Goal: Task Accomplishment & Management: Complete application form

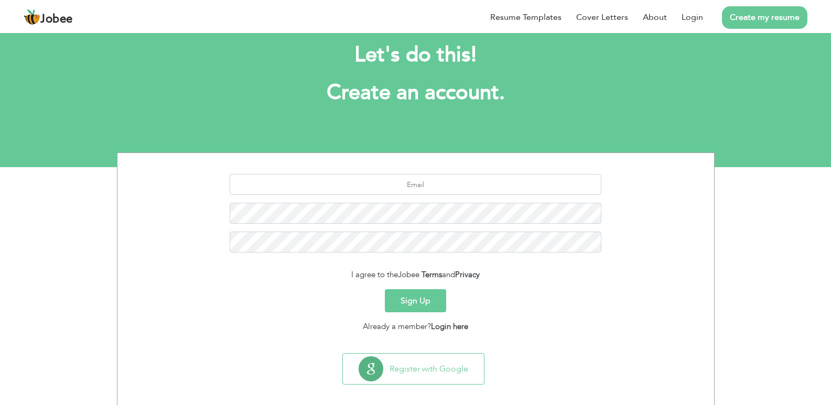
scroll to position [30, 0]
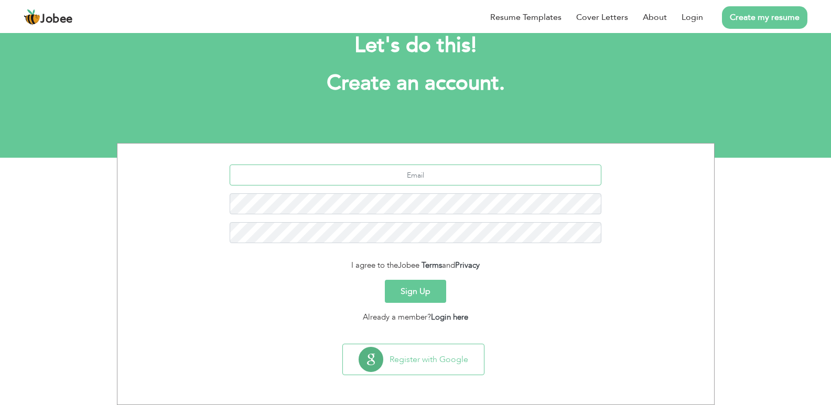
click at [433, 167] on input "text" at bounding box center [416, 175] width 372 height 21
type input "[EMAIL_ADDRESS][DOMAIN_NAME]"
click at [385, 280] on button "Sign Up" at bounding box center [415, 291] width 61 height 23
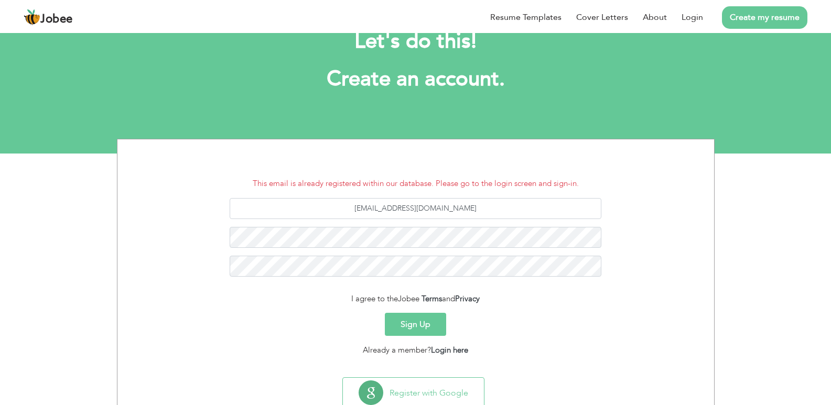
scroll to position [52, 0]
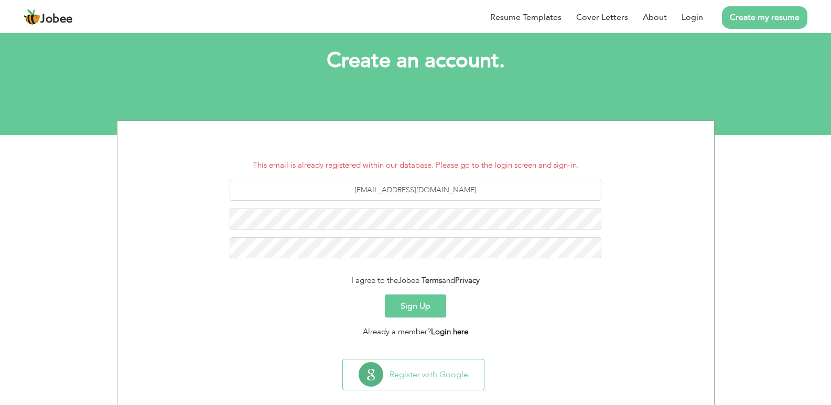
click at [450, 332] on link "Login here" at bounding box center [449, 332] width 37 height 10
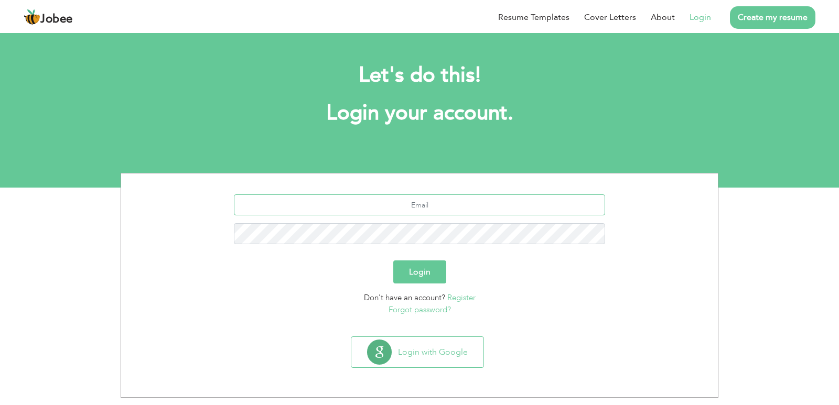
click at [442, 208] on input "text" at bounding box center [420, 204] width 372 height 21
type input "[EMAIL_ADDRESS][DOMAIN_NAME]"
click at [393, 261] on button "Login" at bounding box center [419, 272] width 53 height 23
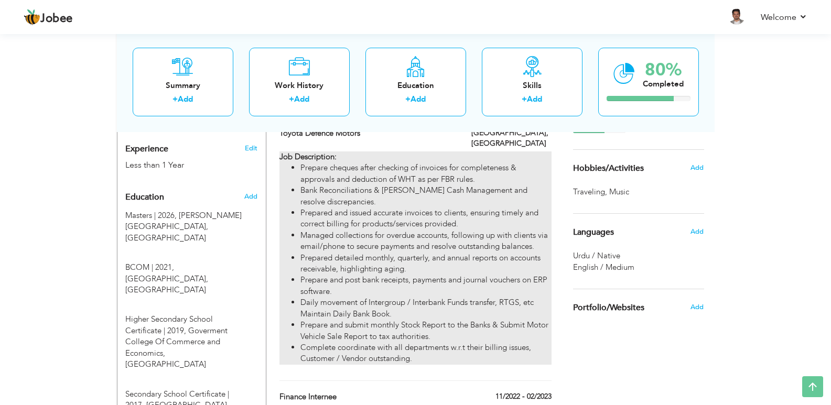
scroll to position [435, 0]
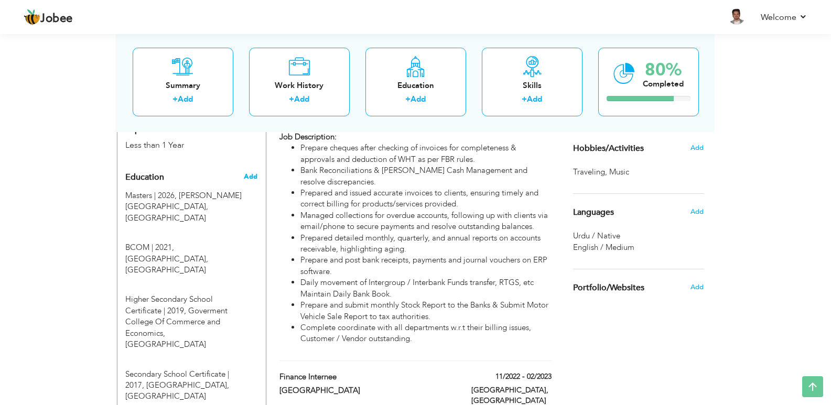
click at [250, 172] on span "Add" at bounding box center [251, 176] width 14 height 9
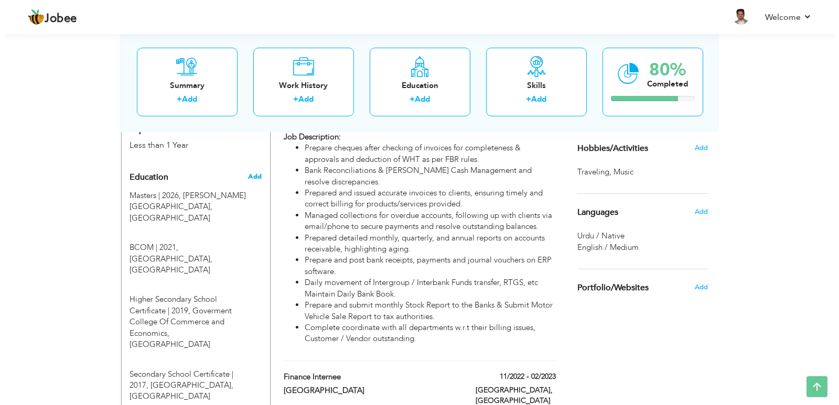
radio input "true"
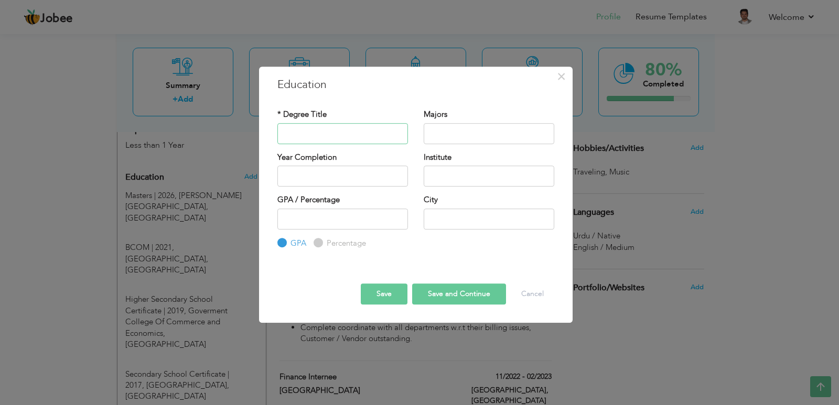
click at [344, 128] on input "text" at bounding box center [342, 133] width 131 height 21
type input "m"
type input "masters"
drag, startPoint x: 353, startPoint y: 131, endPoint x: 234, endPoint y: 135, distance: 118.6
click at [234, 135] on div "× Education * Degree Title masters Majors Year Completion GPA City" at bounding box center [419, 202] width 839 height 405
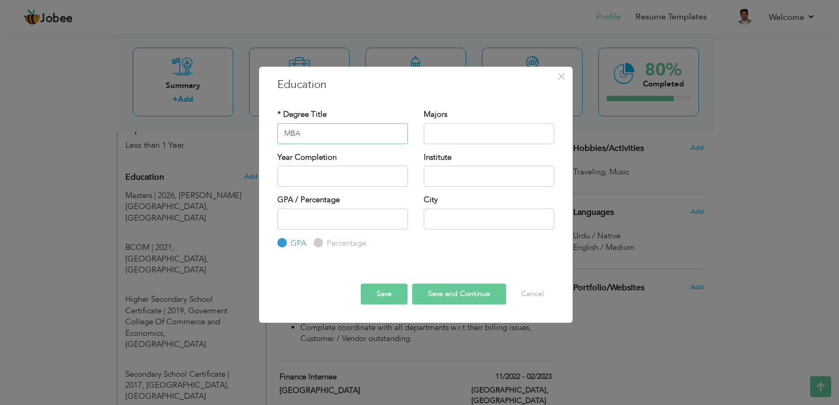
type input "MBA"
click at [475, 131] on input "text" at bounding box center [489, 133] width 131 height 21
type input "f"
type input "Finance"
click at [353, 185] on input "2025" at bounding box center [342, 176] width 131 height 21
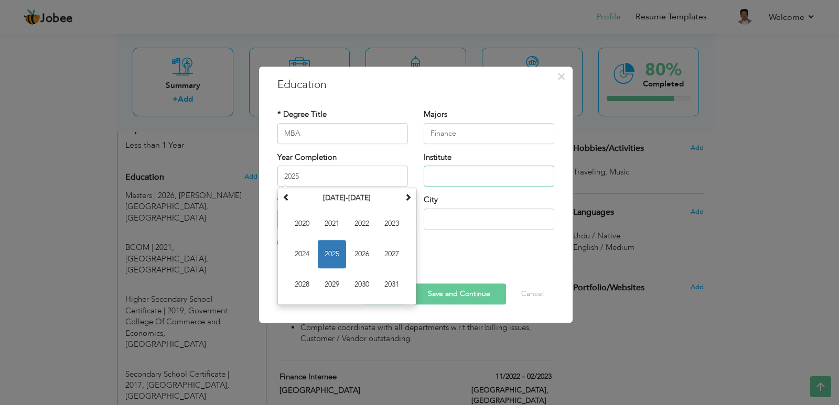
click at [433, 174] on input "text" at bounding box center [489, 176] width 131 height 21
click at [373, 175] on input "2025" at bounding box center [342, 176] width 131 height 21
type input "2"
click at [468, 168] on input "text" at bounding box center [489, 176] width 131 height 21
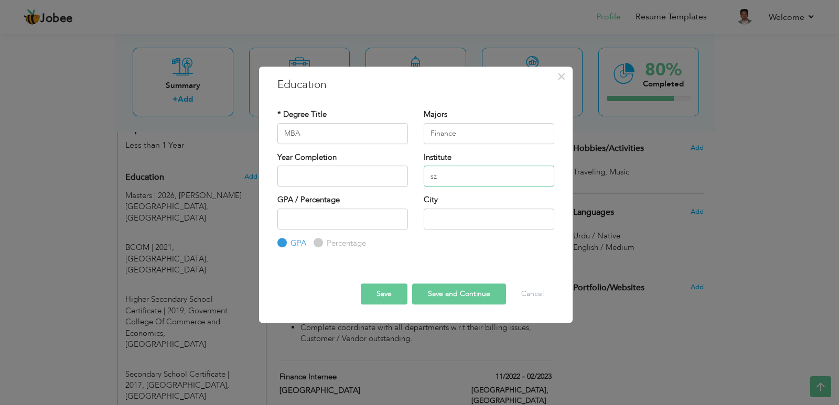
type input "s"
type input "Szabist"
click at [371, 222] on input "number" at bounding box center [342, 219] width 131 height 21
click at [433, 215] on input "text" at bounding box center [489, 219] width 131 height 21
type input "karachi"
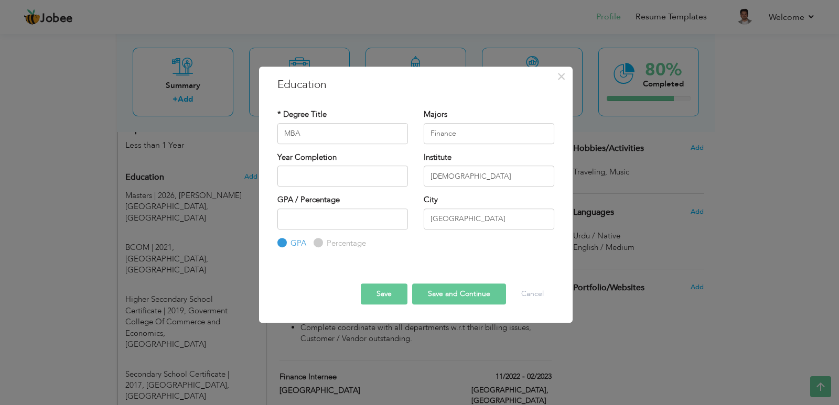
click at [433, 258] on div "Save Save and Continue Delete Cancel" at bounding box center [415, 284] width 293 height 55
click at [365, 177] on input "2025" at bounding box center [342, 176] width 131 height 21
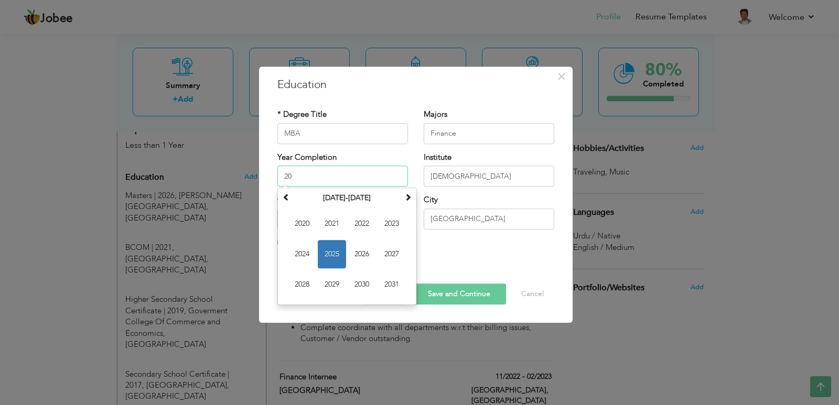
type input "2"
click at [355, 248] on span "2026" at bounding box center [362, 254] width 28 height 28
type input "2026"
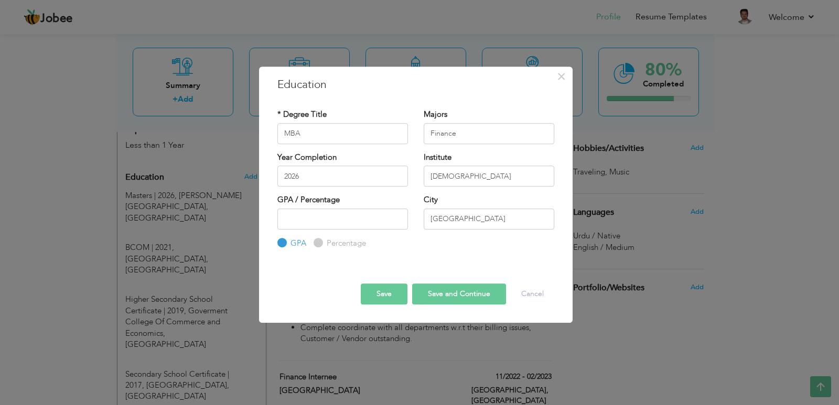
click at [381, 289] on button "Save" at bounding box center [384, 294] width 47 height 21
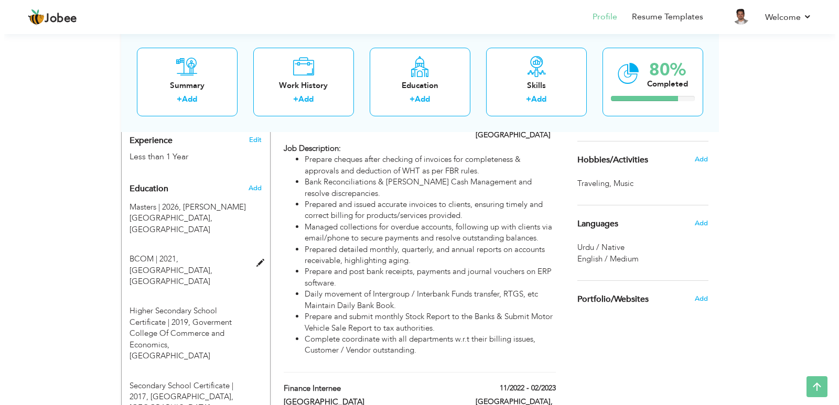
scroll to position [371, 0]
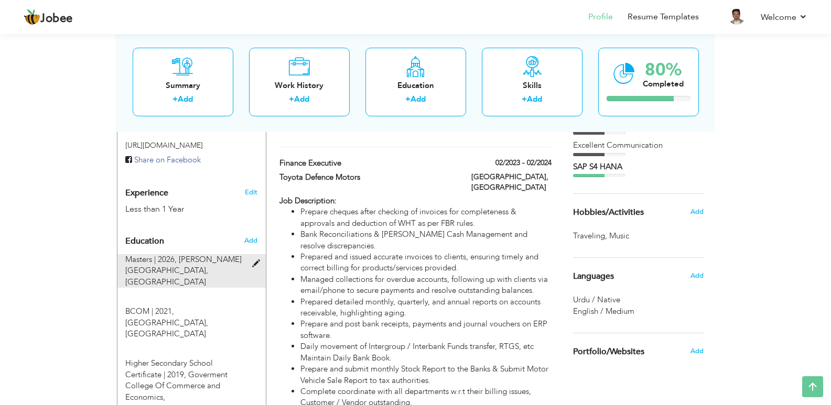
click at [257, 260] on span at bounding box center [258, 264] width 13 height 8
type input "Masters"
type input "[PERSON_NAME][GEOGRAPHIC_DATA]"
type input "Karachi"
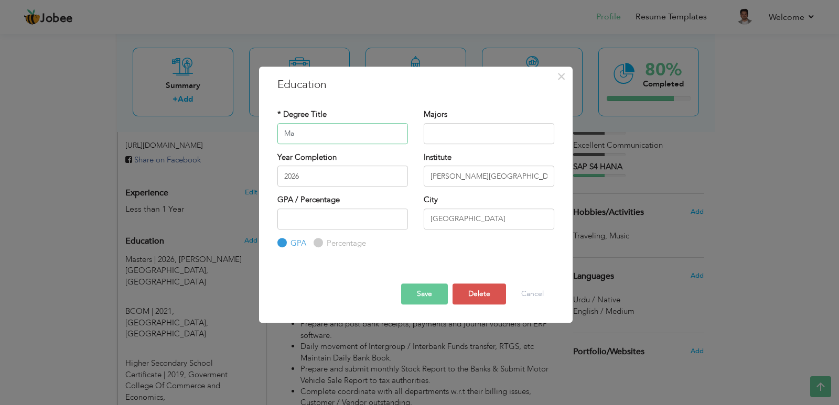
type input "M"
type input "BBA"
click at [477, 131] on input "text" at bounding box center [489, 133] width 131 height 21
type input "Finance"
click at [426, 288] on button "Save" at bounding box center [424, 294] width 47 height 21
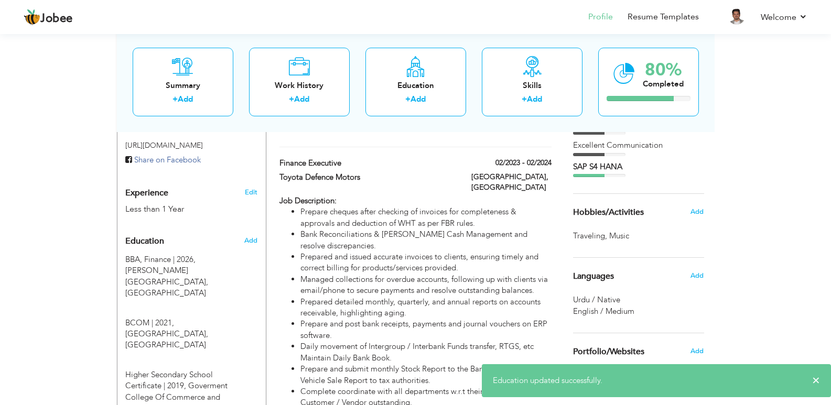
click at [246, 177] on div "Edit" at bounding box center [253, 189] width 25 height 25
type input "Bilal"
type input "Khan"
type input "03353609066"
select select "number:166"
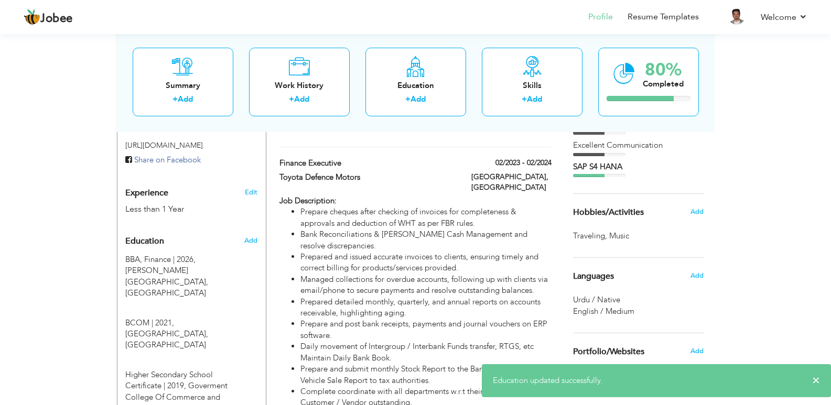
type input "[GEOGRAPHIC_DATA], city railway colony [GEOGRAPHIC_DATA]"
select select "number:2"
type input "Unity Foods Limited"
type input "Accounts Officer"
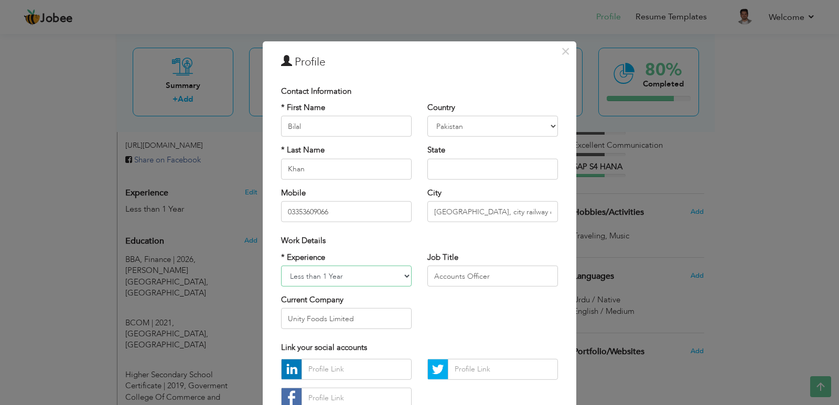
click at [375, 282] on select "Entry Level Less than 1 Year 1 Year 2 Years 3 Years 4 Years 5 Years 6 Years 7 Y…" at bounding box center [346, 276] width 131 height 21
select select "number:5"
click at [281, 266] on select "Entry Level Less than 1 Year 1 Year 2 Years 3 Years 4 Years 5 Years 6 Years 7 Y…" at bounding box center [346, 276] width 131 height 21
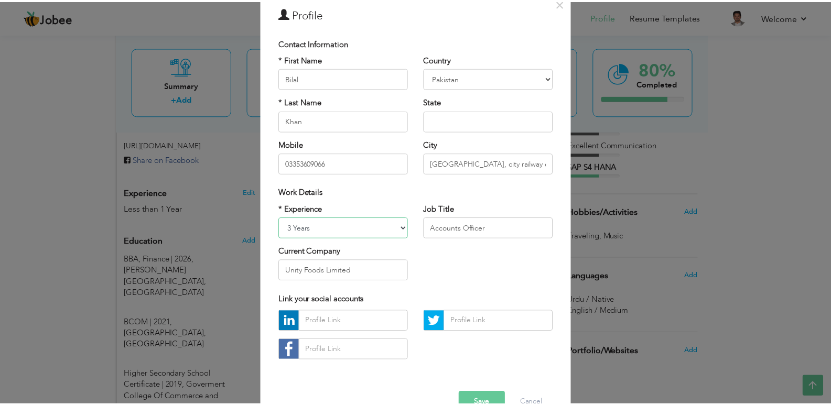
scroll to position [75, 0]
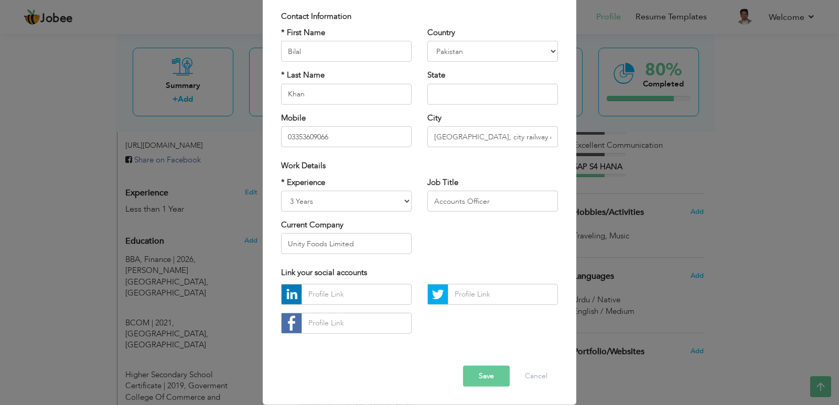
click at [480, 375] on button "Save" at bounding box center [486, 376] width 47 height 21
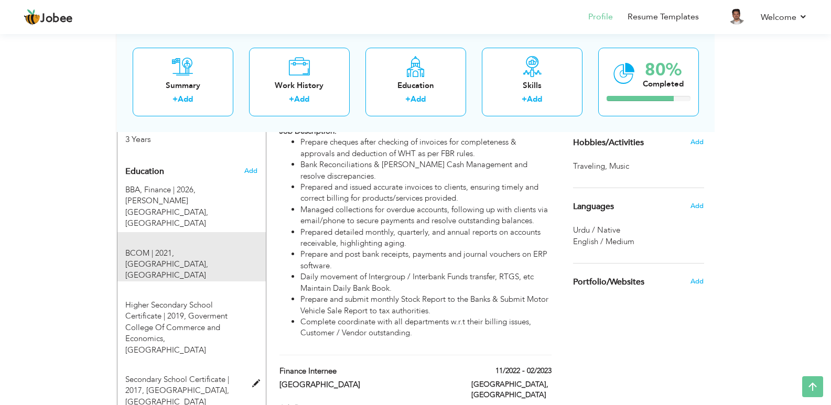
scroll to position [424, 0]
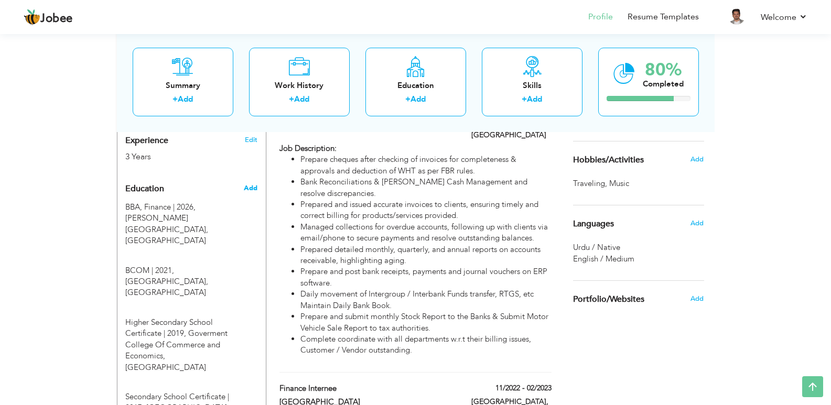
click at [253, 183] on span "Add" at bounding box center [251, 187] width 14 height 9
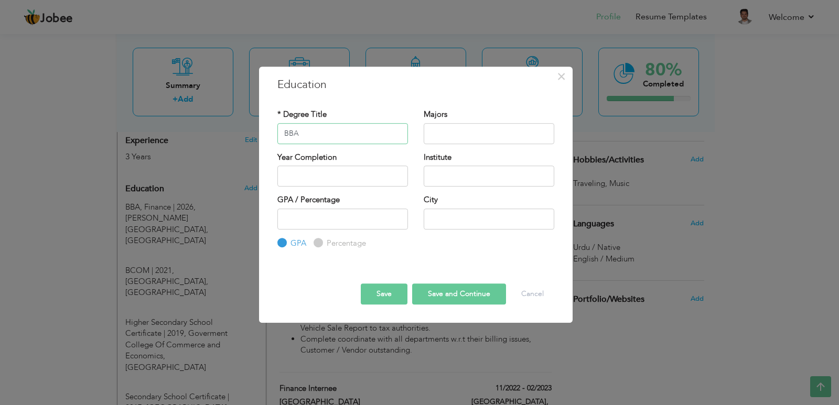
type input "BBA"
click at [463, 127] on input "text" at bounding box center [489, 133] width 131 height 21
type input "Finance"
click at [379, 181] on input "text" at bounding box center [342, 176] width 131 height 21
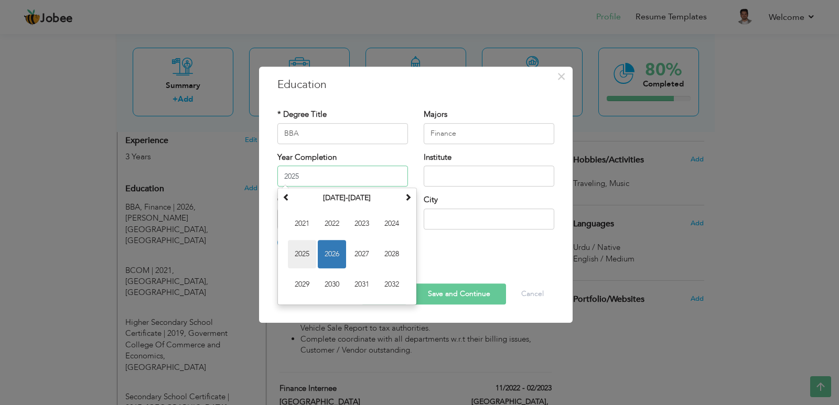
click at [302, 246] on span "2025" at bounding box center [302, 254] width 28 height 28
type input "2025"
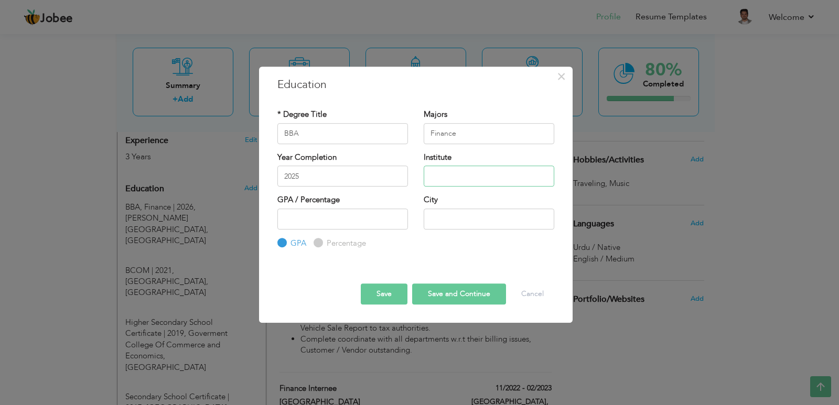
click at [447, 177] on input "text" at bounding box center [489, 176] width 131 height 21
type input "[PERSON_NAME][GEOGRAPHIC_DATA]"
click at [324, 222] on input "number" at bounding box center [342, 219] width 131 height 21
type input "3.8"
click at [387, 290] on button "Save" at bounding box center [384, 294] width 47 height 21
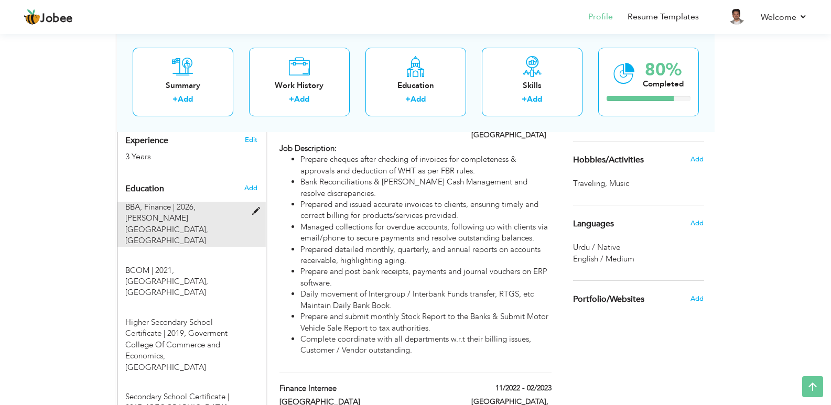
drag, startPoint x: 211, startPoint y: 206, endPoint x: 218, endPoint y: 204, distance: 7.0
click at [218, 204] on div "BBA, Finance | 2026, Khadim Ali Shah Bukhari Institute of Technology, Karachi" at bounding box center [185, 224] width 136 height 45
type input "2026"
type input "[GEOGRAPHIC_DATA]"
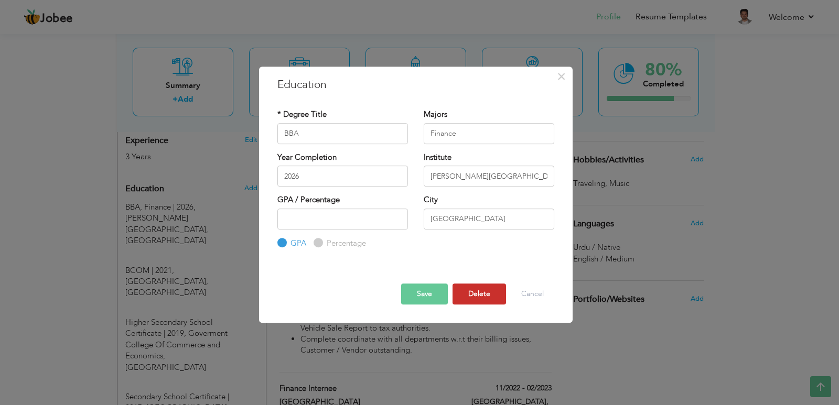
click at [487, 291] on button "Delete" at bounding box center [478, 294] width 53 height 21
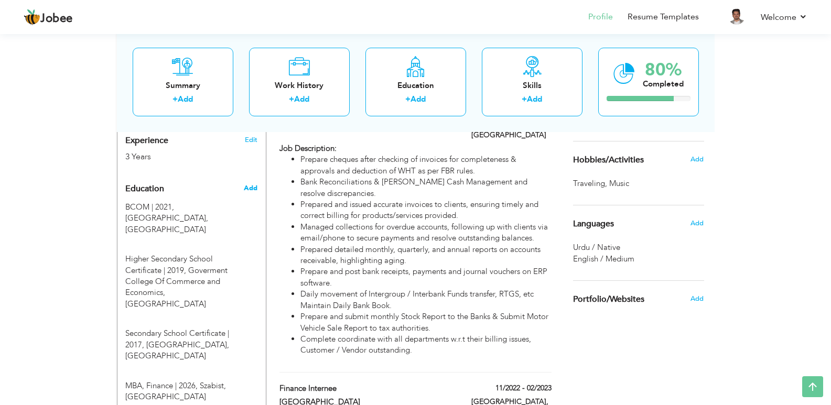
click at [256, 183] on span "Add" at bounding box center [251, 187] width 14 height 9
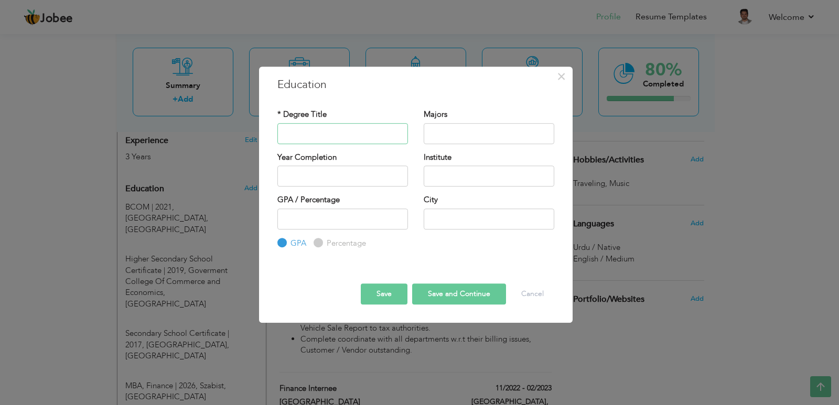
click at [344, 138] on input "text" at bounding box center [342, 133] width 131 height 21
type input "BCOM"
click at [460, 134] on input "text" at bounding box center [489, 133] width 131 height 21
type input "Finance"
click at [484, 173] on input "text" at bounding box center [489, 176] width 131 height 21
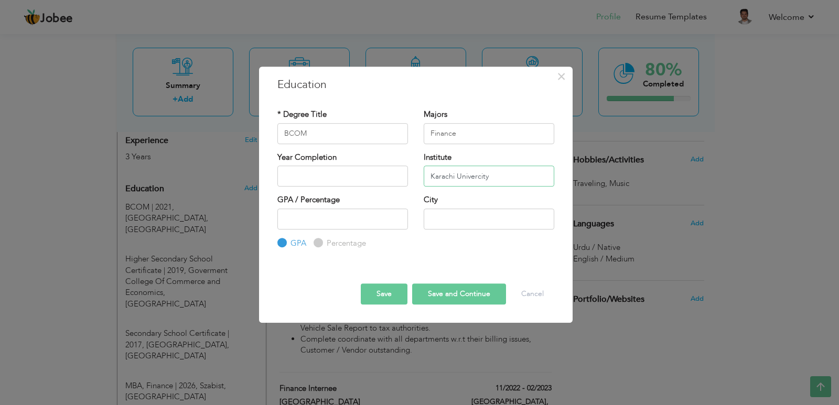
type input "Karachi Univercity"
click at [354, 176] on input "text" at bounding box center [342, 176] width 131 height 21
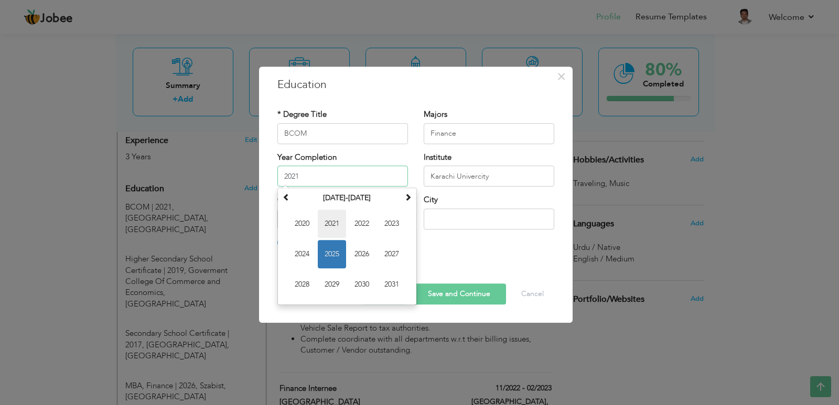
click at [338, 223] on span "2021" at bounding box center [332, 224] width 28 height 28
type input "2021"
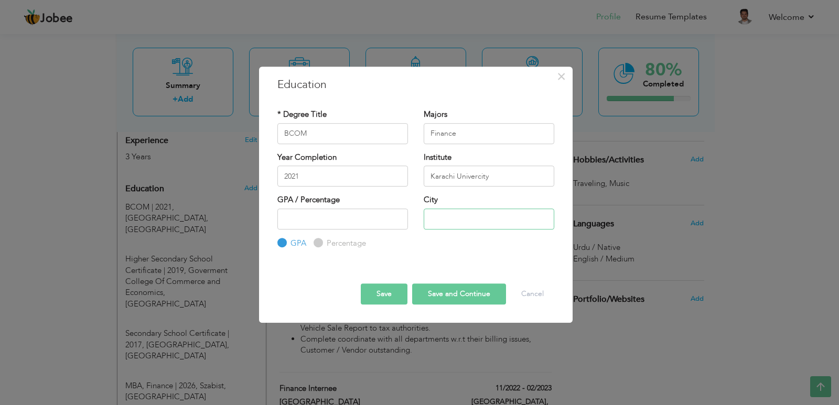
click at [472, 215] on input "text" at bounding box center [489, 219] width 131 height 21
type input "[GEOGRAPHIC_DATA]"
click at [365, 221] on input "number" at bounding box center [342, 219] width 131 height 21
click at [396, 217] on input "1" at bounding box center [342, 219] width 131 height 21
click at [396, 217] on input "2" at bounding box center [342, 219] width 131 height 21
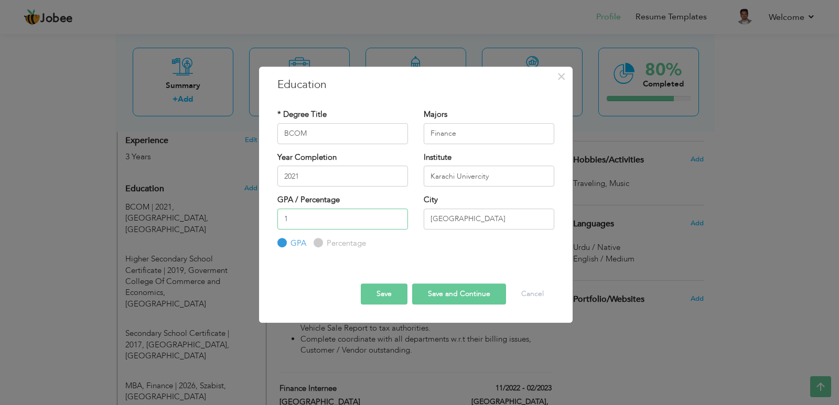
click at [397, 223] on input "1" at bounding box center [342, 219] width 131 height 21
type input "0"
click at [397, 223] on input "0" at bounding box center [342, 219] width 131 height 21
click at [318, 244] on input "Percentage" at bounding box center [317, 243] width 7 height 7
radio input "true"
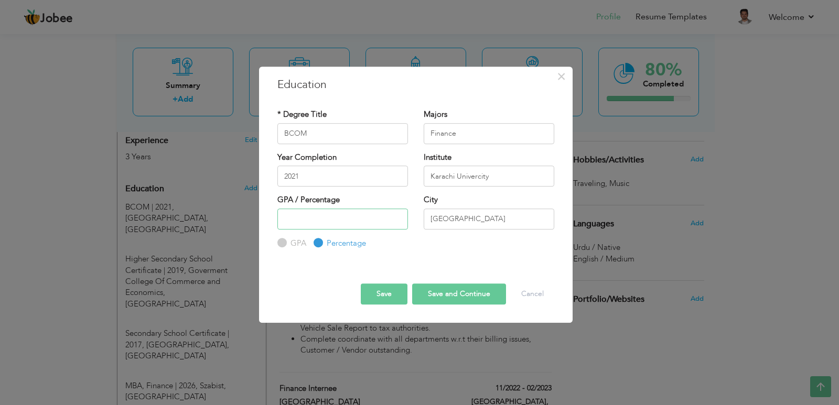
click at [317, 223] on input "number" at bounding box center [342, 219] width 131 height 21
type input "70"
click at [379, 290] on button "Save" at bounding box center [384, 294] width 47 height 21
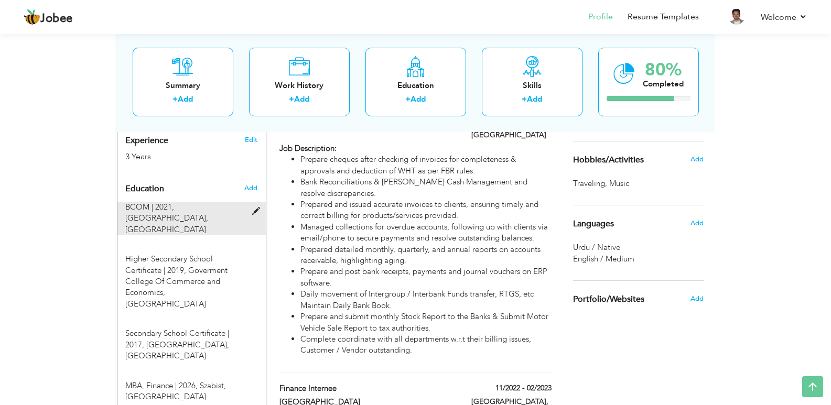
click at [254, 208] on span at bounding box center [258, 212] width 13 height 8
type input "University of Karachi"
radio input "true"
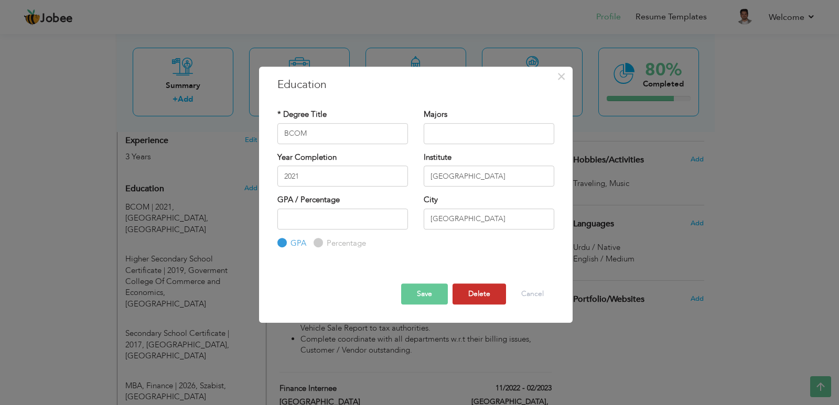
click at [469, 288] on button "Delete" at bounding box center [478, 294] width 53 height 21
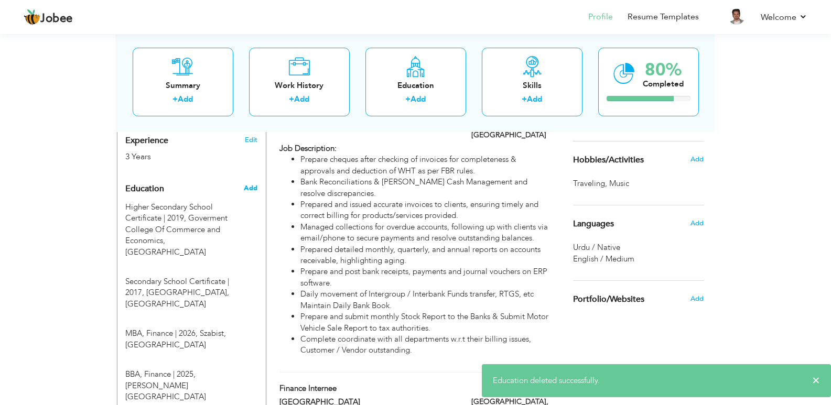
click at [245, 183] on span "Add" at bounding box center [251, 187] width 14 height 9
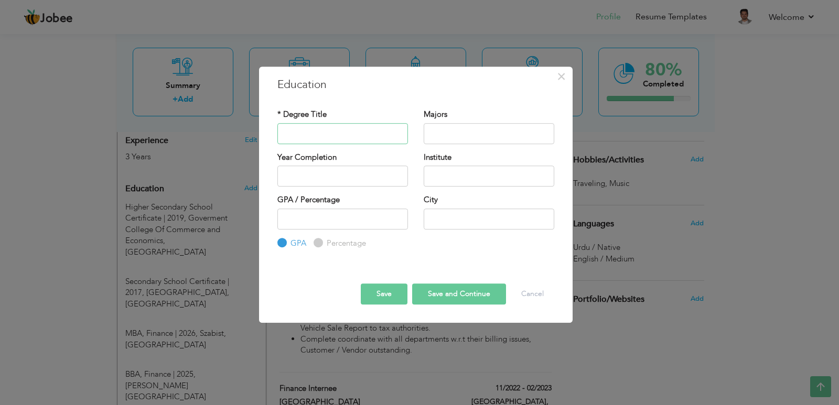
click at [345, 137] on input "text" at bounding box center [342, 133] width 131 height 21
type input "h"
type input "Higher Secondary School Certificate"
click at [497, 135] on input "text" at bounding box center [489, 133] width 131 height 21
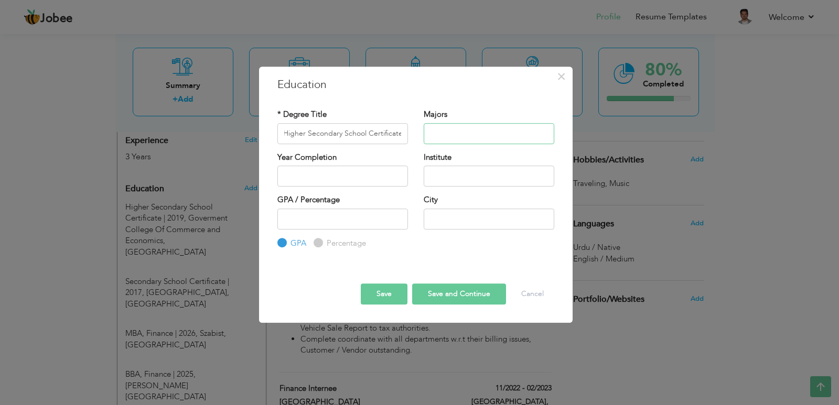
scroll to position [0, 0]
type input "Finance"
click at [362, 181] on input "text" at bounding box center [342, 176] width 131 height 21
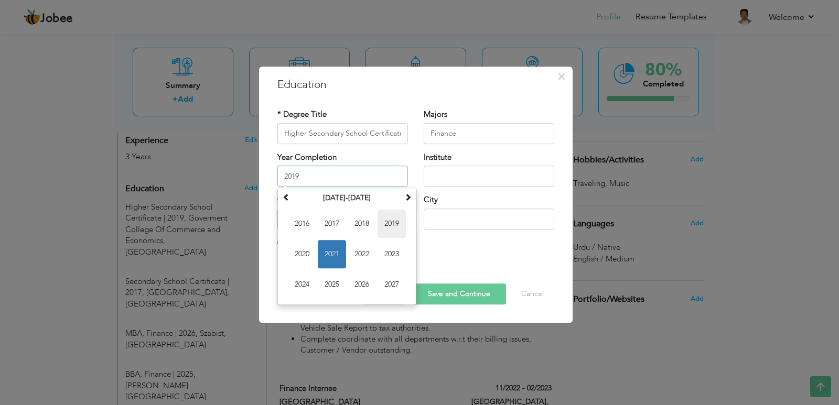
click at [400, 219] on span "2019" at bounding box center [391, 224] width 28 height 28
type input "2019"
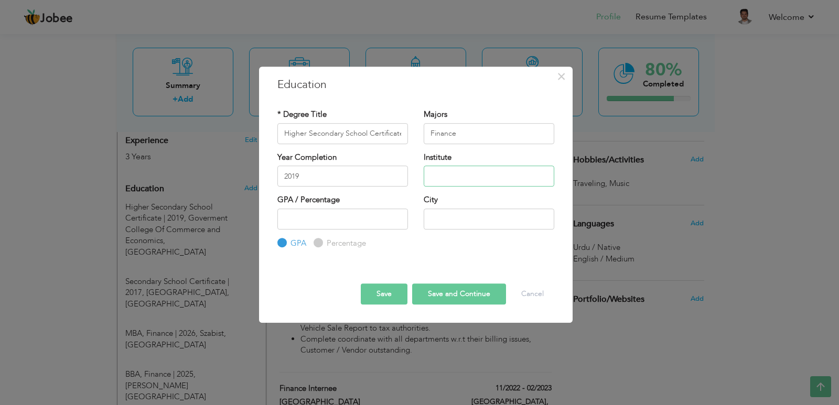
click at [439, 175] on input "text" at bounding box center [489, 176] width 131 height 21
type input "Govt College of Commerce & Economics"
click at [424, 213] on input "text" at bounding box center [489, 219] width 131 height 21
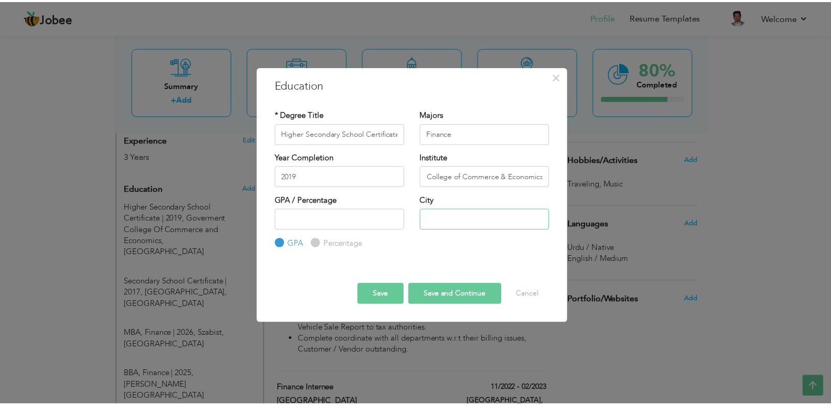
scroll to position [0, 0]
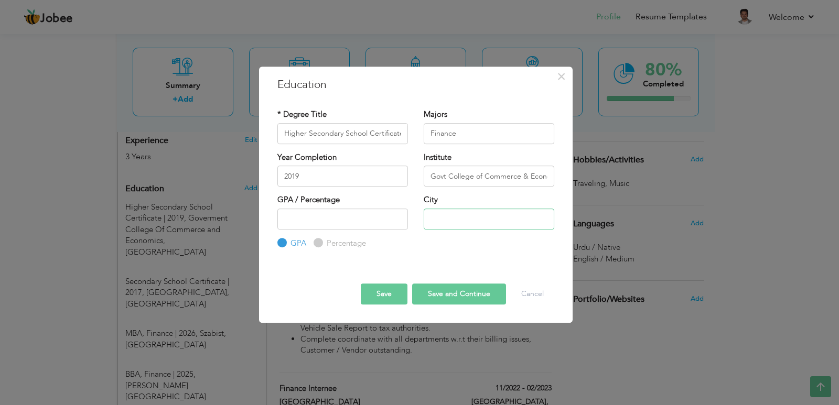
type input "[GEOGRAPHIC_DATA]"
click at [324, 218] on input "number" at bounding box center [342, 219] width 131 height 21
click at [383, 296] on button "Save" at bounding box center [384, 294] width 47 height 21
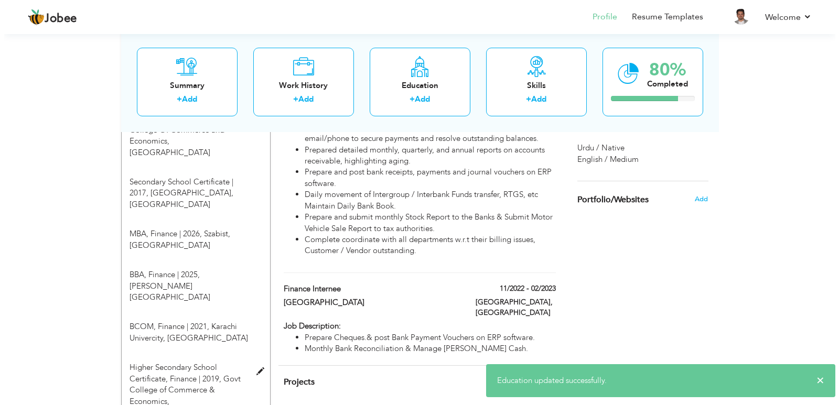
scroll to position [424, 0]
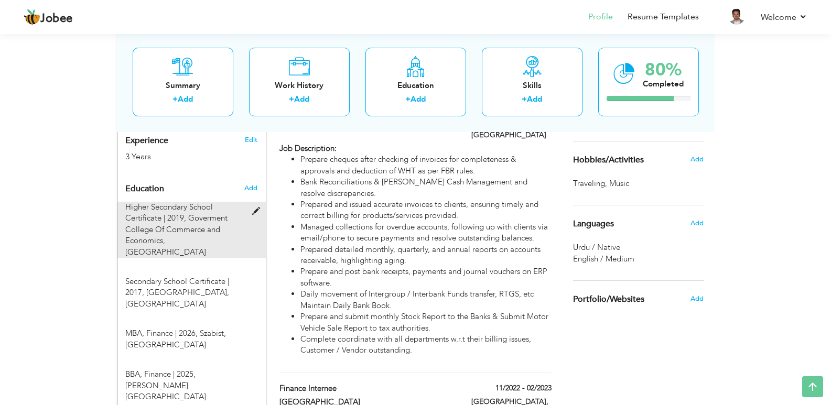
click at [253, 208] on span at bounding box center [258, 212] width 13 height 8
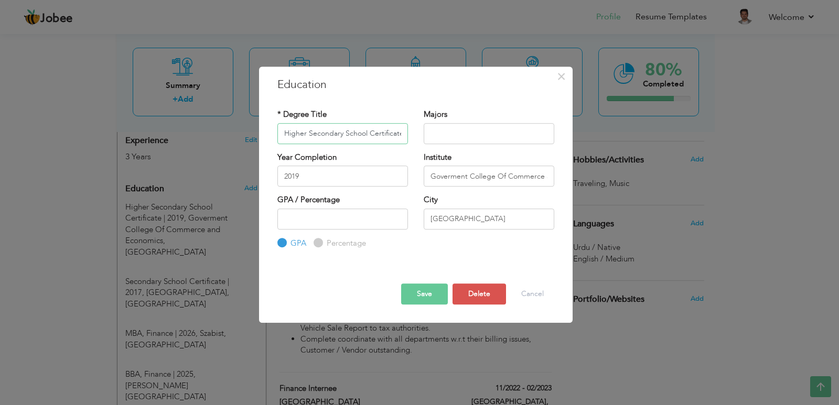
scroll to position [0, 1]
click at [562, 76] on span "×" at bounding box center [561, 76] width 9 height 19
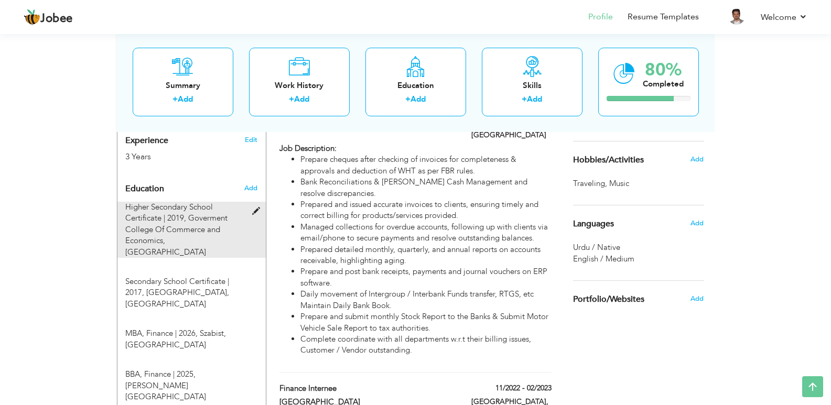
click at [260, 208] on span at bounding box center [258, 212] width 13 height 8
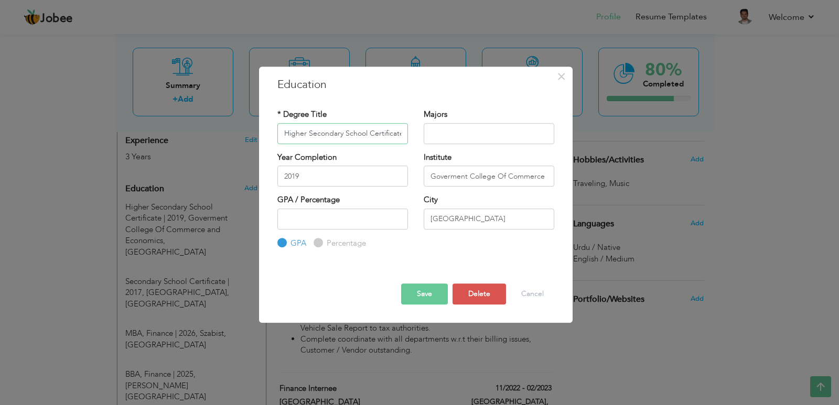
scroll to position [0, 1]
click at [469, 292] on button "Delete" at bounding box center [478, 294] width 53 height 21
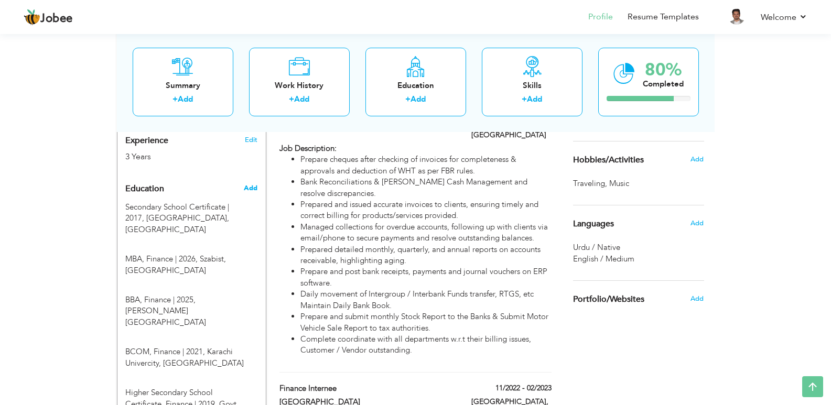
click at [253, 183] on span "Add" at bounding box center [251, 187] width 14 height 9
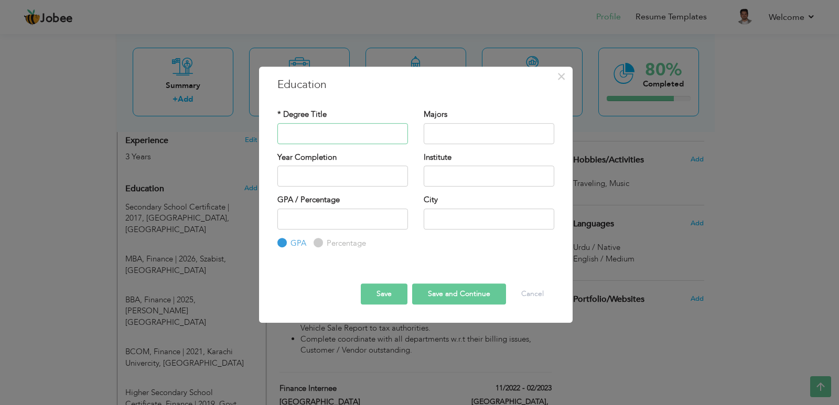
click at [328, 138] on input "text" at bounding box center [342, 133] width 131 height 21
type input "Secondary School Certificate"
click at [444, 138] on input "text" at bounding box center [489, 133] width 131 height 21
click at [475, 141] on input "text" at bounding box center [489, 133] width 131 height 21
type input "Science"
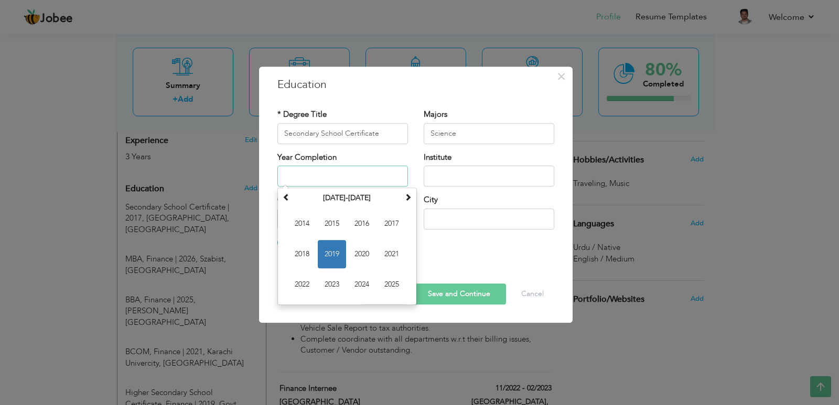
click at [390, 171] on input "text" at bounding box center [342, 176] width 131 height 21
type input "2017"
click at [429, 179] on input "text" at bounding box center [489, 176] width 131 height 21
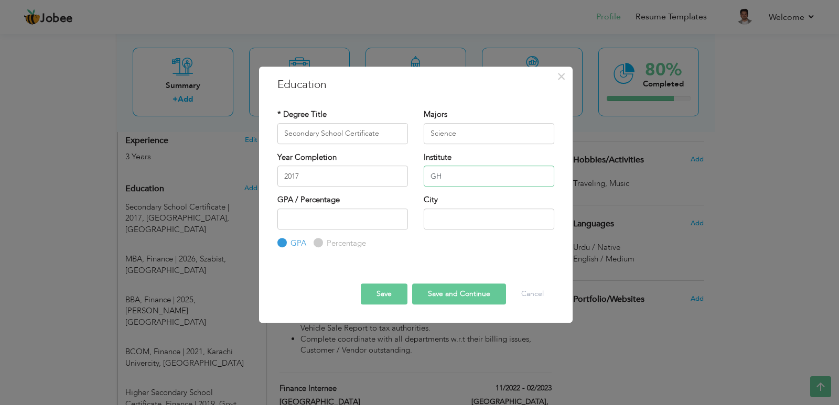
type input "G"
type input "[GEOGRAPHIC_DATA]"
click at [447, 222] on input "text" at bounding box center [489, 219] width 131 height 21
type input "[GEOGRAPHIC_DATA]"
click at [335, 218] on input "number" at bounding box center [342, 219] width 131 height 21
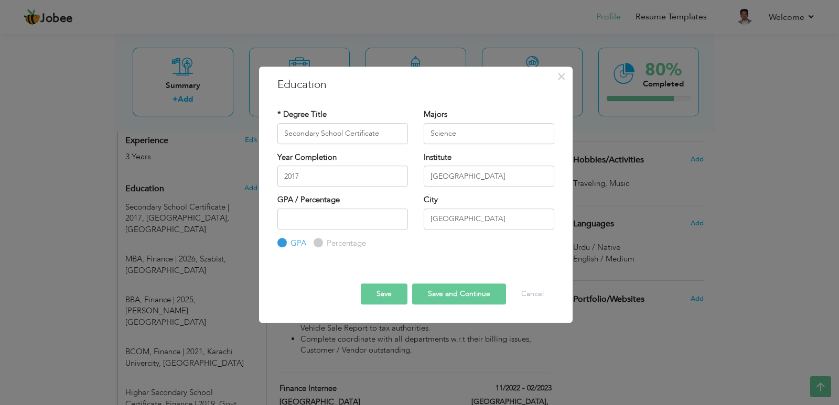
click at [388, 297] on button "Save" at bounding box center [384, 294] width 47 height 21
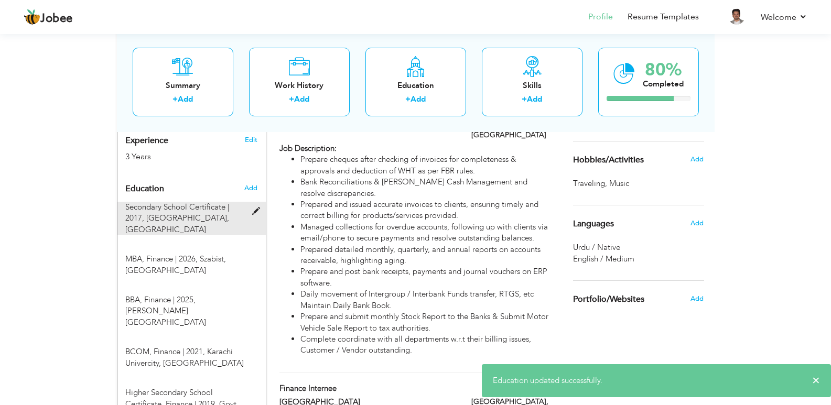
click at [258, 208] on span at bounding box center [258, 212] width 13 height 8
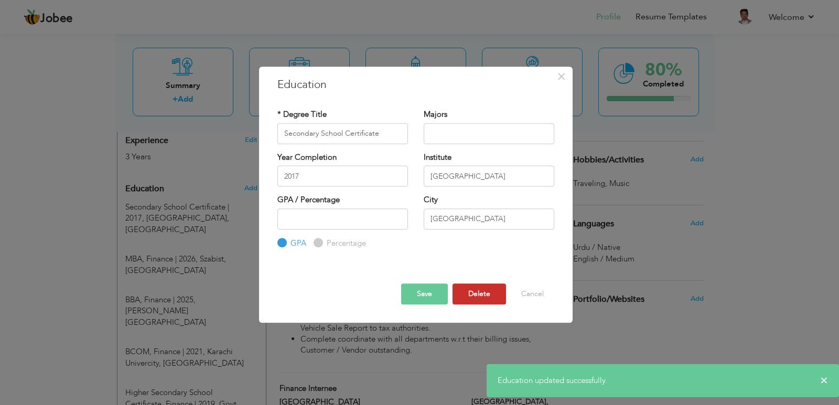
click at [469, 290] on button "Delete" at bounding box center [478, 294] width 53 height 21
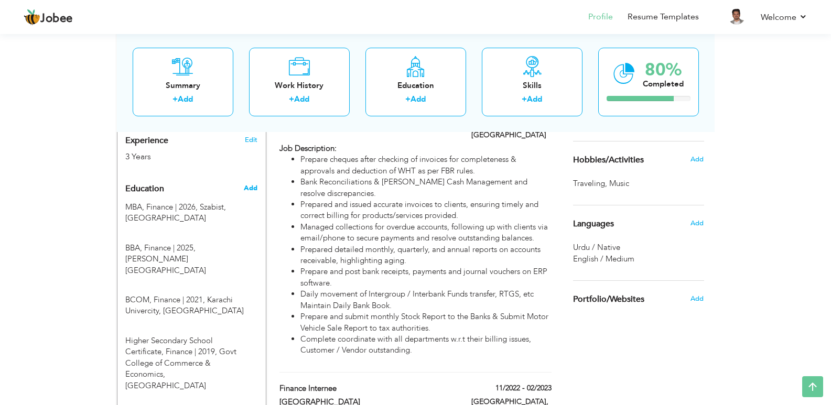
click at [251, 183] on span "Add" at bounding box center [251, 187] width 14 height 9
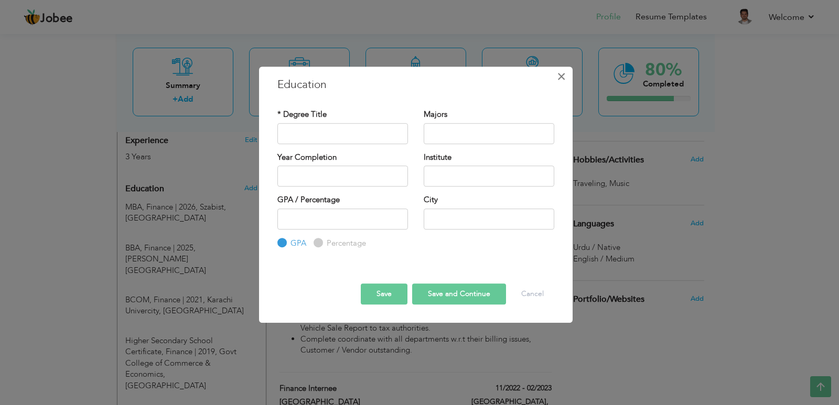
click at [560, 75] on span "×" at bounding box center [561, 76] width 9 height 19
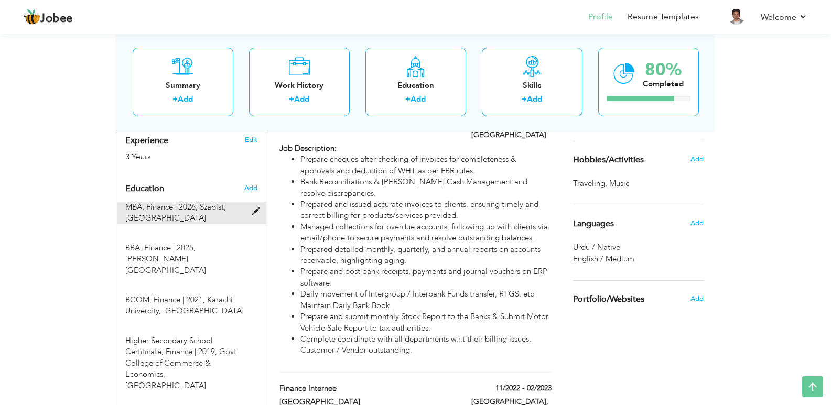
click at [257, 202] on div at bounding box center [259, 206] width 13 height 8
type input "MBA"
type input "Finance"
type input "2026"
type input "Szabist"
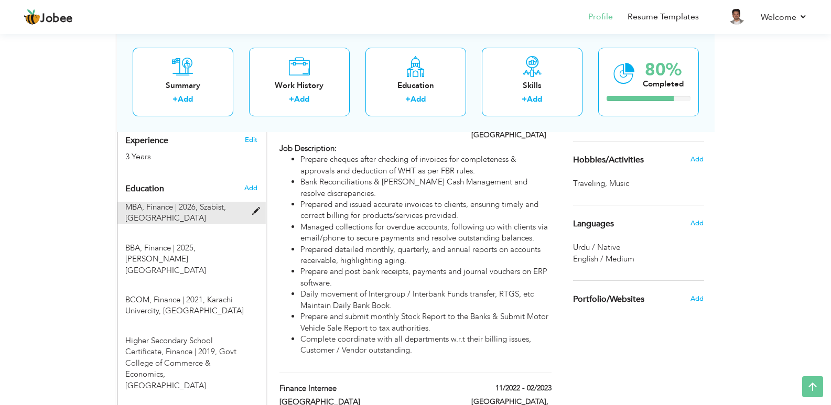
type input "[GEOGRAPHIC_DATA]"
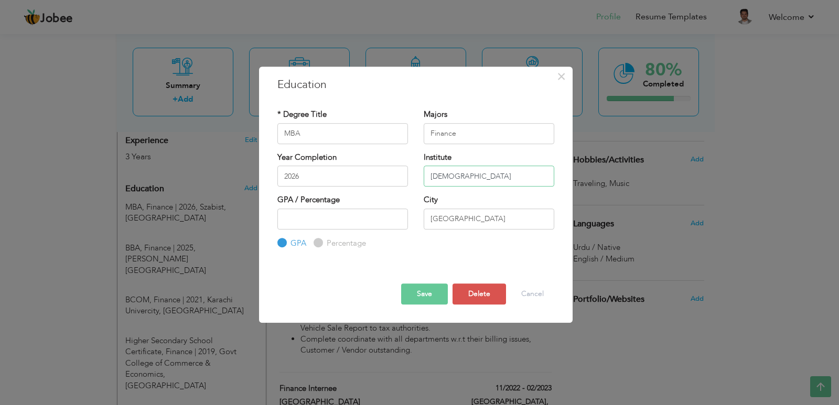
click at [500, 171] on input "Szabist" at bounding box center [489, 176] width 131 height 21
paste input "haheed Zulfikar Ali Bhutto Institute of Science and Technology"
type input "[PERSON_NAME] Institute of Science and Technology"
click at [433, 293] on button "Save" at bounding box center [424, 294] width 47 height 21
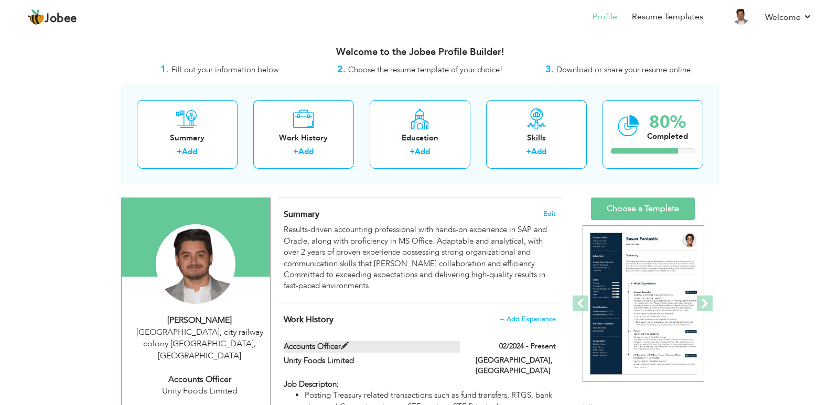
scroll to position [52, 0]
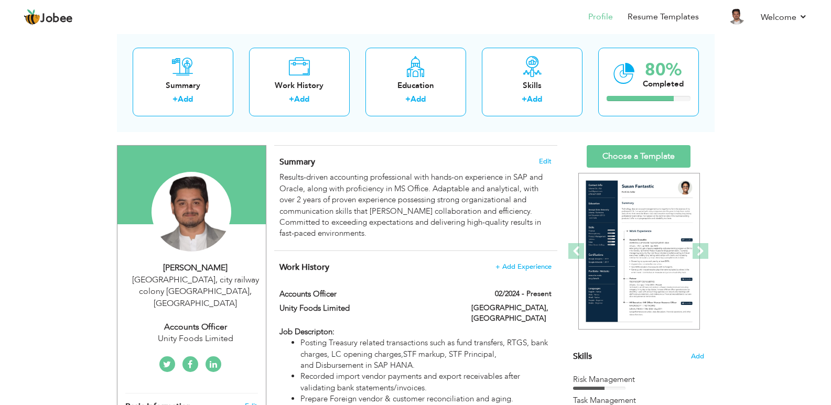
click at [221, 321] on div "Accounts Officer" at bounding box center [195, 327] width 140 height 12
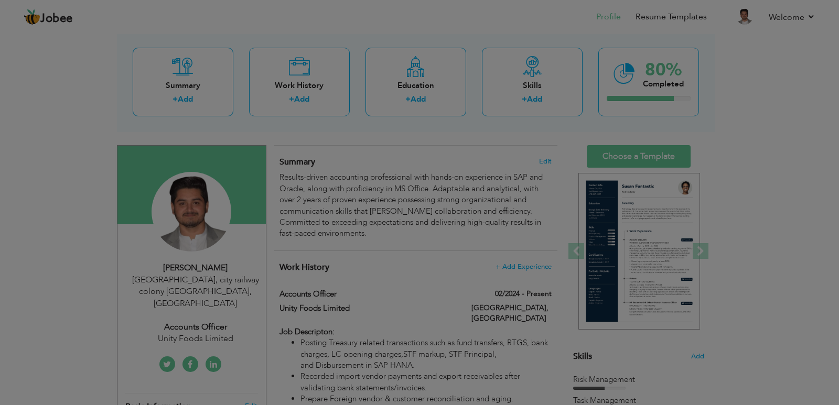
scroll to position [0, 0]
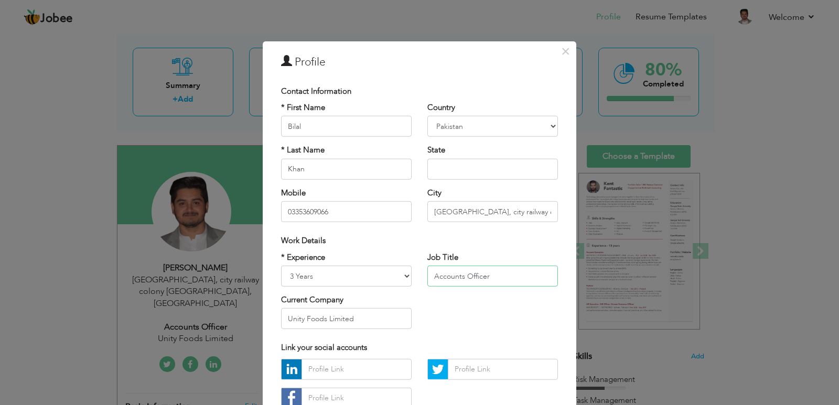
drag, startPoint x: 496, startPoint y: 275, endPoint x: 408, endPoint y: 274, distance: 88.6
click at [408, 274] on div "* Experience Entry Level Less than 1 Year 1 Year 2 Years 3 Years 4 Years 5 Year…" at bounding box center [419, 294] width 293 height 85
type input "Finance Executive"
drag, startPoint x: 374, startPoint y: 314, endPoint x: 262, endPoint y: 321, distance: 112.4
click at [263, 321] on div "× Profile Contact Information * First Name Bilal * Last Name Khan Mobile Chad" at bounding box center [420, 260] width 314 height 439
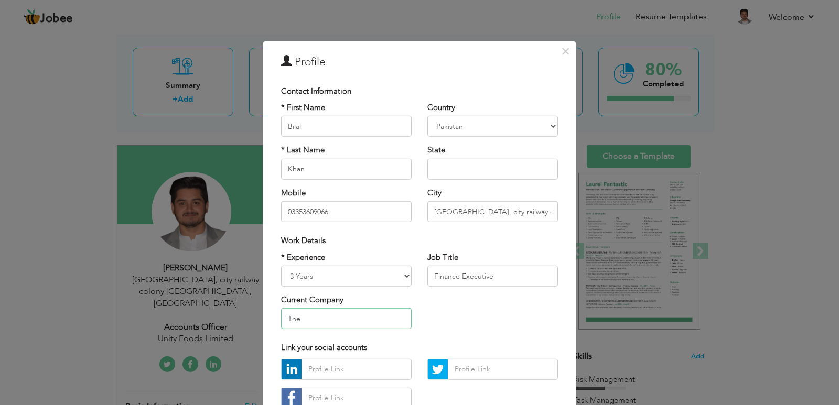
type input "The"
type input "H"
type input "Finance Executive"
click at [311, 320] on input "The" at bounding box center [346, 318] width 131 height 21
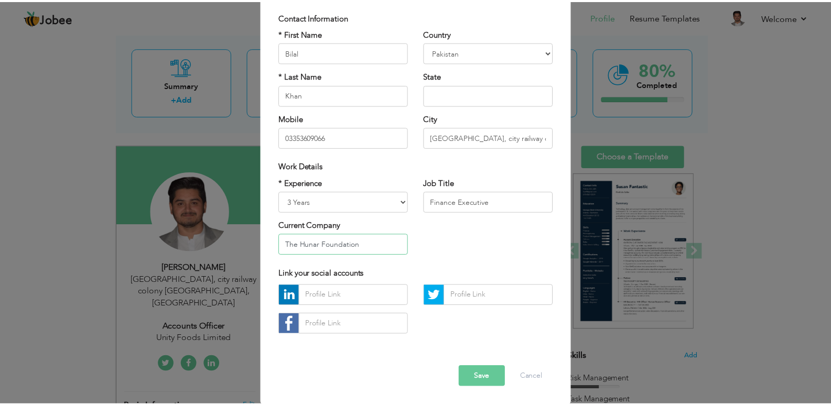
scroll to position [75, 0]
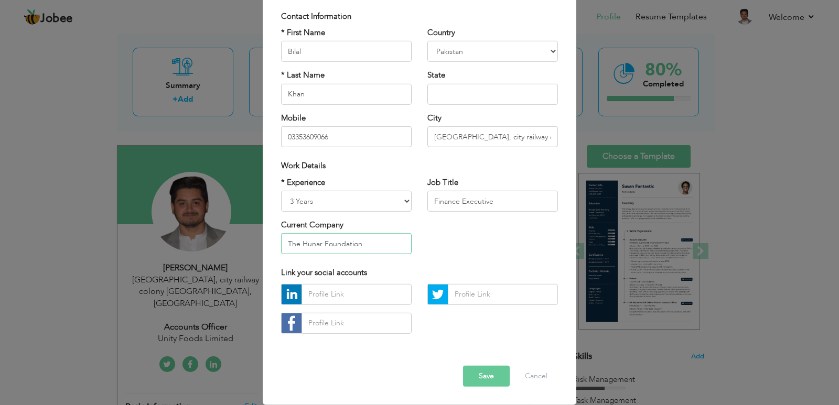
type input "The Hunar Foundation"
click at [472, 372] on button "Save" at bounding box center [486, 376] width 47 height 21
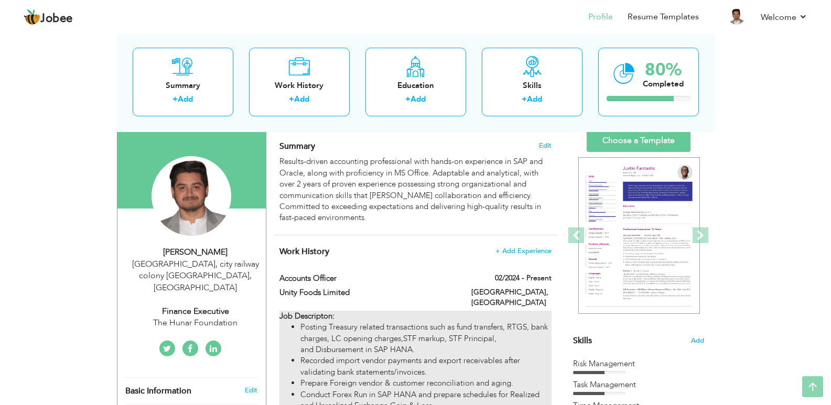
scroll to position [0, 0]
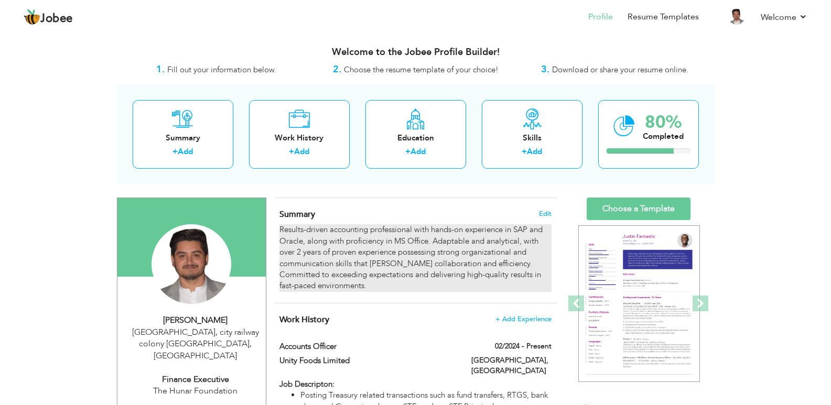
click at [338, 251] on div "Results-driven accounting professional with hands-on experience in SAP and Orac…" at bounding box center [415, 258] width 272 height 68
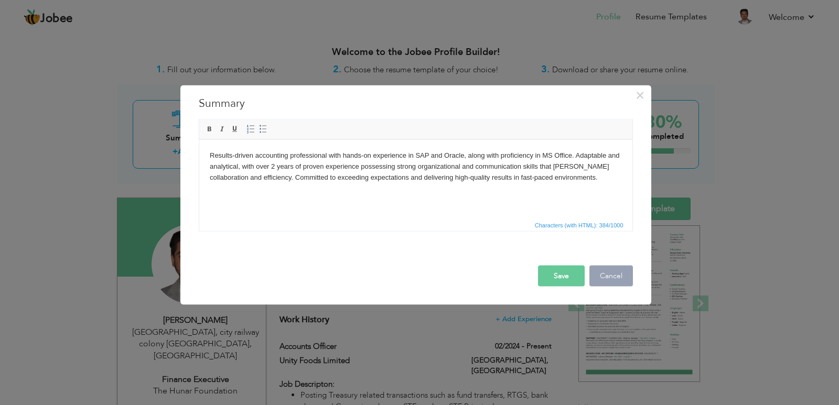
click at [618, 272] on button "Cancel" at bounding box center [611, 275] width 44 height 21
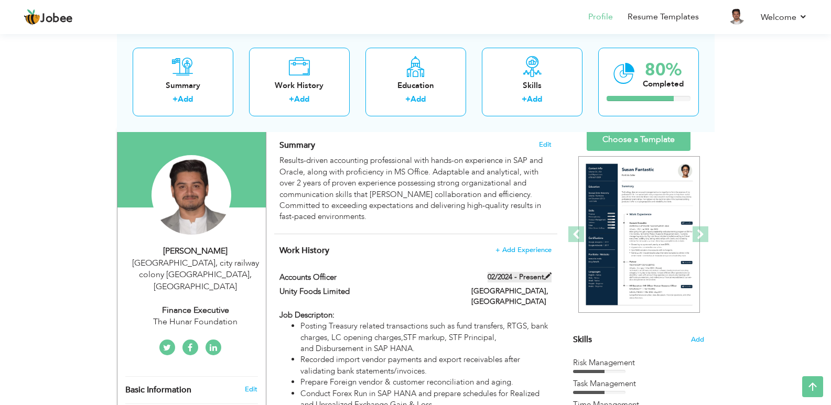
scroll to position [52, 0]
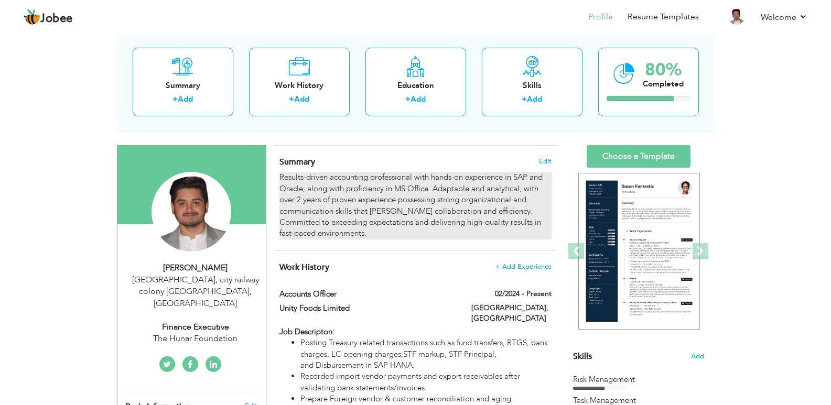
click at [440, 221] on div "Results-driven accounting professional with hands-on experience in SAP and Orac…" at bounding box center [415, 206] width 272 height 68
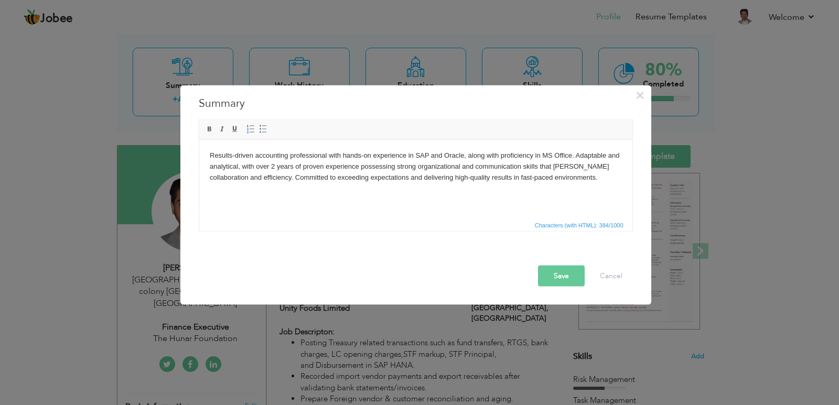
click at [273, 170] on body "Results-driven accounting professional with hands-on experience in SAP and Orac…" at bounding box center [415, 166] width 412 height 33
click at [575, 276] on button "Save" at bounding box center [561, 275] width 47 height 21
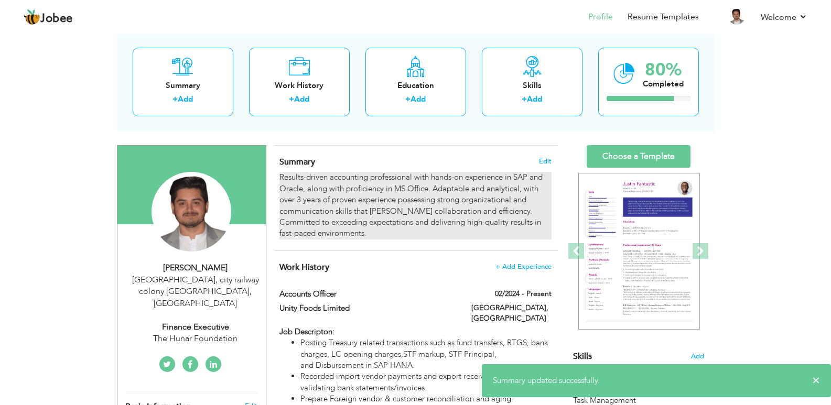
click at [364, 200] on div "Results-driven accounting professional with hands-on experience in SAP and Orac…" at bounding box center [415, 206] width 272 height 68
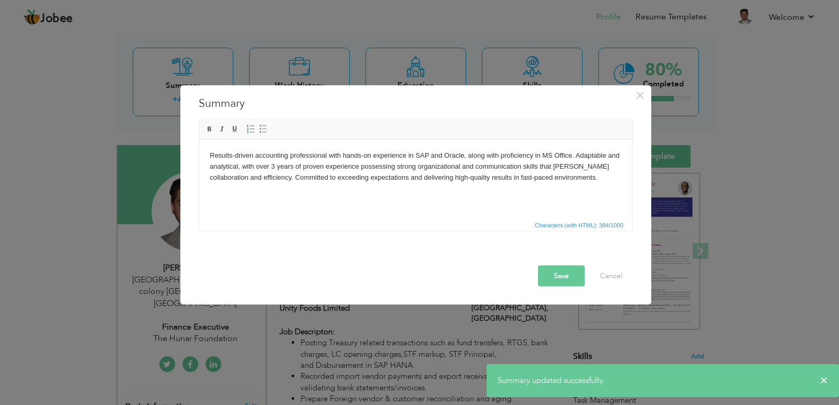
click at [464, 157] on body "Results-driven accounting professional with hands-on experience in SAP and Orac…" at bounding box center [415, 166] width 412 height 33
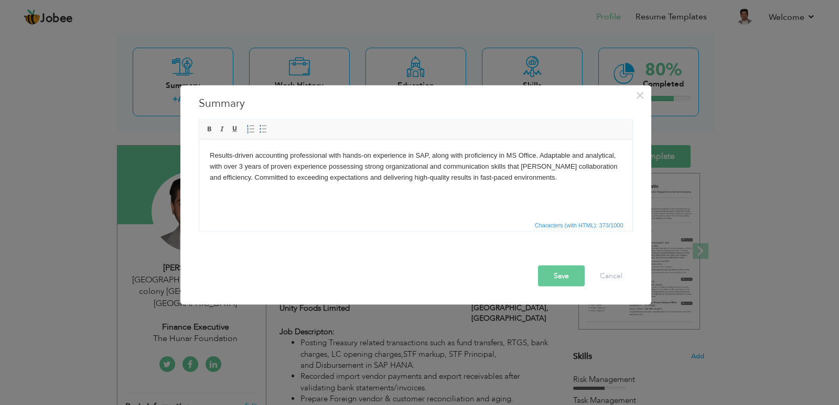
click at [560, 277] on button "Save" at bounding box center [561, 275] width 47 height 21
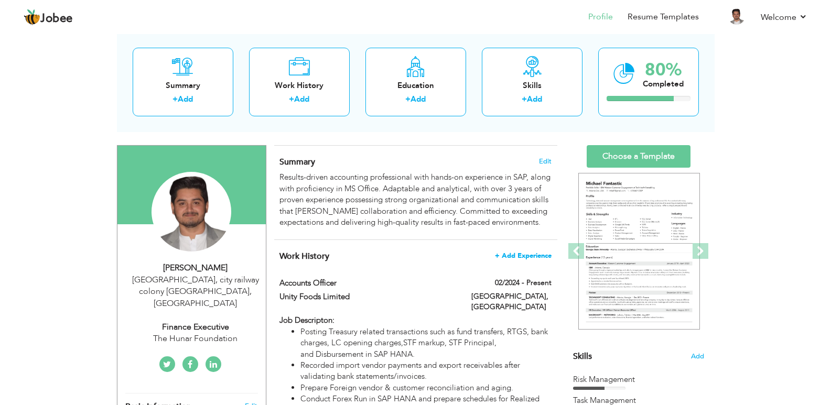
click at [530, 260] on span "+ Add Experience" at bounding box center [523, 255] width 57 height 7
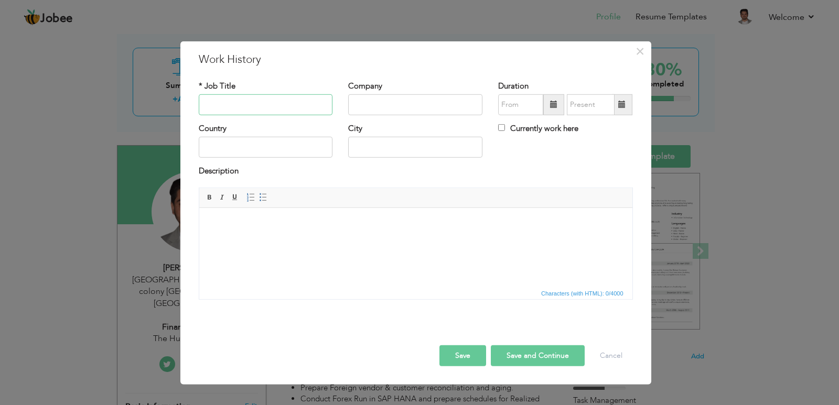
click at [282, 101] on input "text" at bounding box center [266, 104] width 134 height 21
type input "Finance Executive"
click at [377, 114] on input "text" at bounding box center [415, 104] width 134 height 21
type input "The Hunar Foundation"
click at [510, 105] on input "09/2025" at bounding box center [520, 104] width 45 height 21
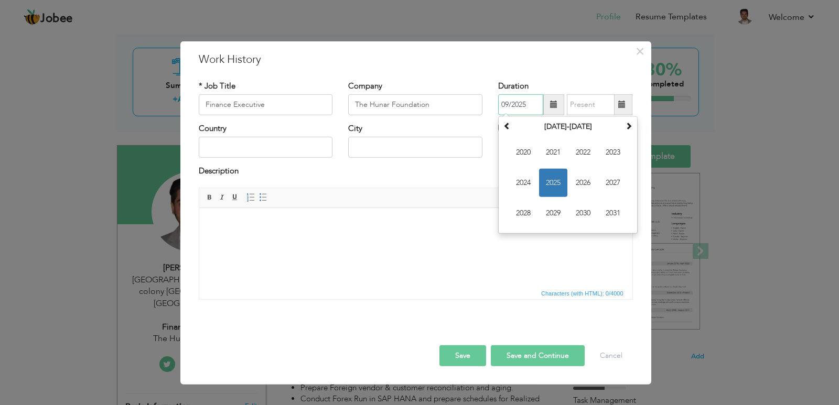
click at [550, 187] on span "2025" at bounding box center [553, 183] width 28 height 28
click at [519, 181] on span "May" at bounding box center [523, 183] width 28 height 28
type input "05/2025"
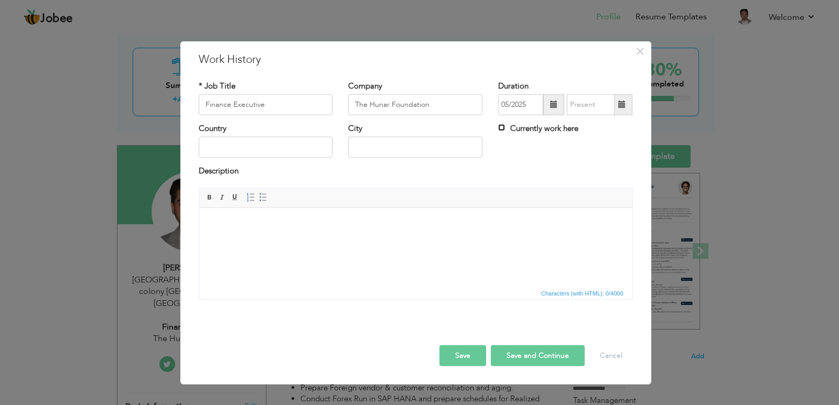
click at [501, 125] on input "Currently work here" at bounding box center [501, 127] width 7 height 7
checkbox input "true"
click at [246, 149] on input "text" at bounding box center [266, 147] width 134 height 21
type input "[GEOGRAPHIC_DATA]"
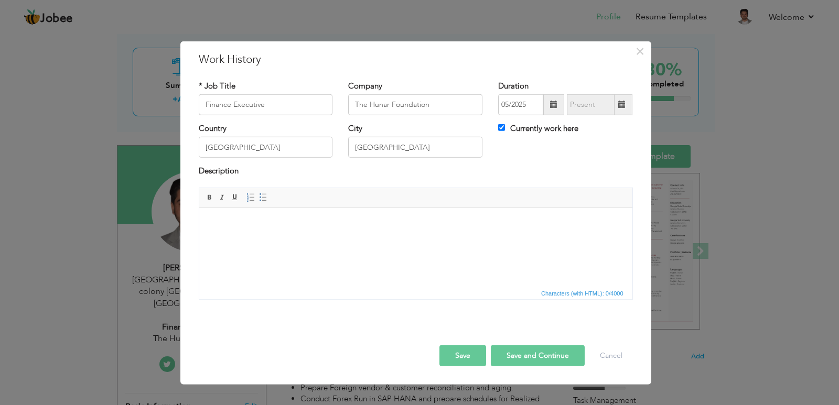
click at [257, 230] on html at bounding box center [415, 224] width 433 height 32
drag, startPoint x: 562, startPoint y: 67, endPoint x: 632, endPoint y: 149, distance: 107.5
click at [632, 149] on div "× Work History * Job Title Finance Executive Company The Hunar Foundation Durat…" at bounding box center [415, 212] width 471 height 343
click at [257, 240] on html at bounding box center [415, 224] width 433 height 32
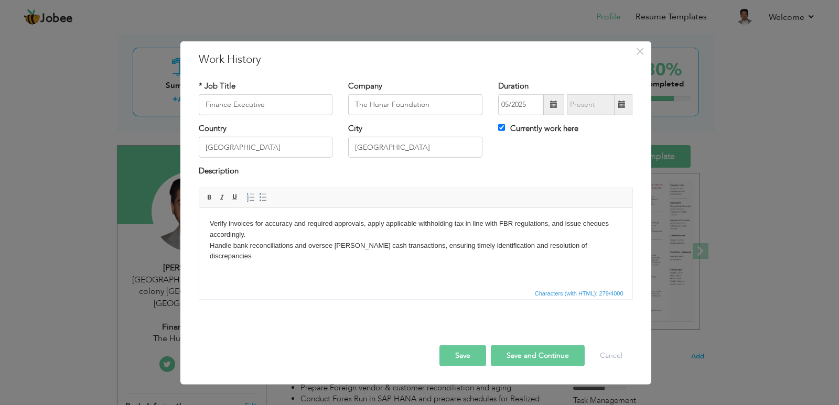
click at [402, 245] on body "Verify invoices for accuracy and required approvals, apply applicable withholdi…" at bounding box center [415, 240] width 412 height 44
click at [347, 260] on body "Verify invoices for accuracy and required approvals, apply applicable withholdi…" at bounding box center [415, 240] width 412 height 44
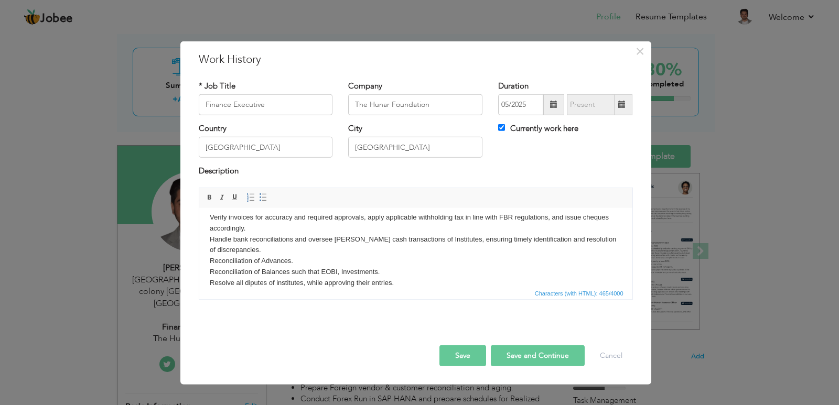
click at [478, 357] on button "Save" at bounding box center [462, 355] width 47 height 21
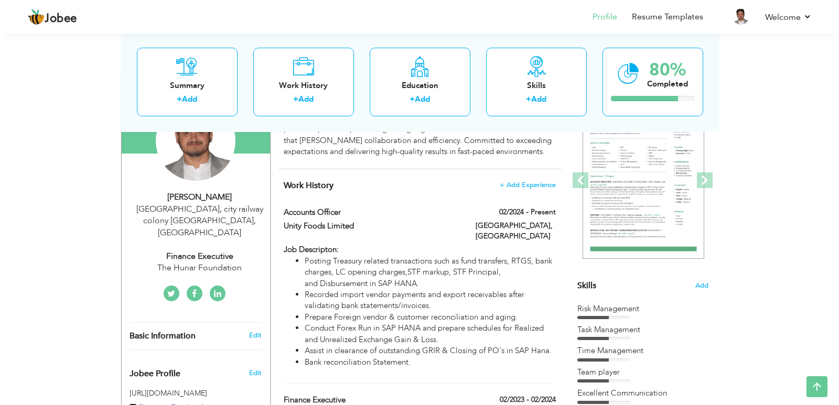
scroll to position [52, 0]
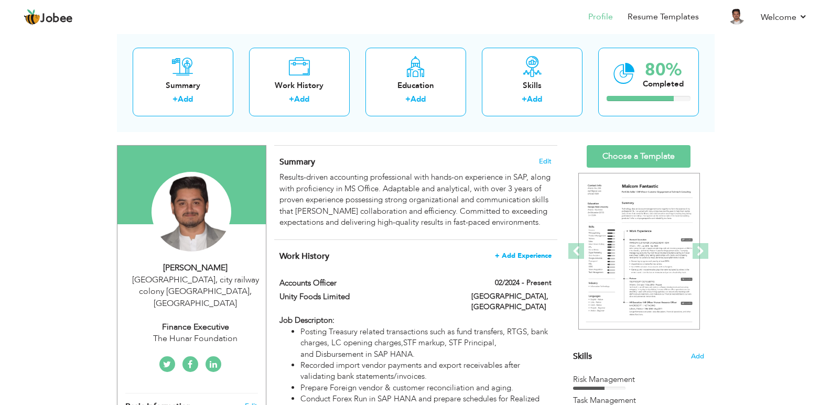
click at [524, 260] on span "+ Add Experience" at bounding box center [523, 255] width 57 height 7
checkbox input "false"
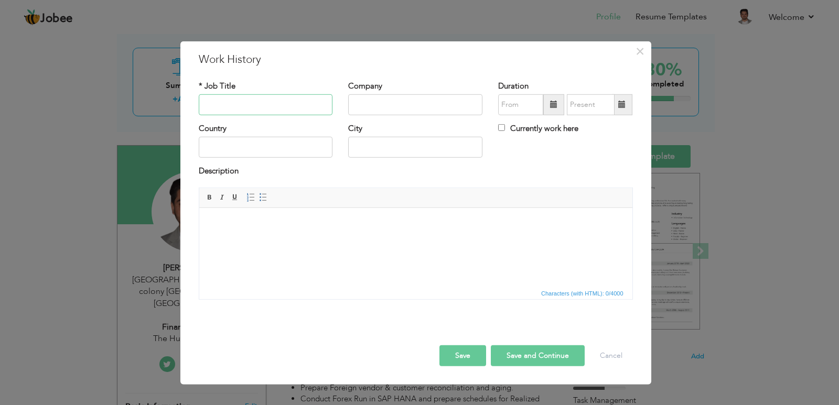
paste input "Accounts Officer"
type input "Accounts Officer"
click at [437, 100] on input "text" at bounding box center [415, 104] width 134 height 21
paste input "Unity Foods Limited"
type input "Unity Foods Limited"
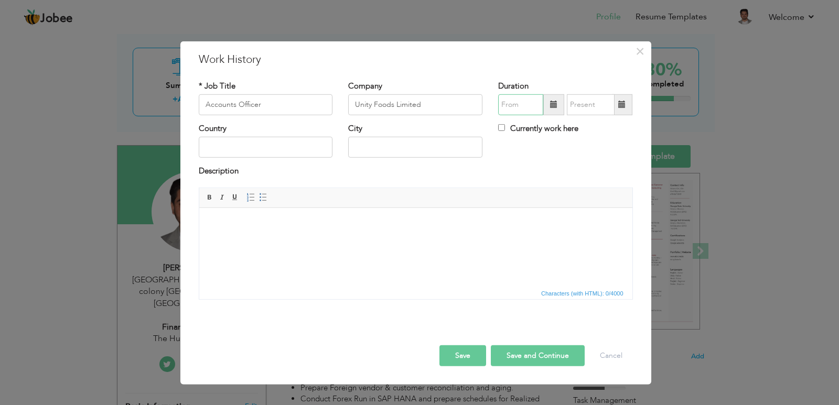
click at [525, 109] on input "text" at bounding box center [520, 104] width 45 height 21
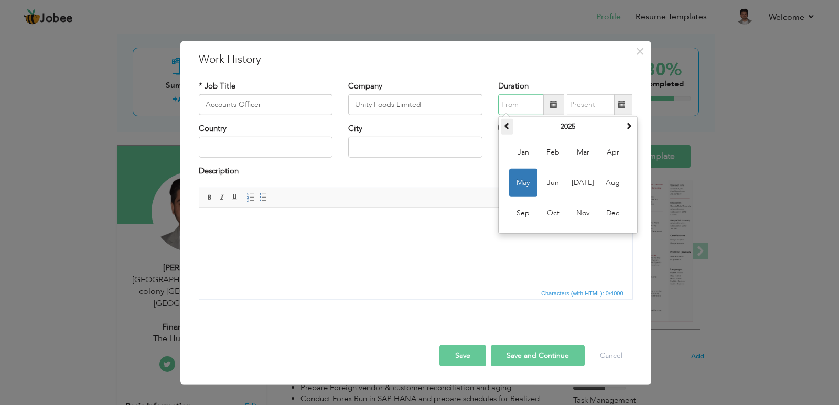
click at [506, 125] on span at bounding box center [506, 125] width 7 height 7
click at [505, 127] on span at bounding box center [506, 125] width 7 height 7
click at [558, 157] on span "Feb" at bounding box center [553, 152] width 28 height 28
type input "02/2024"
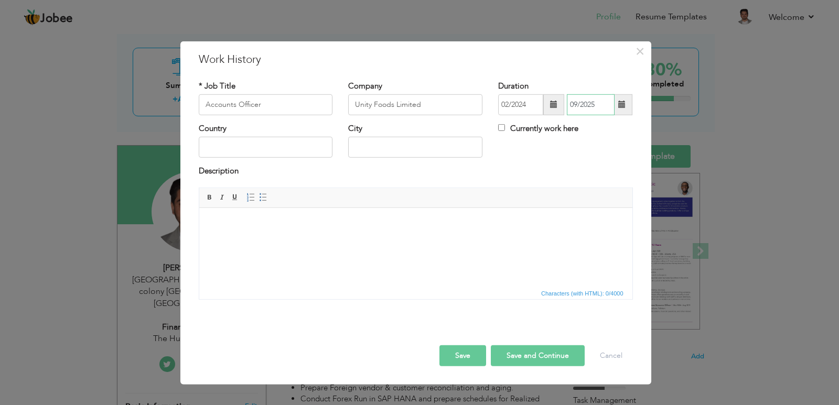
click at [585, 105] on input "09/2025" at bounding box center [591, 104] width 48 height 21
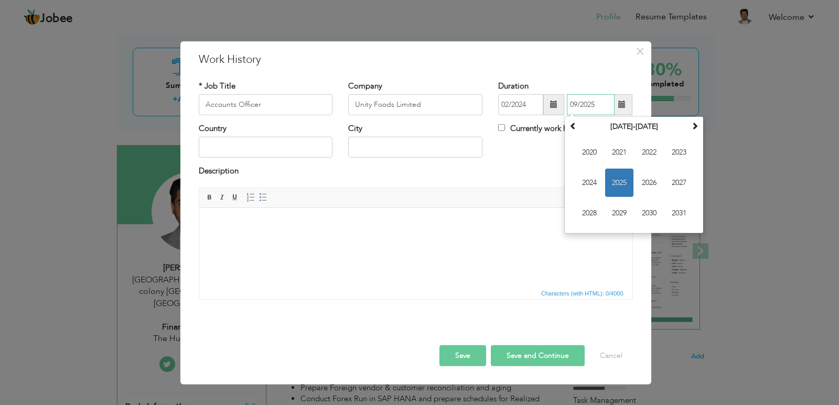
click at [614, 182] on span "2025" at bounding box center [619, 183] width 28 height 28
click at [595, 183] on span "May" at bounding box center [589, 183] width 28 height 28
type input "05/2025"
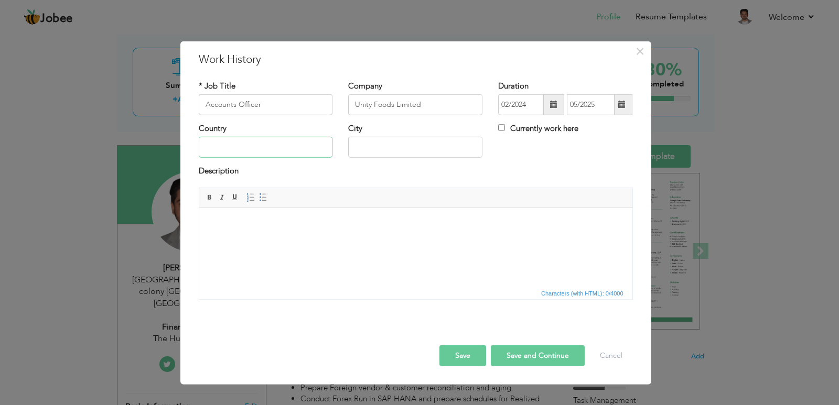
click at [274, 152] on input "text" at bounding box center [266, 147] width 134 height 21
type input "[GEOGRAPHIC_DATA]"
click at [363, 239] on html at bounding box center [415, 224] width 433 height 32
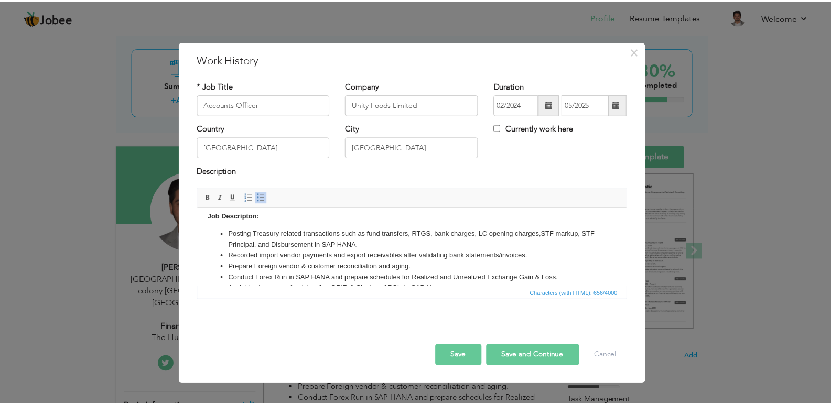
scroll to position [0, 0]
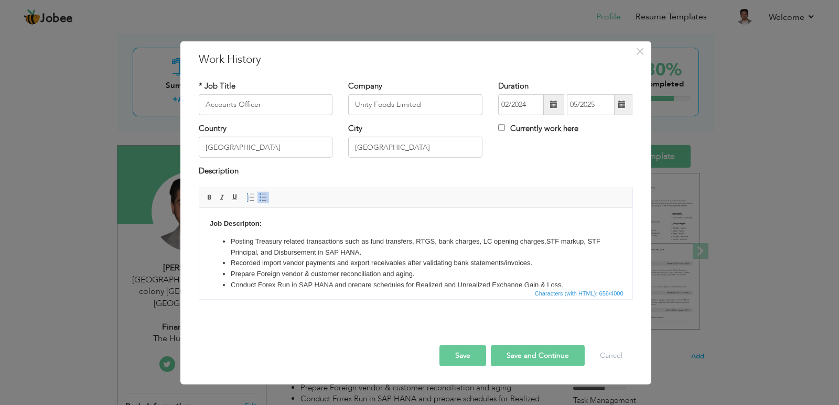
click at [463, 355] on button "Save" at bounding box center [462, 355] width 47 height 21
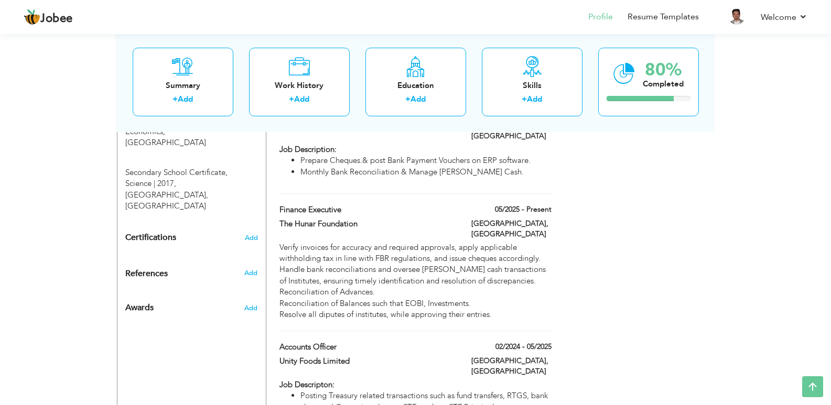
scroll to position [629, 0]
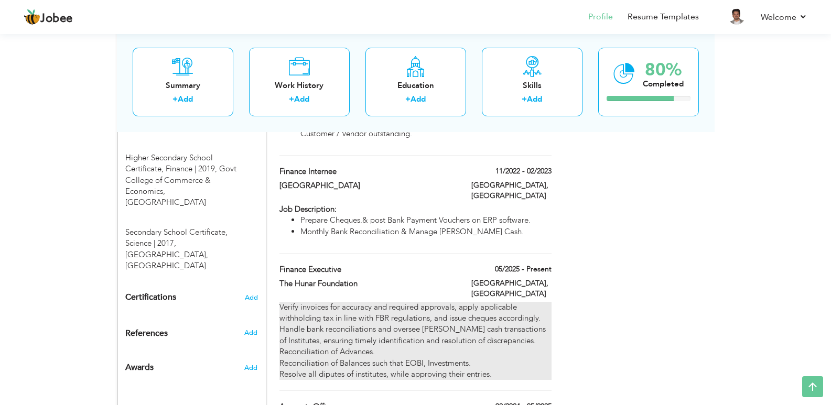
click at [419, 302] on div "Verify invoices for accuracy and required approvals, apply applicable withholdi…" at bounding box center [415, 341] width 272 height 79
type input "Finance Executive"
type input "The Hunar Foundation"
type input "05/2025"
checkbox input "true"
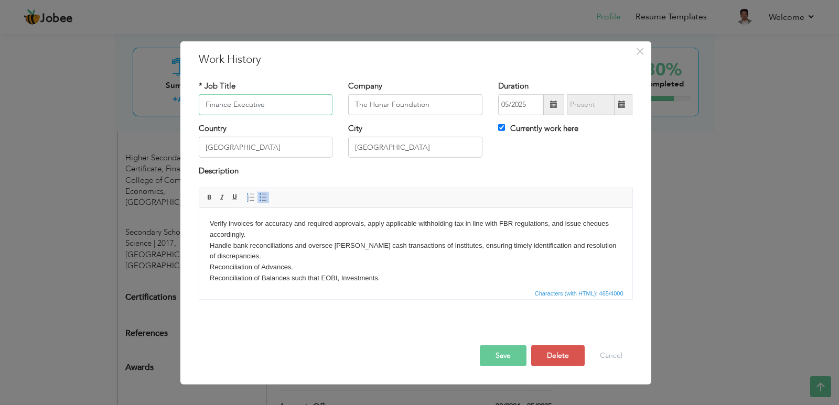
click at [262, 198] on span at bounding box center [263, 197] width 8 height 8
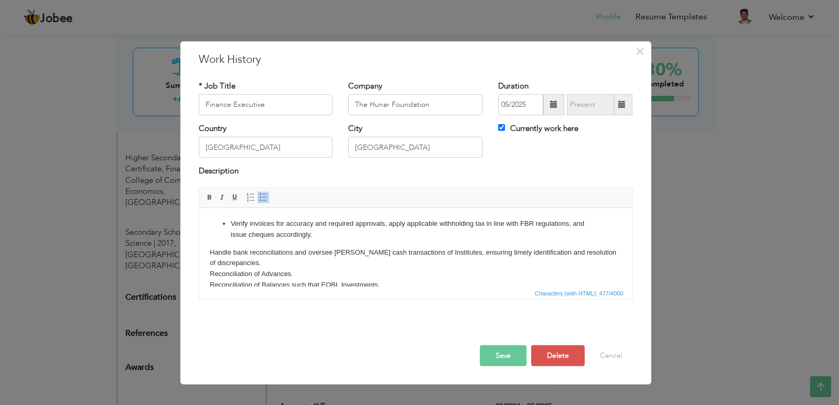
click at [262, 198] on span at bounding box center [263, 197] width 8 height 8
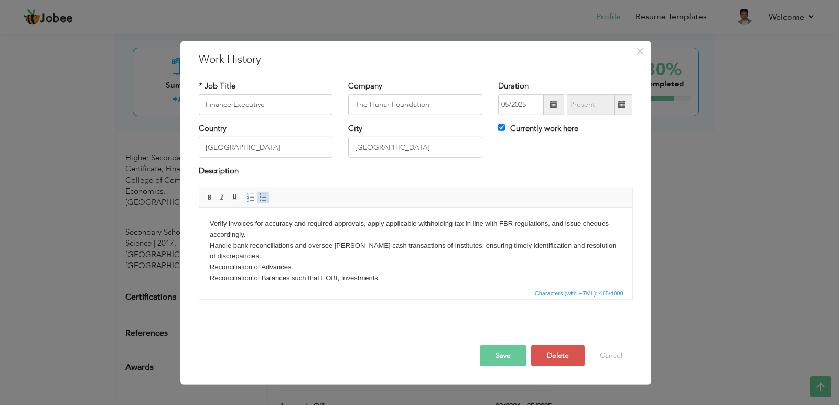
click at [262, 197] on span at bounding box center [263, 197] width 8 height 8
click at [491, 353] on button "Save" at bounding box center [503, 355] width 47 height 21
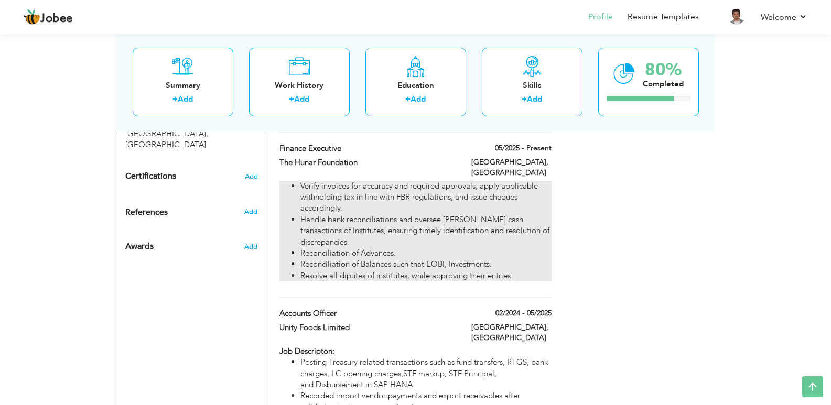
scroll to position [756, 0]
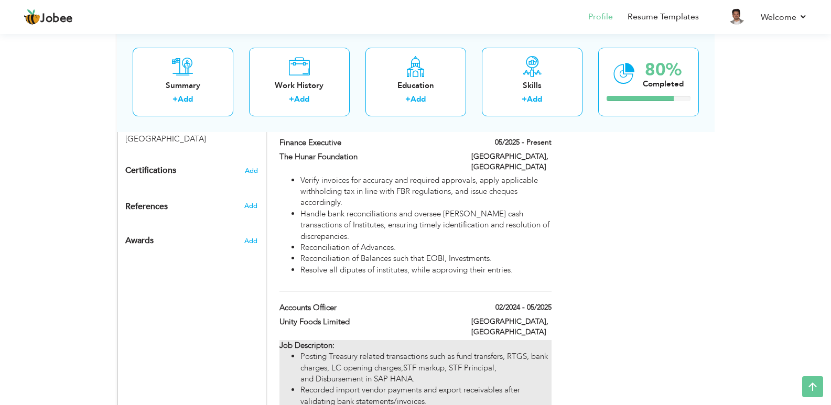
click at [321, 351] on li "Posting Treasury related transactions such as fund transfers, RTGS, bank charge…" at bounding box center [425, 368] width 251 height 34
type input "Accounts Officer"
type input "Unity Foods Limited"
type input "02/2024"
type input "05/2025"
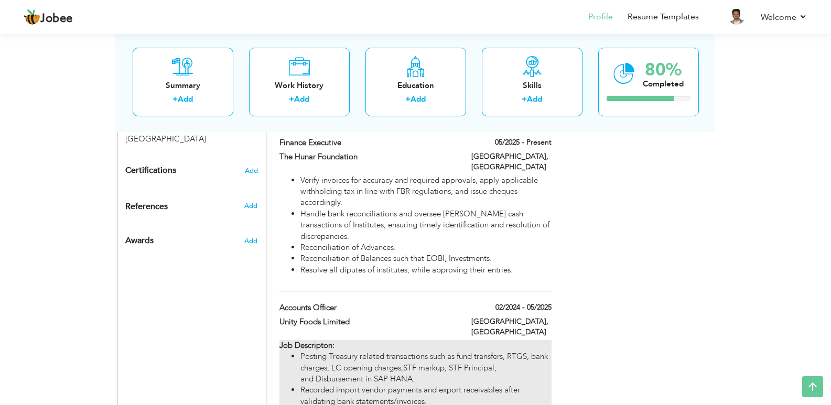
checkbox input "false"
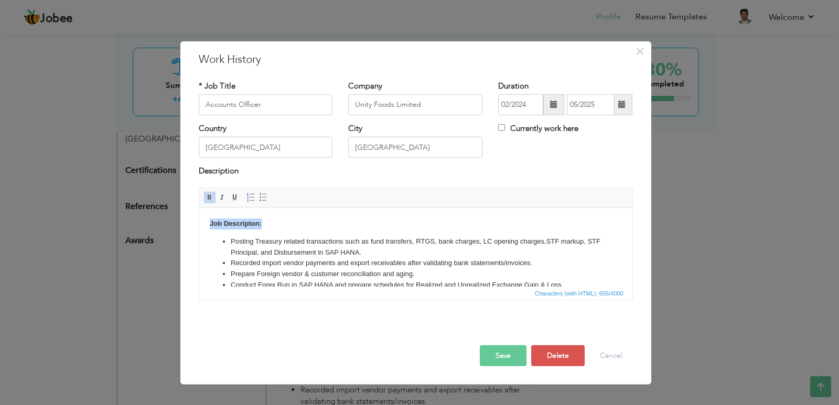
drag, startPoint x: 276, startPoint y: 226, endPoint x: 175, endPoint y: 216, distance: 102.2
click at [199, 216] on html "Job Descripton: Posting Treasury related transactions such as fund transfers, R…" at bounding box center [415, 265] width 433 height 115
copy strong "Job Descripton:"
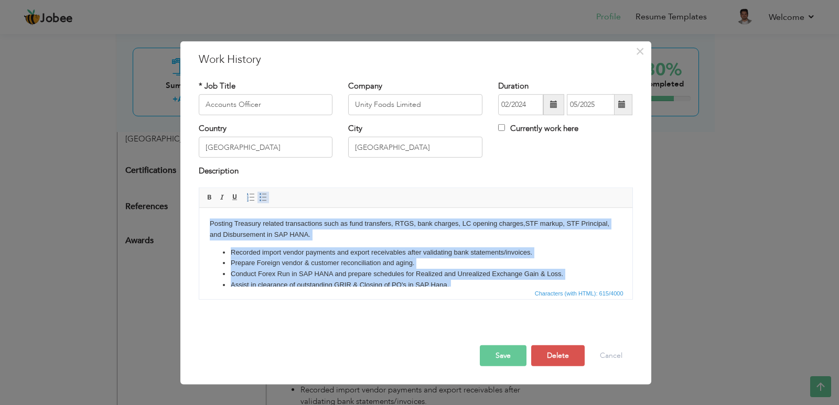
click at [259, 198] on span at bounding box center [263, 197] width 8 height 8
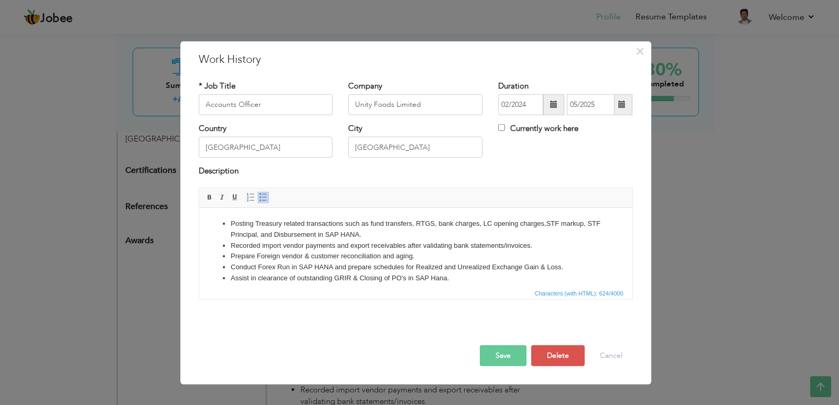
click at [496, 353] on button "Save" at bounding box center [503, 355] width 47 height 21
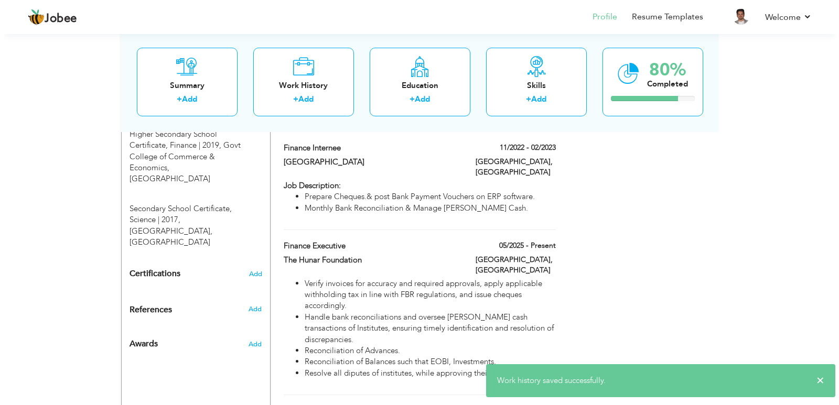
scroll to position [651, 0]
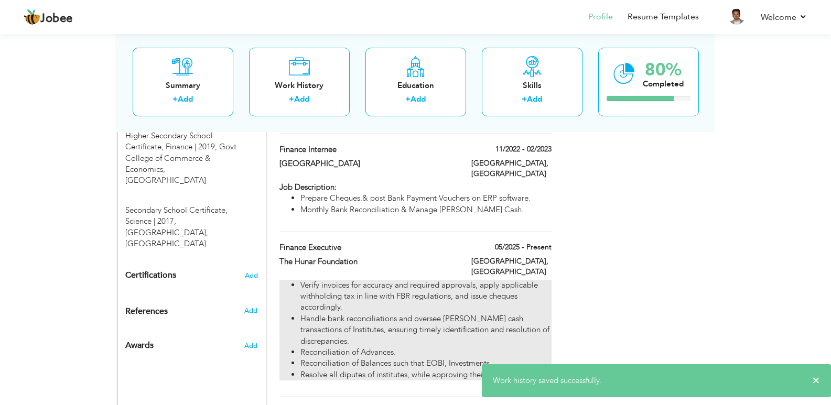
click at [347, 314] on li "Handle bank reconciliations and oversee [PERSON_NAME] cash transactions of Inst…" at bounding box center [425, 331] width 251 height 34
type input "Finance Executive"
type input "The Hunar Foundation"
type input "05/2025"
checkbox input "true"
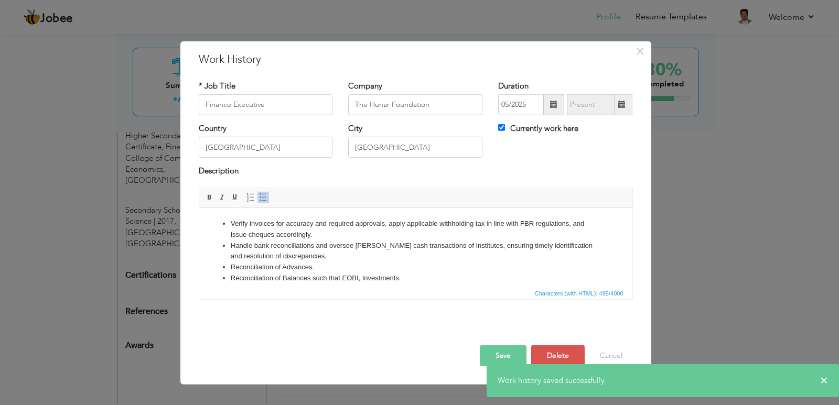
click at [230, 219] on li "Verify invoices for accuracy and required approvals, apply applicable withholdi…" at bounding box center [415, 229] width 370 height 22
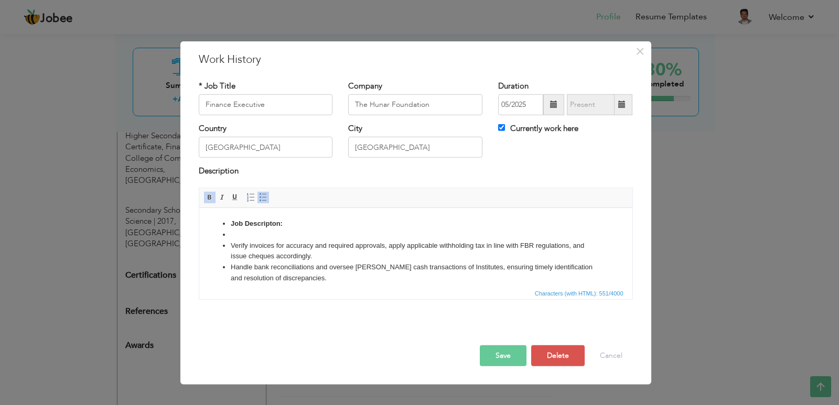
click at [264, 195] on span at bounding box center [263, 197] width 8 height 8
click at [265, 196] on span at bounding box center [263, 197] width 8 height 8
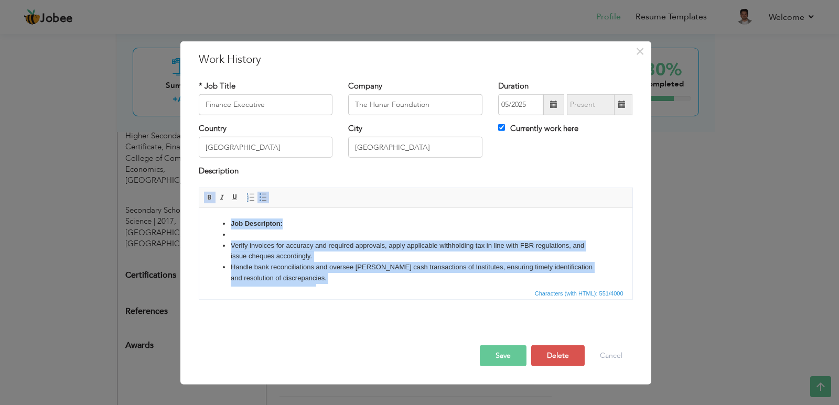
click at [225, 237] on ul "Job Descripton: ​​​​​​​ Verify invoices for accuracy and required approvals, ap…" at bounding box center [415, 267] width 412 height 98
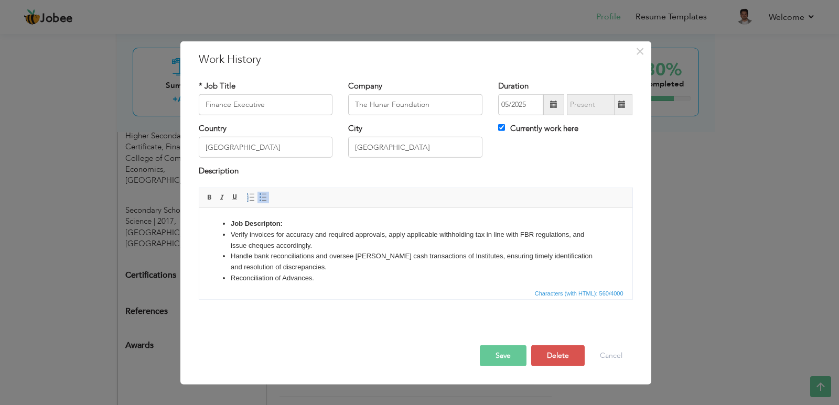
click at [263, 196] on span at bounding box center [263, 197] width 8 height 8
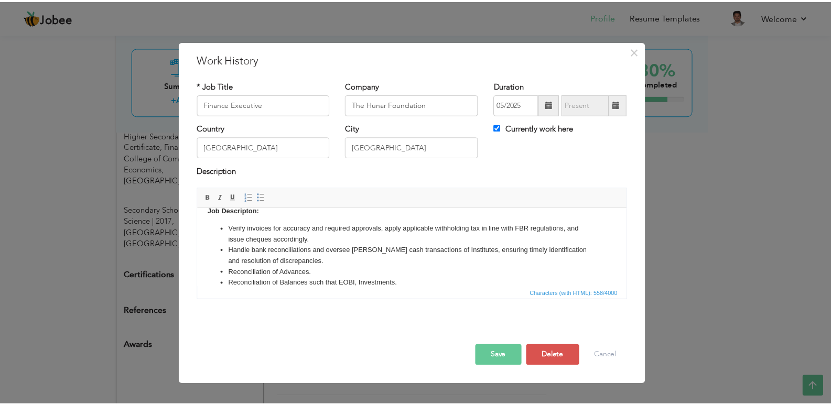
scroll to position [0, 0]
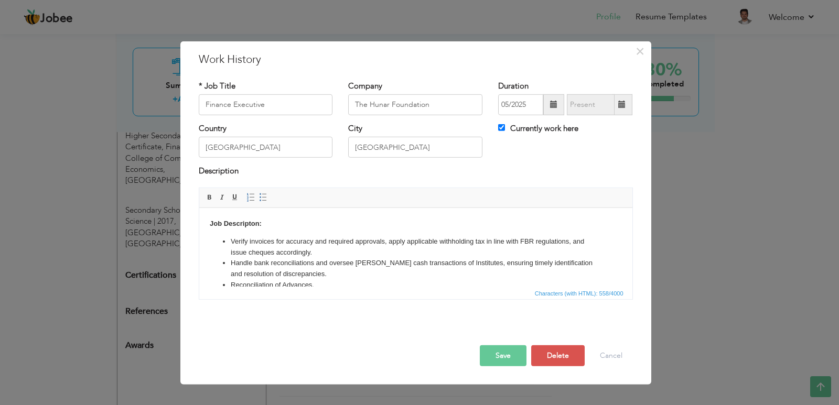
click at [506, 351] on button "Save" at bounding box center [503, 355] width 47 height 21
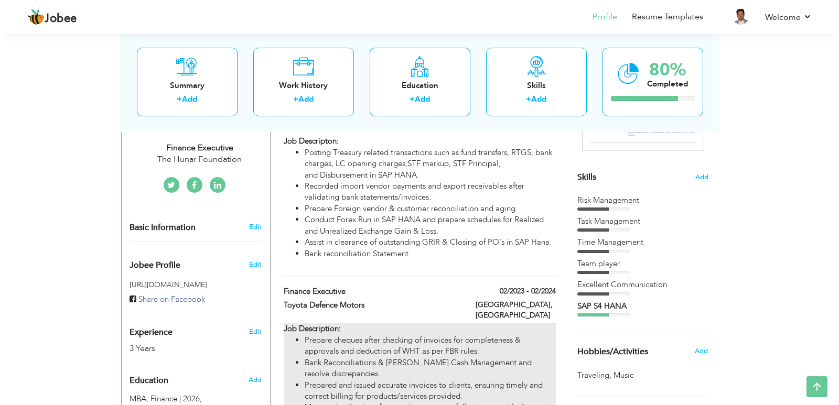
scroll to position [179, 0]
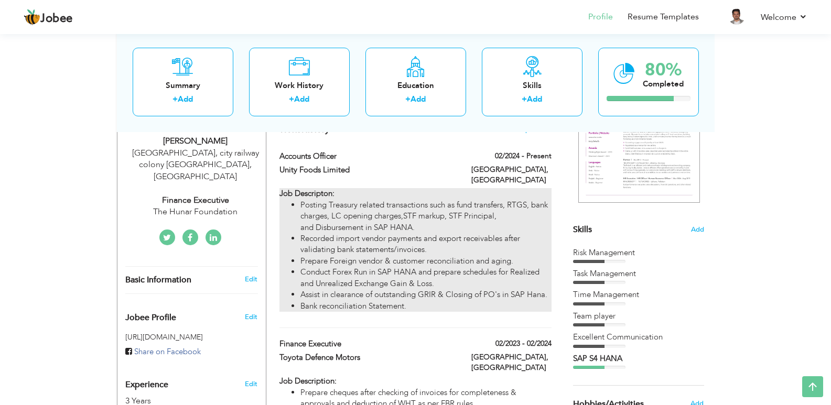
click at [500, 232] on li "Posting Treasury related transactions such as fund transfers, RTGS, bank charge…" at bounding box center [425, 217] width 251 height 34
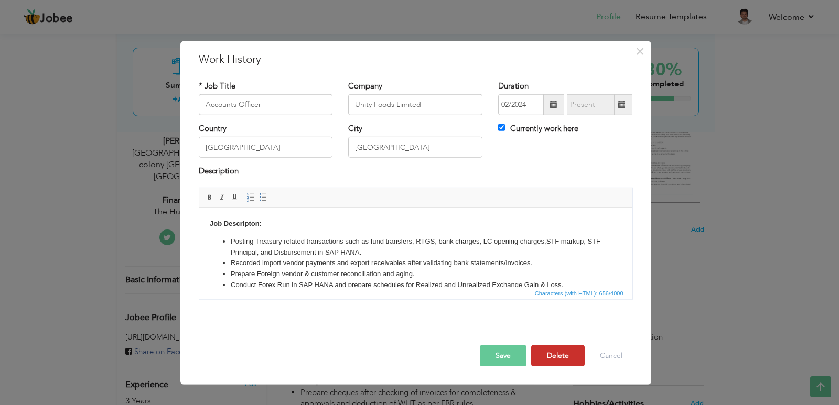
click at [549, 362] on button "Delete" at bounding box center [557, 355] width 53 height 21
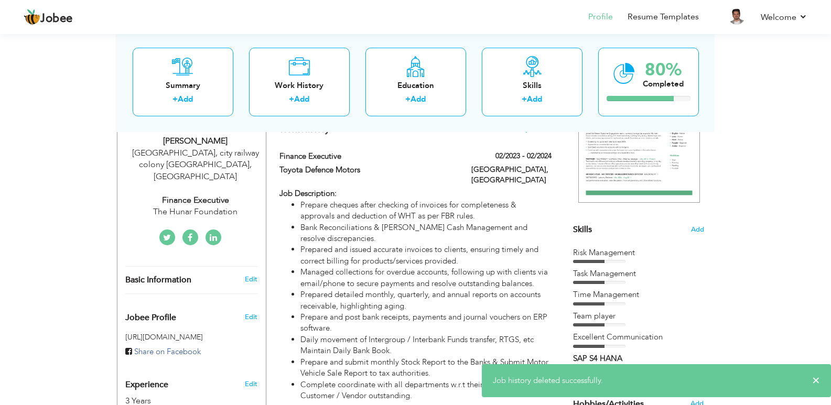
click at [533, 133] on span "+ Add Experience" at bounding box center [523, 128] width 57 height 7
checkbox input "false"
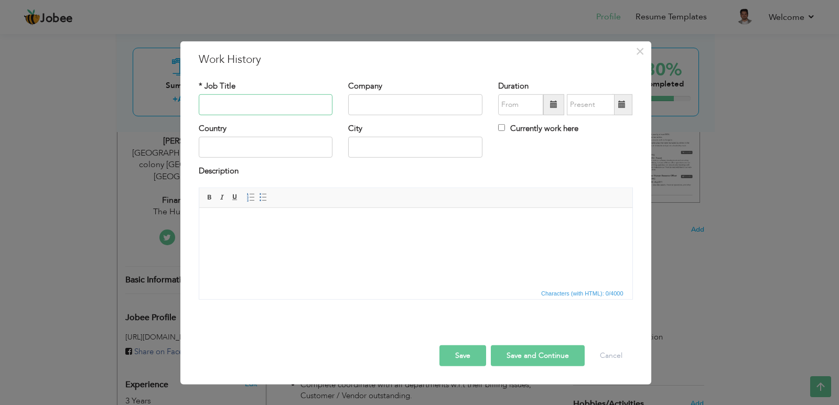
paste input "Finance Executive"
type input "Finance Executive"
click at [446, 96] on input "text" at bounding box center [415, 104] width 134 height 21
paste input "Toyota Defence Motors"
type input "Toyota Defence Motors"
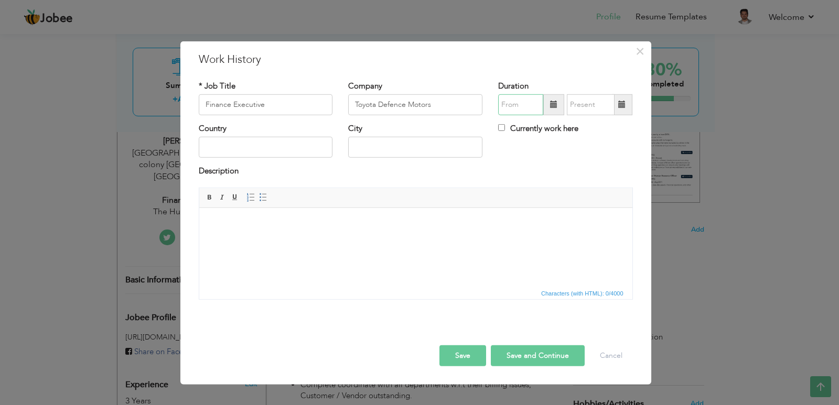
click at [520, 105] on input "text" at bounding box center [520, 104] width 45 height 21
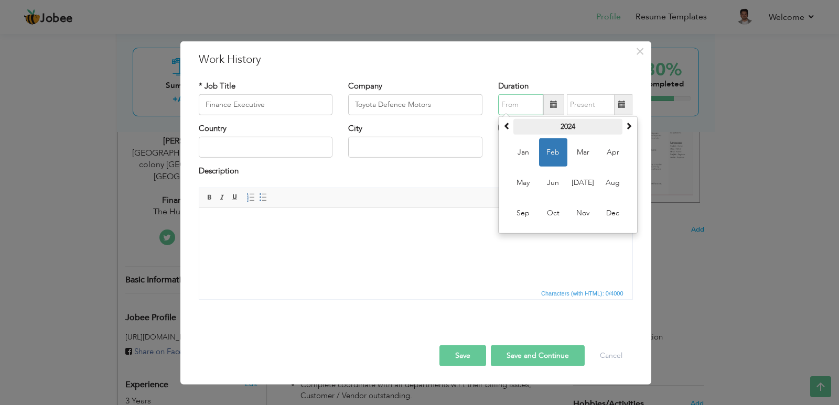
click at [622, 128] on th "2024" at bounding box center [567, 127] width 109 height 16
click at [530, 177] on span "2023" at bounding box center [523, 183] width 28 height 28
click at [550, 152] on span "Feb" at bounding box center [553, 152] width 28 height 28
type input "02/2023"
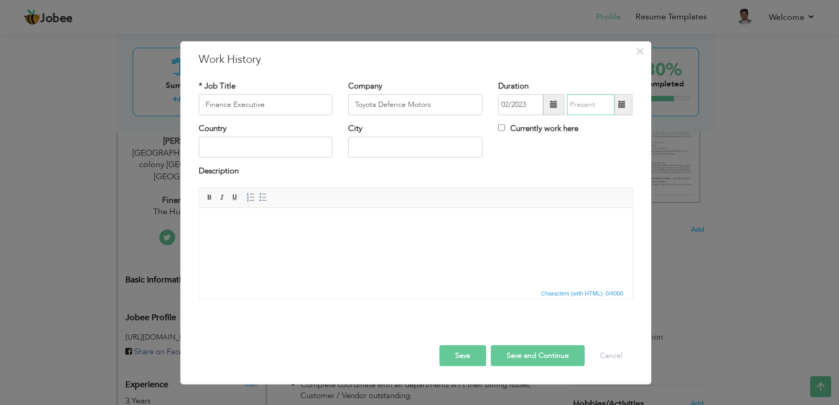
click at [574, 106] on input "text" at bounding box center [591, 104] width 48 height 21
click at [584, 95] on input "text" at bounding box center [591, 104] width 48 height 21
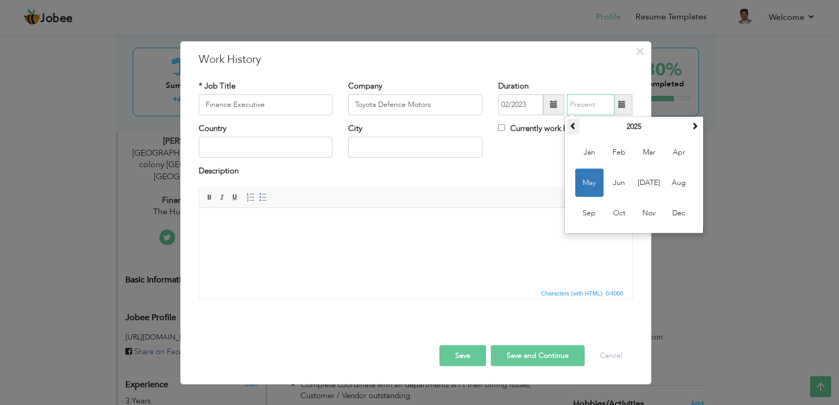
click at [571, 122] on span at bounding box center [572, 125] width 7 height 7
click at [619, 154] on span "Feb" at bounding box center [619, 152] width 28 height 28
type input "02/2024"
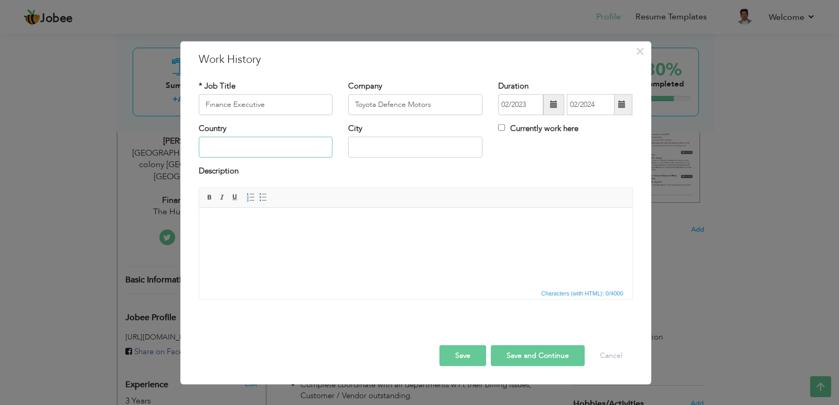
click at [291, 143] on input "text" at bounding box center [266, 147] width 134 height 21
type input "[GEOGRAPHIC_DATA]"
click at [224, 224] on body at bounding box center [415, 223] width 412 height 11
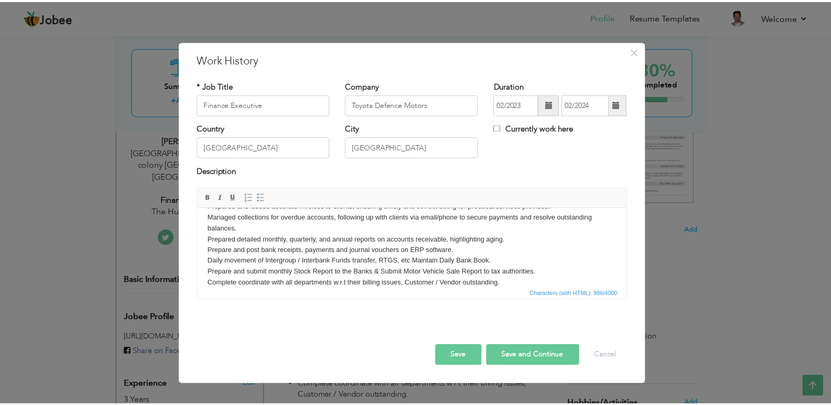
scroll to position [0, 0]
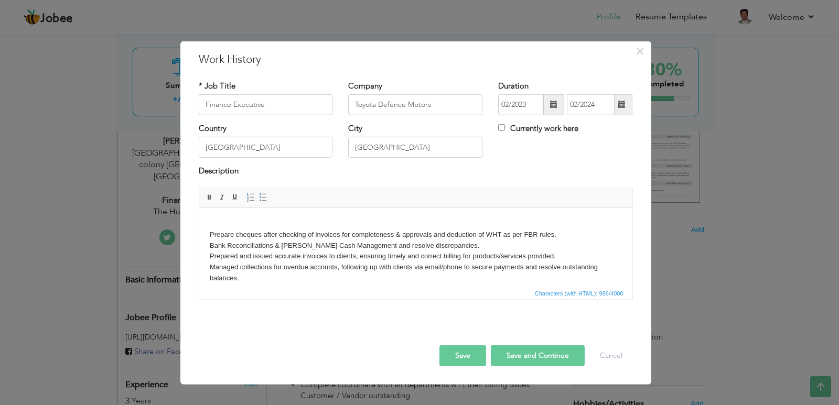
click at [210, 233] on body "Prepare cheques after checking of invoices for completeness & approvals and ded…" at bounding box center [415, 278] width 412 height 120
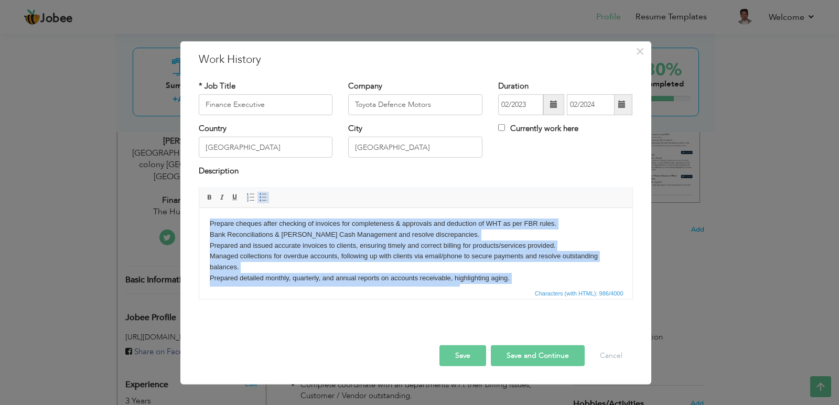
click at [264, 194] on span at bounding box center [263, 197] width 8 height 8
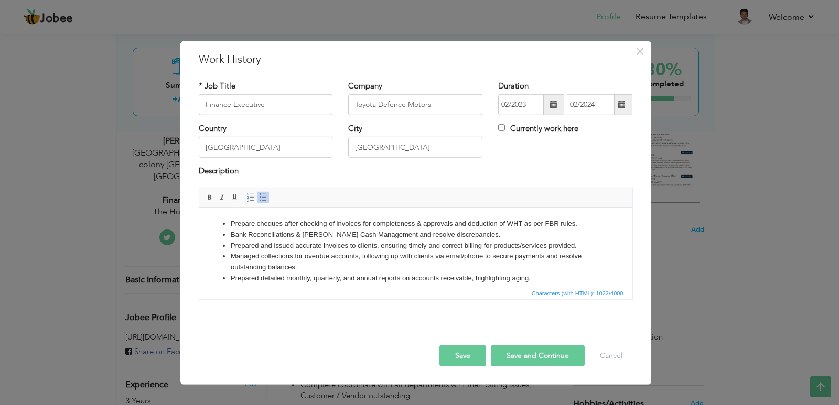
click at [453, 354] on button "Save" at bounding box center [462, 355] width 47 height 21
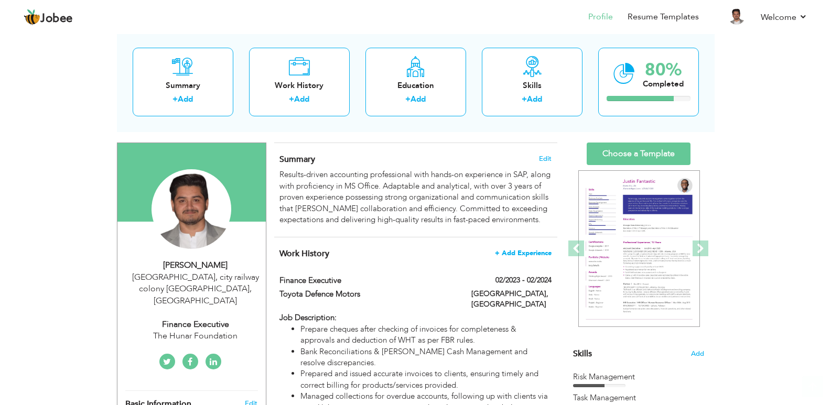
scroll to position [105, 0]
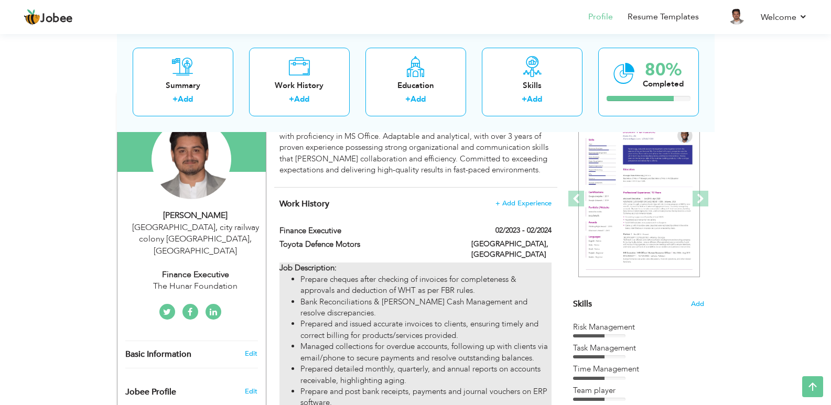
click at [511, 312] on li "Bank Reconciliations & [PERSON_NAME] Cash Management and resolve discrepancies." at bounding box center [425, 308] width 251 height 23
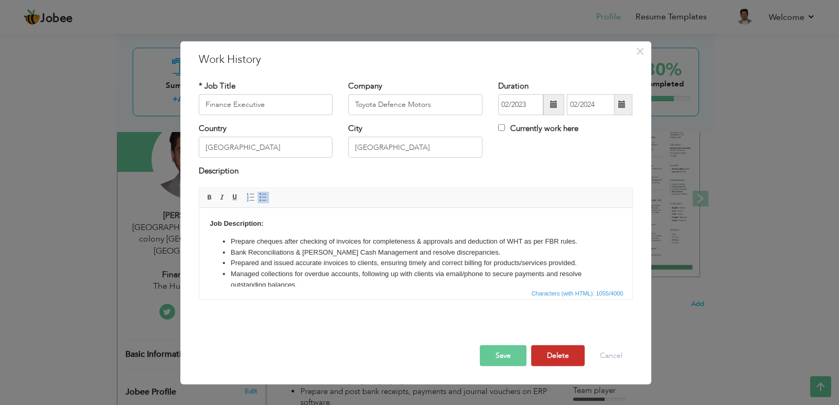
click at [548, 351] on button "Delete" at bounding box center [557, 355] width 53 height 21
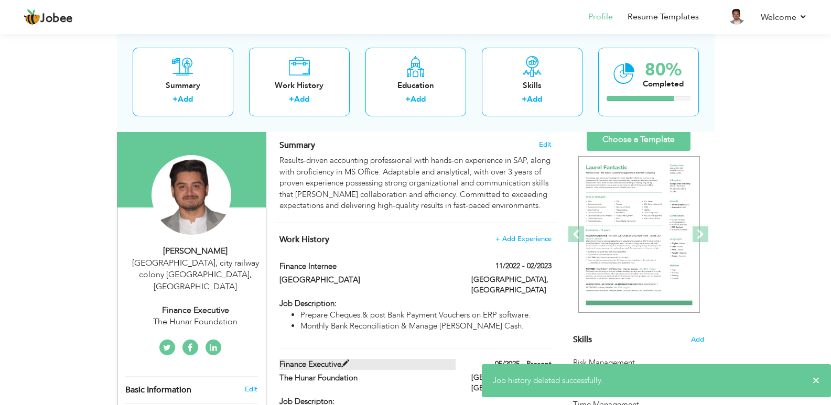
scroll to position [52, 0]
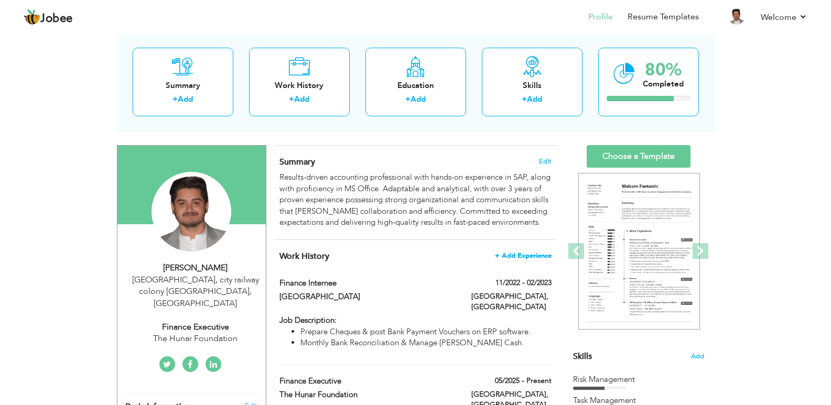
click at [515, 260] on span "+ Add Experience" at bounding box center [523, 255] width 57 height 7
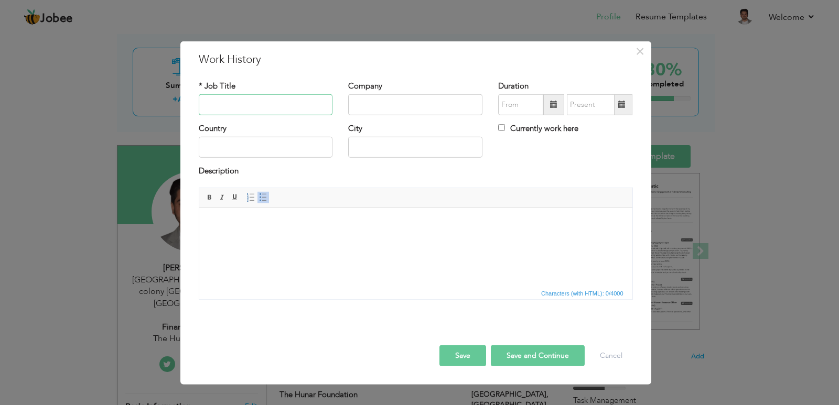
paste input "Finance Internee"
type input "Finance Internee"
click at [430, 102] on input "text" at bounding box center [415, 104] width 134 height 21
paste input "[GEOGRAPHIC_DATA]"
type input "[GEOGRAPHIC_DATA]"
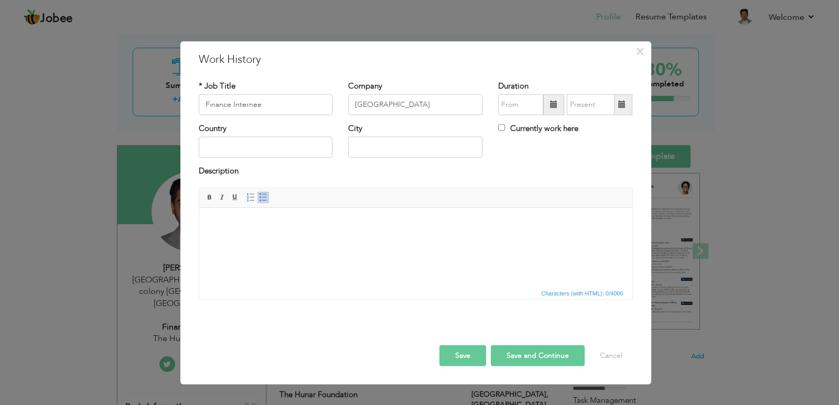
click at [516, 117] on div "Duration Currently work here" at bounding box center [565, 101] width 150 height 42
click at [521, 105] on input "text" at bounding box center [520, 104] width 45 height 21
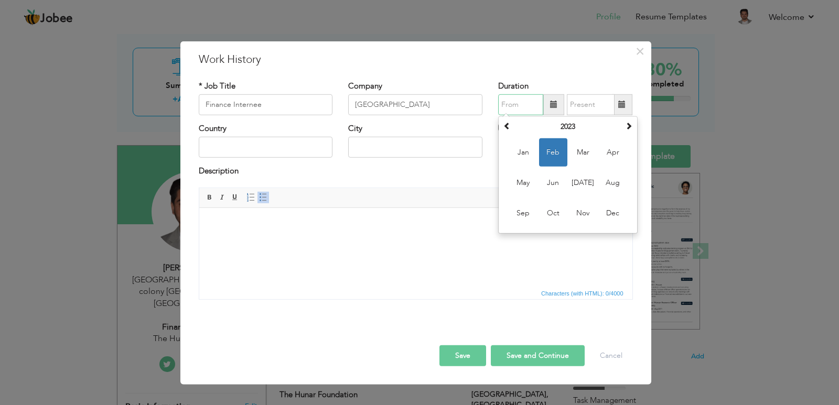
click at [499, 127] on div "February 2023 Su Mo Tu We Th Fr Sa 29 30 31 1 2 3 4 5 6 7 8 9 10 11 12 13 14 15…" at bounding box center [567, 174] width 139 height 117
click at [505, 127] on span at bounding box center [506, 125] width 7 height 7
click at [582, 206] on span "Nov" at bounding box center [583, 213] width 28 height 28
type input "11/2022"
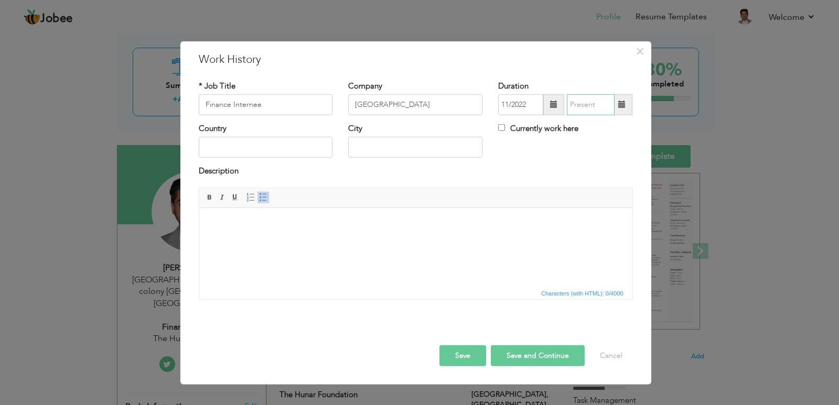
click at [575, 98] on input "text" at bounding box center [591, 104] width 48 height 21
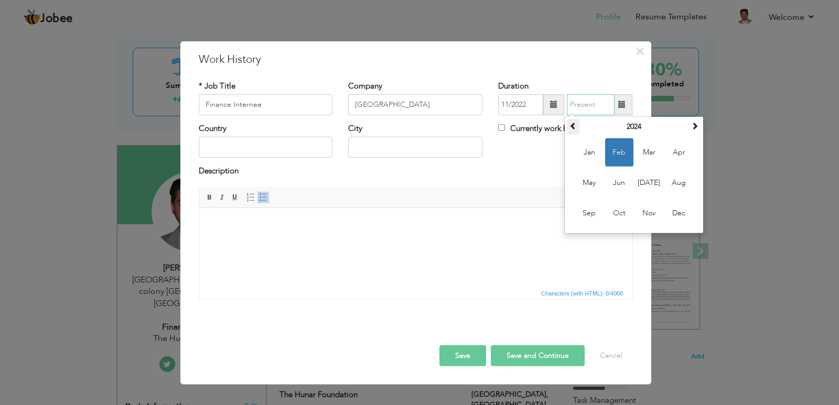
click at [574, 124] on span at bounding box center [572, 125] width 7 height 7
click at [629, 163] on span "Feb" at bounding box center [619, 152] width 28 height 28
type input "02/2023"
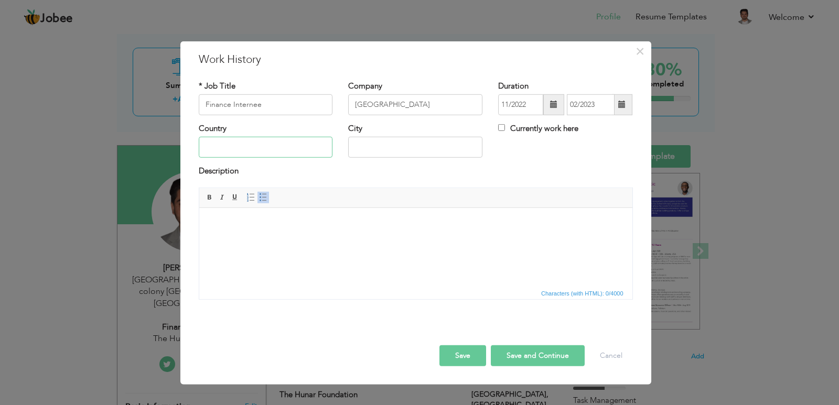
click at [310, 148] on input "text" at bounding box center [266, 147] width 134 height 21
type input "[GEOGRAPHIC_DATA]"
click at [252, 237] on html at bounding box center [415, 224] width 433 height 32
click at [260, 194] on span at bounding box center [263, 197] width 8 height 8
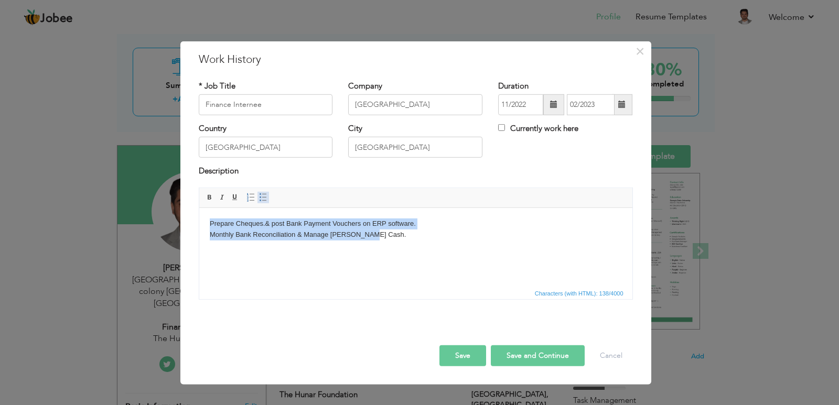
click at [261, 196] on span at bounding box center [263, 197] width 8 height 8
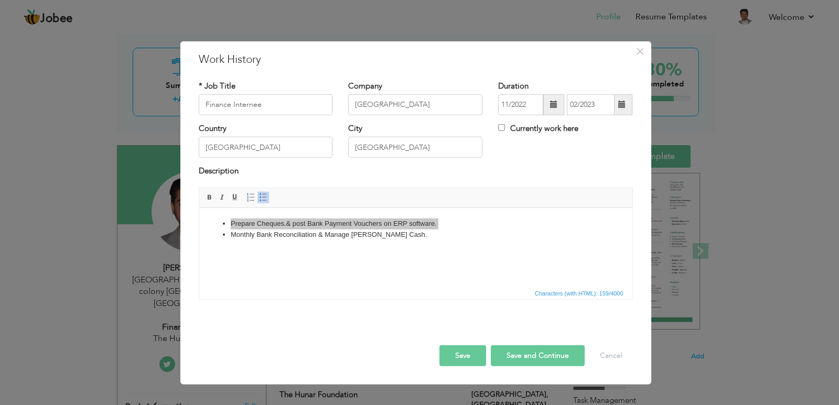
click at [466, 351] on button "Save" at bounding box center [462, 355] width 47 height 21
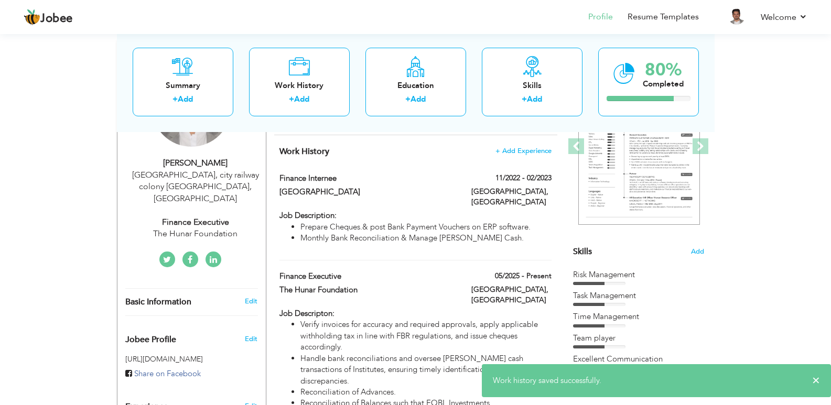
scroll to position [105, 0]
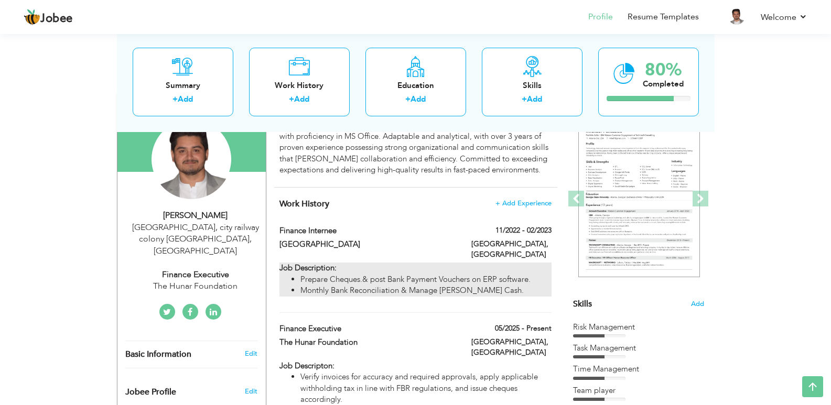
click at [396, 269] on div "Job Description: Prepare Cheques.& post Bank Payment Vouchers on ERP software. …" at bounding box center [415, 280] width 272 height 34
type input "[GEOGRAPHIC_DATA]"
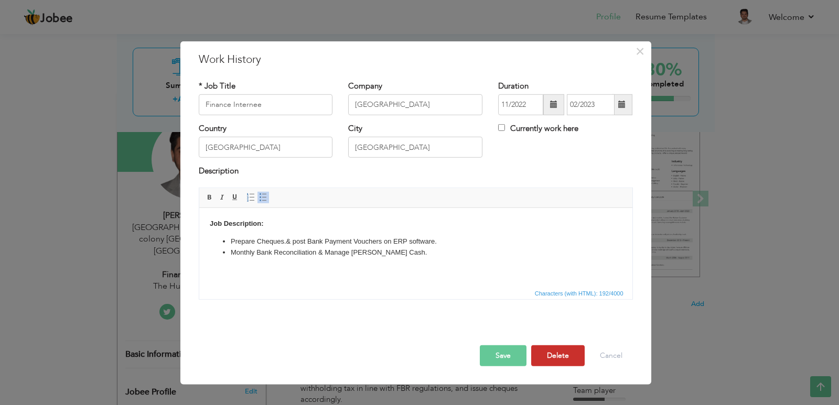
click at [565, 359] on button "Delete" at bounding box center [557, 355] width 53 height 21
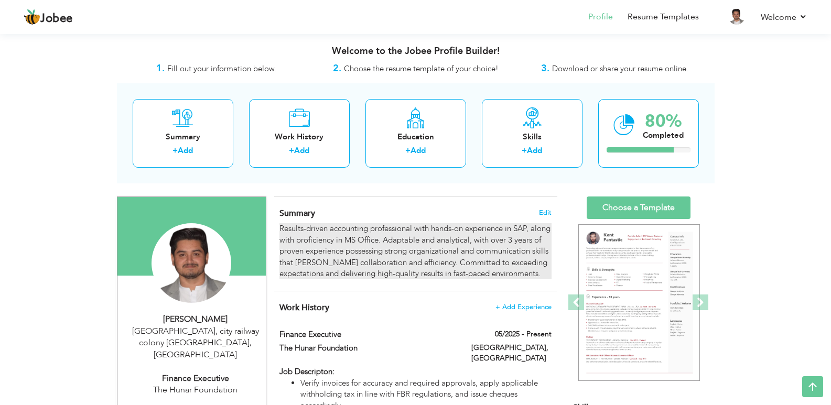
scroll to position [0, 0]
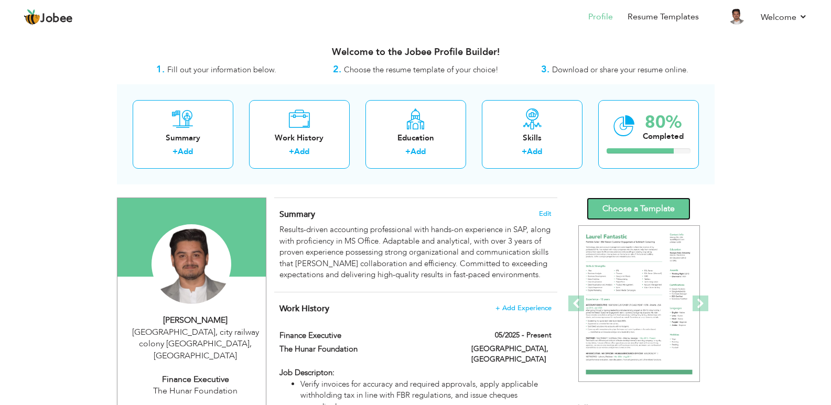
click at [632, 206] on link "Choose a Template" at bounding box center [639, 209] width 104 height 23
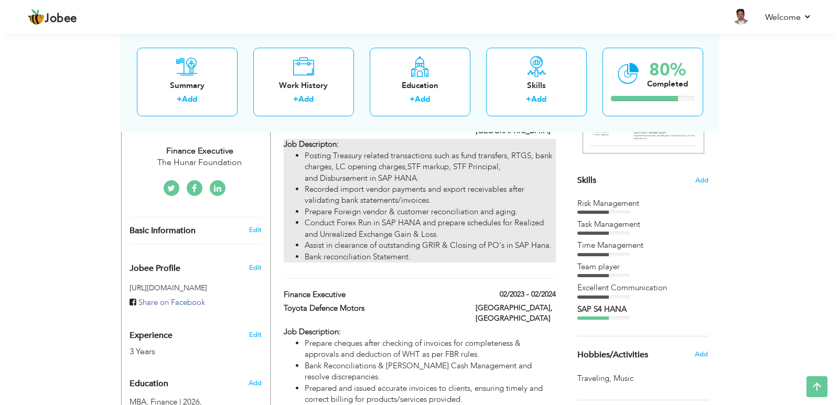
scroll to position [253, 0]
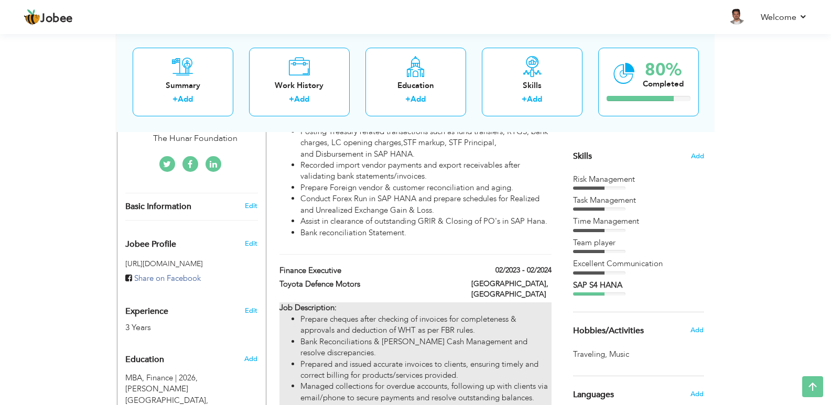
click at [434, 324] on li "Prepare cheques after checking of invoices for completeness & approvals and ded…" at bounding box center [425, 325] width 251 height 23
type input "Finance Executive"
type input "Toyota Defence Motors"
type input "02/2023"
type input "02/2024"
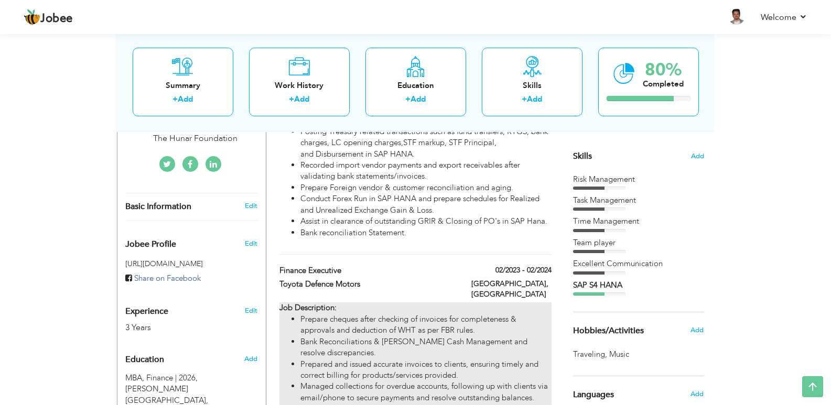
type input "[GEOGRAPHIC_DATA]"
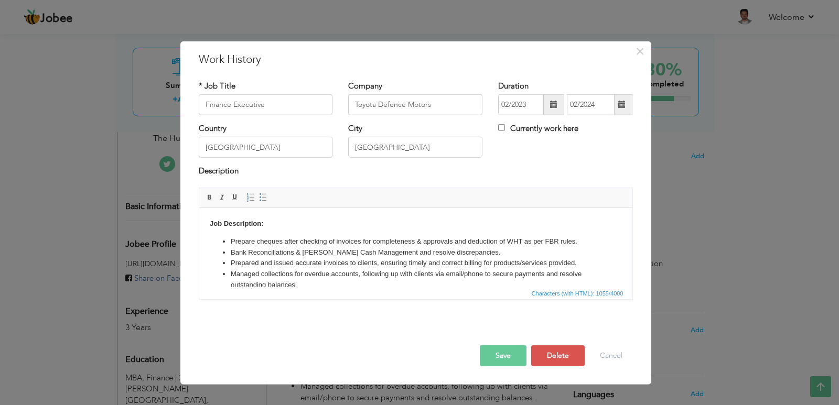
click at [387, 253] on li "Bank Reconciliations & [PERSON_NAME] Cash Management and resolve discrepancies." at bounding box center [415, 252] width 370 height 11
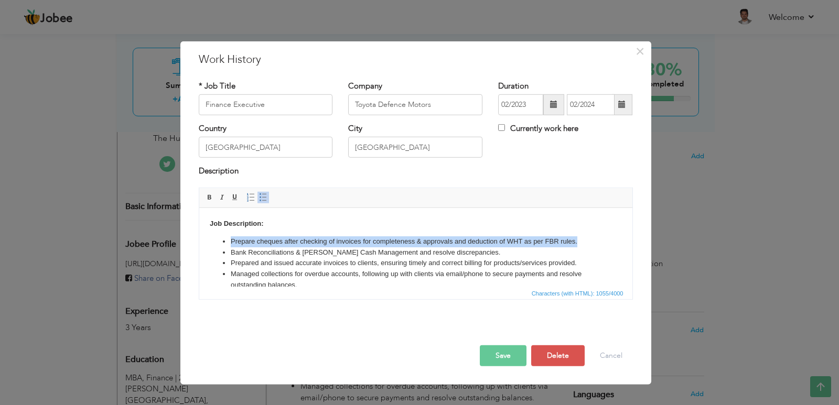
drag, startPoint x: 581, startPoint y: 239, endPoint x: 226, endPoint y: 243, distance: 355.5
click at [226, 243] on ul "Prepare cheques after checking of invoices for completeness & approvals and ded…" at bounding box center [415, 290] width 412 height 109
copy li "Prepare cheques after checking of invoices for completeness & approvals and ded…"
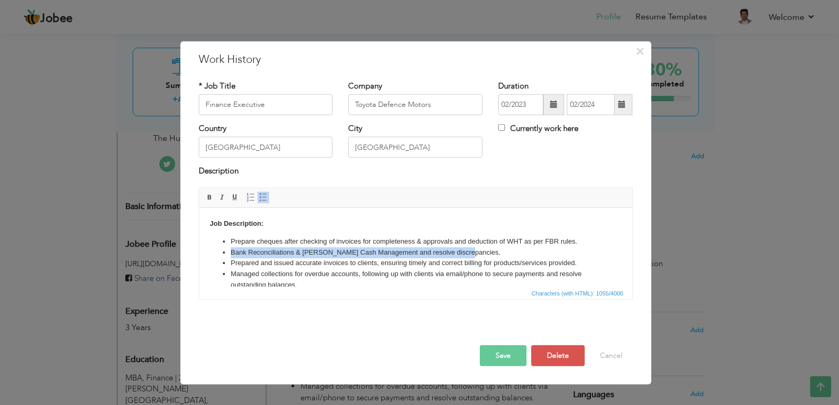
drag, startPoint x: 229, startPoint y: 250, endPoint x: 465, endPoint y: 248, distance: 236.4
click at [465, 248] on ul "Prepare cheques after checking of invoices for completeness & approvals and ded…" at bounding box center [415, 290] width 412 height 109
copy li "Bank Reconciliations & [PERSON_NAME] Cash Management and resolve discrepancies."
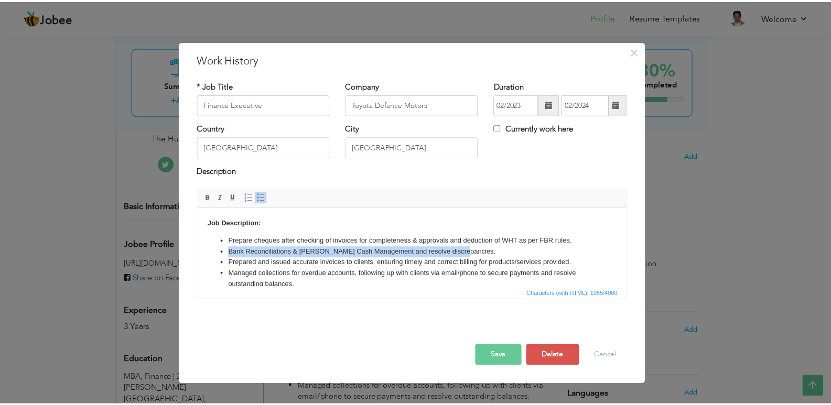
scroll to position [0, 0]
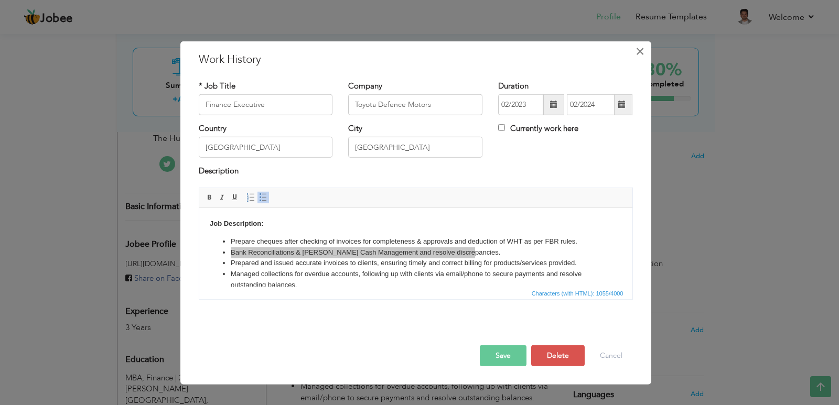
click at [641, 56] on span "×" at bounding box center [639, 50] width 9 height 19
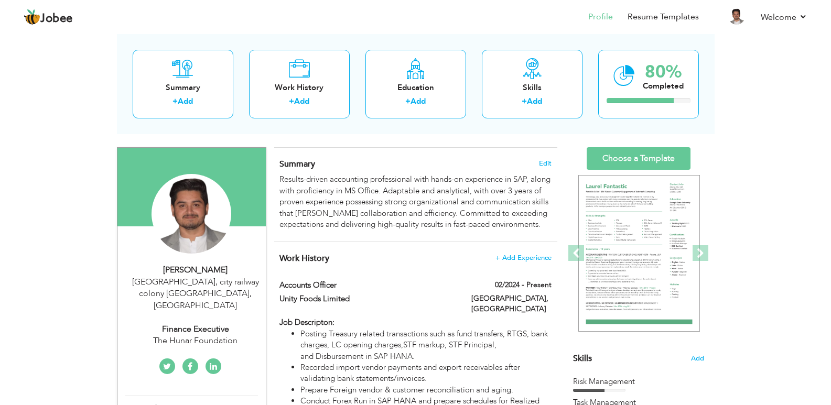
scroll to position [105, 0]
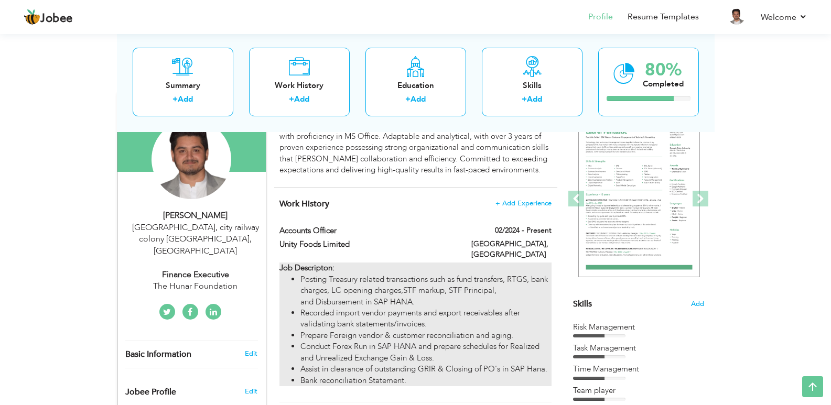
click at [442, 287] on li "Posting Treasury related transactions such as fund transfers, RTGS, bank charge…" at bounding box center [425, 291] width 251 height 34
type input "Accounts Officer"
type input "Unity Foods Limited"
type input "02/2024"
checkbox input "true"
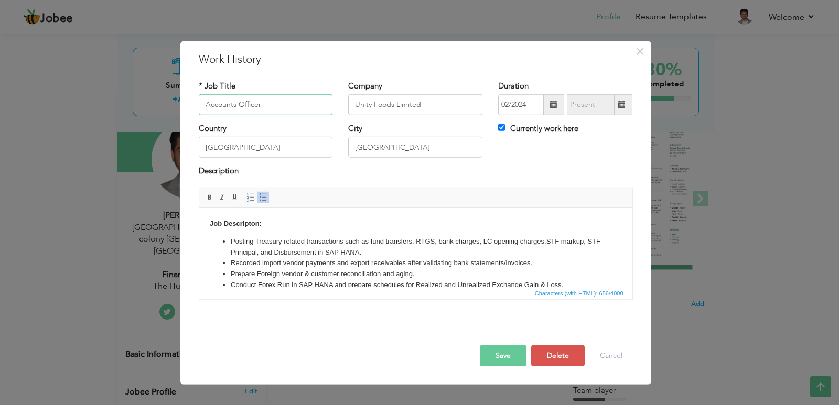
drag, startPoint x: 284, startPoint y: 106, endPoint x: 154, endPoint y: 93, distance: 130.6
click at [154, 93] on div "× Work History * Job Title Accounts Officer Company Unity Foods Limited" at bounding box center [419, 202] width 839 height 405
drag, startPoint x: 426, startPoint y: 102, endPoint x: 321, endPoint y: 105, distance: 104.4
click at [321, 105] on div "* Job Title Accounts Officer Company Unity Foods Limited Duration 02/2024 Curre…" at bounding box center [416, 101] width 450 height 42
click at [325, 252] on li "Posting Treasury related transactions such as fund transfers, RTGS, bank charge…" at bounding box center [415, 247] width 370 height 22
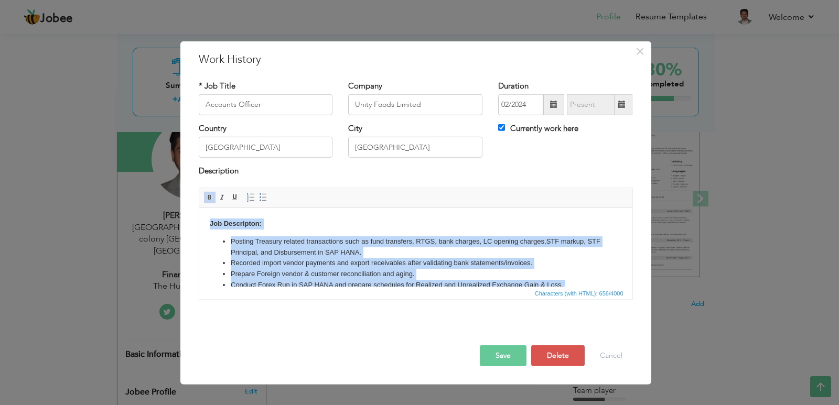
copy body "Job Descripton: Posting Treasury related transactions such as fund transfers, R…"
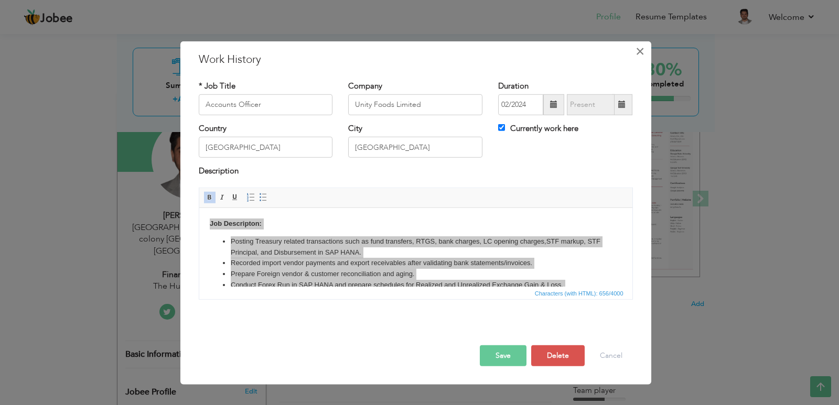
click at [643, 52] on span "×" at bounding box center [639, 50] width 9 height 19
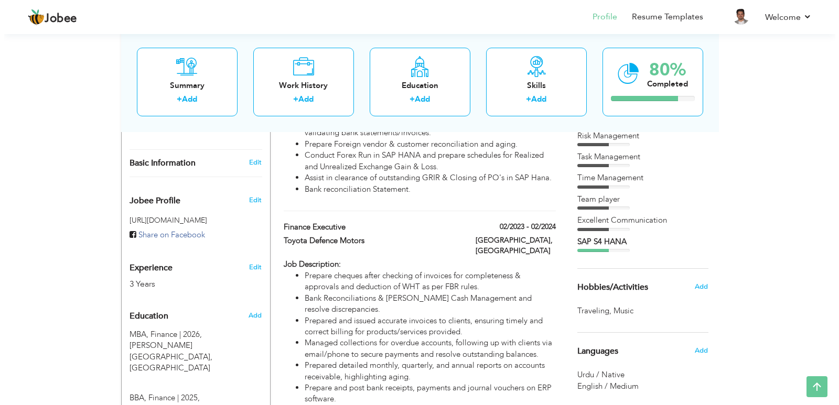
scroll to position [315, 0]
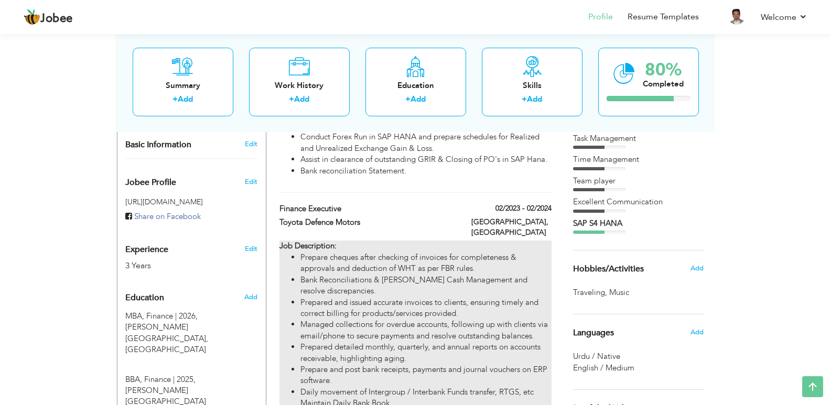
click at [446, 297] on li "Prepared and issued accurate invoices to clients, ensuring timely and correct b…" at bounding box center [425, 308] width 251 height 23
type input "Finance Executive"
type input "Toyota Defence Motors"
type input "02/2023"
type input "02/2024"
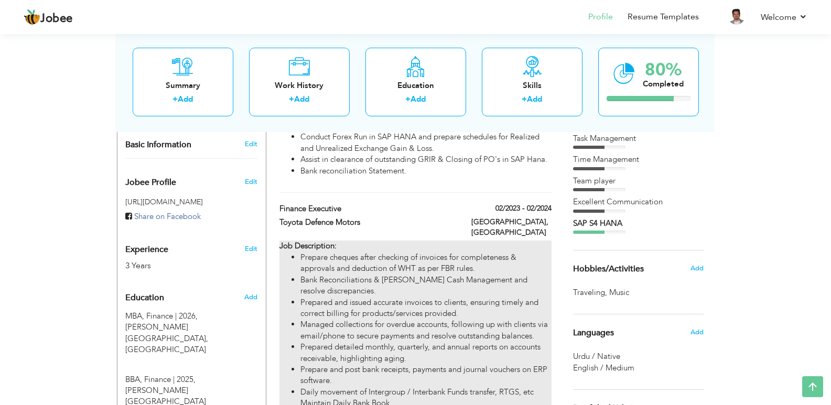
checkbox input "false"
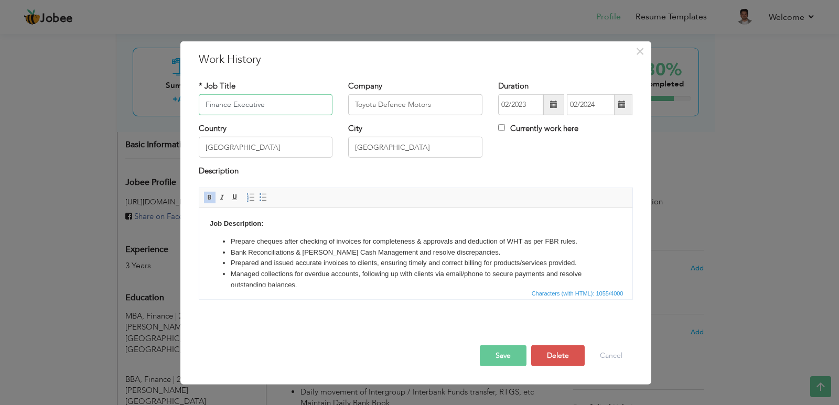
drag, startPoint x: 320, startPoint y: 105, endPoint x: 169, endPoint y: 91, distance: 152.2
click at [169, 91] on div "× Work History * Job Title Finance Executive Company Toyota Defence Motors Dura…" at bounding box center [419, 202] width 839 height 405
drag, startPoint x: 468, startPoint y: 101, endPoint x: 264, endPoint y: 86, distance: 204.5
click at [264, 86] on div "* Job Title Finance Executive Company Toyota Defence Motors Duration 02/2023 02…" at bounding box center [416, 101] width 450 height 42
click at [273, 242] on li "Prepare cheques after checking of invoices for completeness & approvals and ded…" at bounding box center [415, 241] width 370 height 11
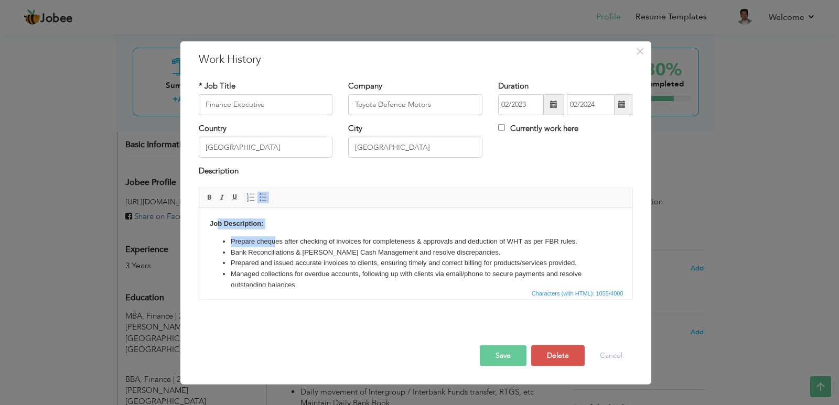
drag, startPoint x: 275, startPoint y: 230, endPoint x: 217, endPoint y: 226, distance: 58.3
click at [217, 226] on body "Job Description: Prepare cheques after checking of invoices for completeness & …" at bounding box center [415, 281] width 412 height 127
click at [271, 225] on body "Job Description: Prepare cheques after checking of invoices for completeness & …" at bounding box center [415, 281] width 412 height 127
drag, startPoint x: 273, startPoint y: 221, endPoint x: 194, endPoint y: 218, distance: 78.7
click at [199, 218] on html "Job Description: Prepare cheques after checking of invoices for completeness & …" at bounding box center [415, 282] width 433 height 148
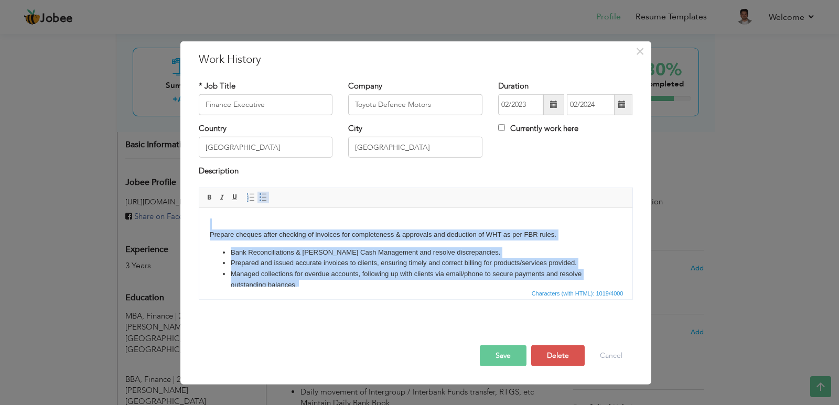
click at [259, 200] on span at bounding box center [263, 197] width 8 height 8
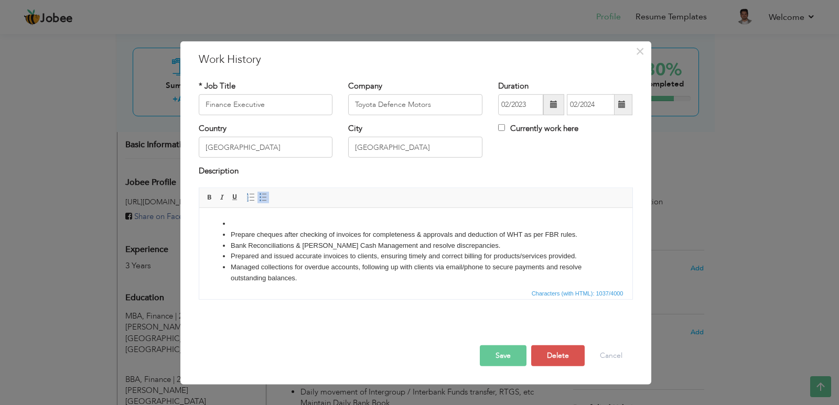
click at [259, 200] on span at bounding box center [263, 197] width 8 height 8
click at [264, 211] on html "Prepare cheques after checking of invoices for completeness & approvals and ded…" at bounding box center [415, 278] width 433 height 141
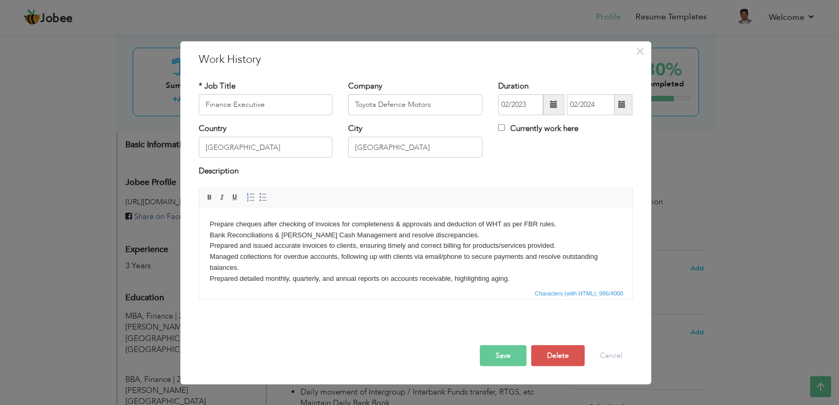
click at [250, 233] on body "Prepare cheques after checking of invoices for completeness & approvals and ded…" at bounding box center [415, 268] width 412 height 120
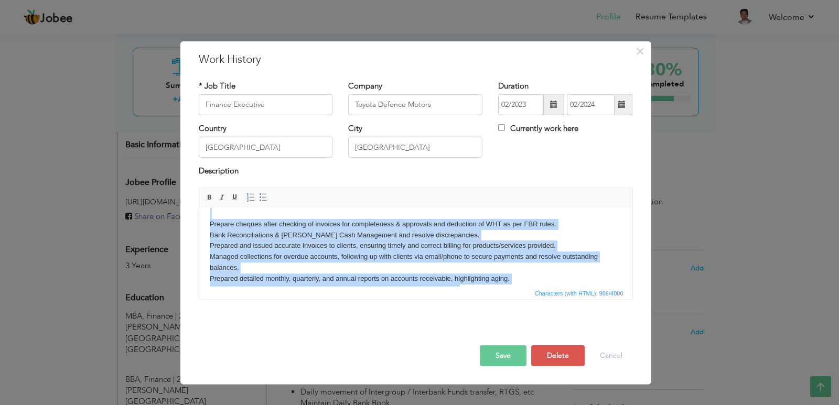
copy body "Prepare cheques after checking of invoices for completeness & approvals and ded…"
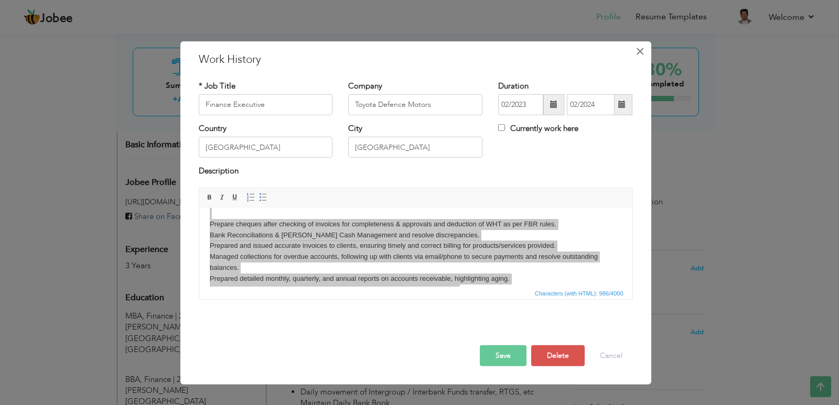
click at [646, 50] on button "×" at bounding box center [640, 50] width 17 height 17
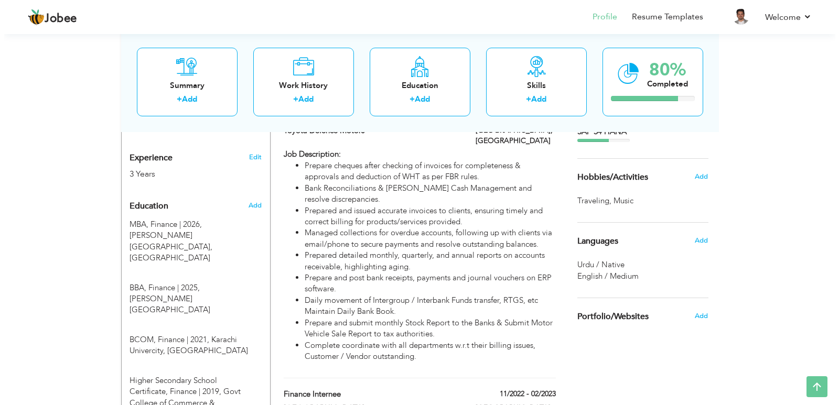
scroll to position [472, 0]
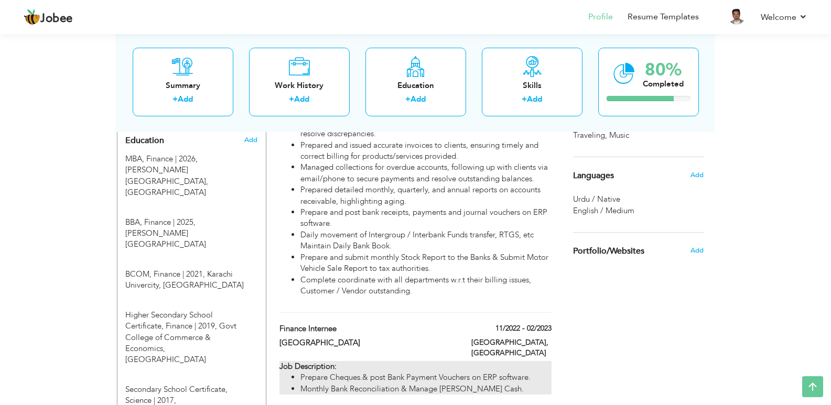
click at [424, 372] on li "Prepare Cheques.& post Bank Payment Vouchers on ERP software." at bounding box center [425, 377] width 251 height 11
type input "Finance Internee"
type input "[GEOGRAPHIC_DATA]"
type input "11/2022"
type input "02/2023"
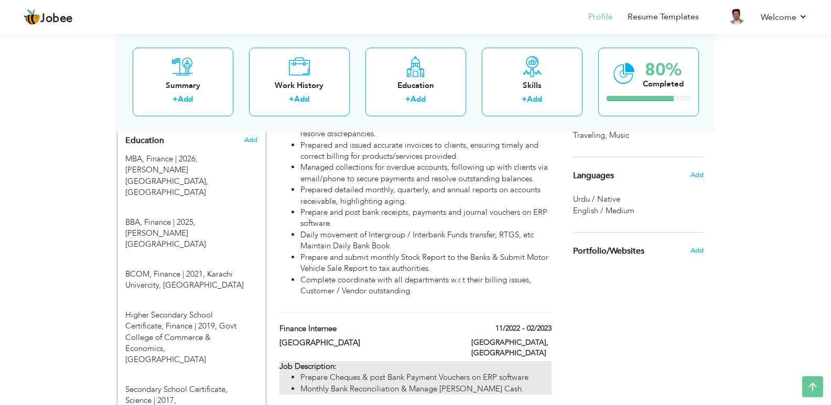
type input "[GEOGRAPHIC_DATA]"
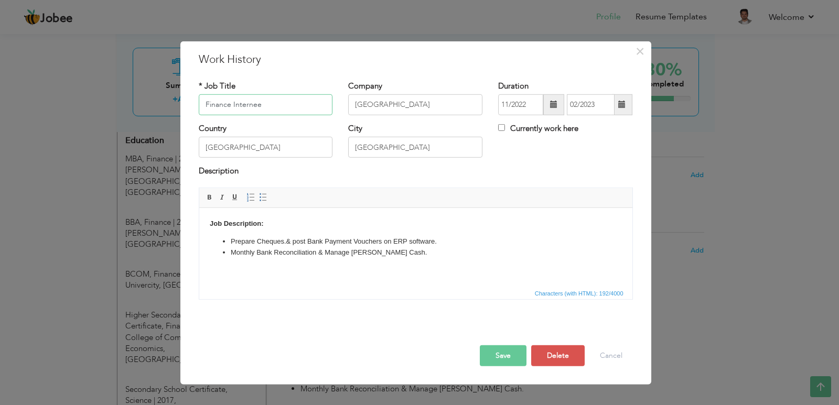
drag, startPoint x: 290, startPoint y: 104, endPoint x: 158, endPoint y: 108, distance: 132.7
click at [160, 108] on div "× Work History * Job Title Finance Internee Company Imam Clinic & General Hospi…" at bounding box center [419, 202] width 839 height 405
drag, startPoint x: 471, startPoint y: 103, endPoint x: 319, endPoint y: 107, distance: 152.1
click at [319, 106] on div "* Job Title Finance Internee Company Imam Clinic & General Hospital Duration 11…" at bounding box center [416, 101] width 450 height 42
drag, startPoint x: 276, startPoint y: 225, endPoint x: 358, endPoint y: 438, distance: 228.0
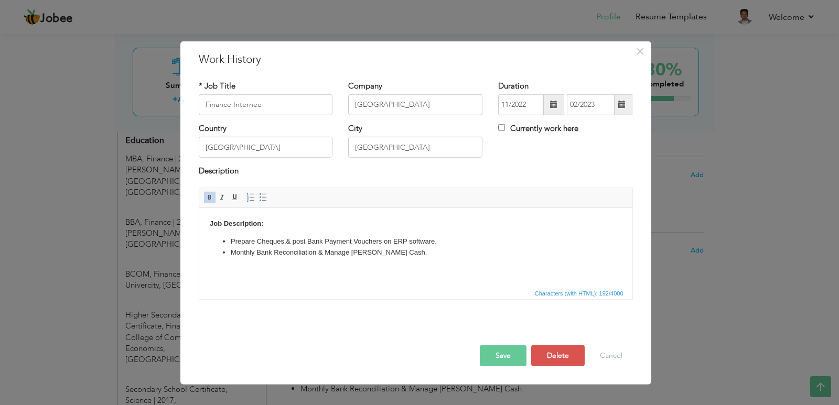
click at [199, 235] on html "Job Description: Prepare Cheques.& post Bank Payment Vouchers on ERP software. …" at bounding box center [415, 238] width 433 height 60
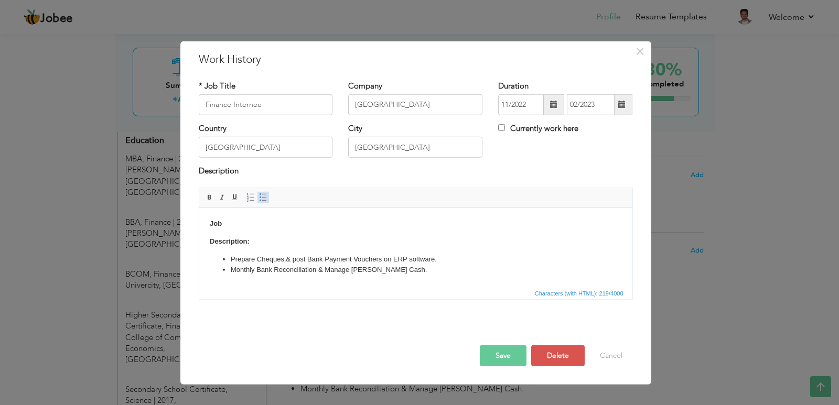
click at [262, 202] on link "Insert/Remove Bulleted List" at bounding box center [263, 198] width 12 height 12
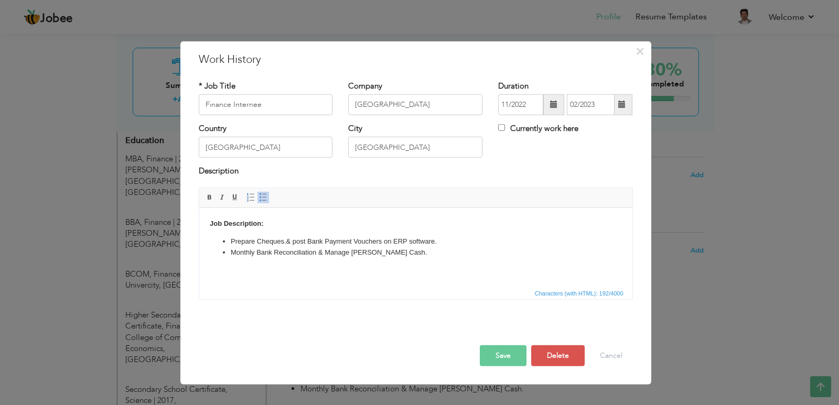
click at [262, 202] on link "Insert/Remove Bulleted List" at bounding box center [263, 198] width 12 height 12
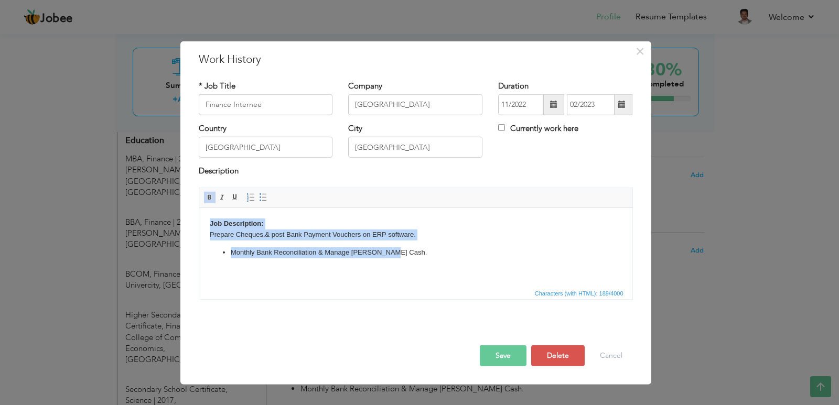
click at [261, 203] on span "Insert/Remove Numbered List Insert/Remove Bulleted List" at bounding box center [256, 197] width 25 height 13
click at [261, 200] on span at bounding box center [263, 197] width 8 height 8
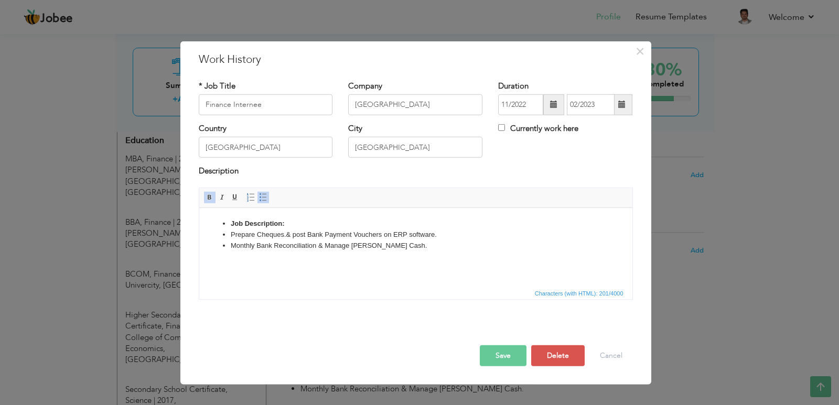
click at [261, 200] on span at bounding box center [263, 197] width 8 height 8
click at [264, 222] on body "Job Description: Prepare Cheques.& post Bank Payment Vouchers on ERP software. …" at bounding box center [415, 234] width 412 height 33
drag, startPoint x: 264, startPoint y: 222, endPoint x: 206, endPoint y: 225, distance: 58.3
click at [206, 225] on html "Job Description: Prepare Cheques.& post Bank Payment Vouchers on ERP software. …" at bounding box center [415, 234] width 433 height 53
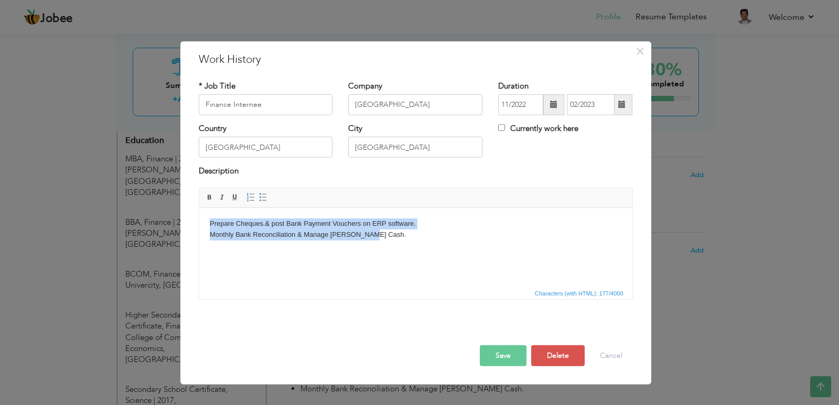
copy body "Prepare Cheques.& post Bank Payment Vouchers on ERP software. Monthly Bank Reco…"
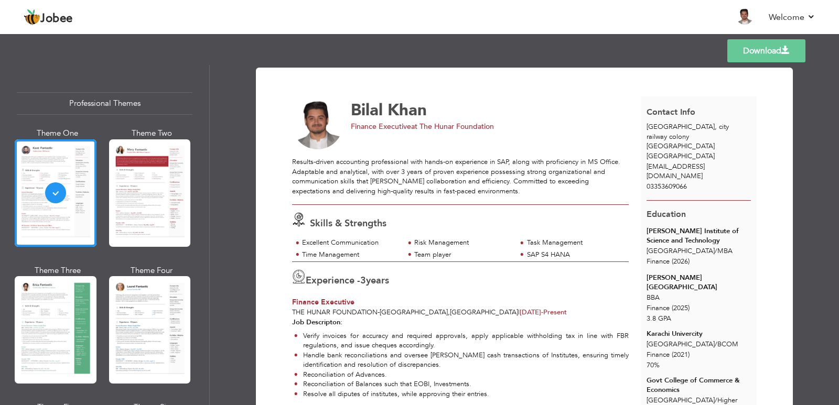
click at [751, 51] on link "Download" at bounding box center [766, 50] width 78 height 23
click at [512, 46] on div "Templates Download" at bounding box center [419, 51] width 839 height 34
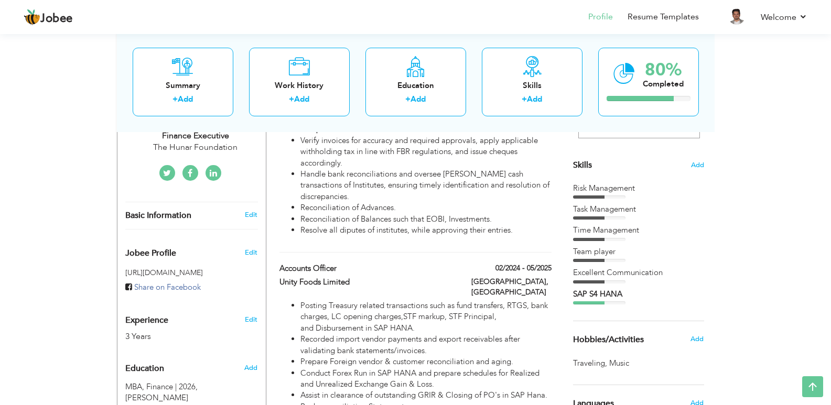
scroll to position [262, 0]
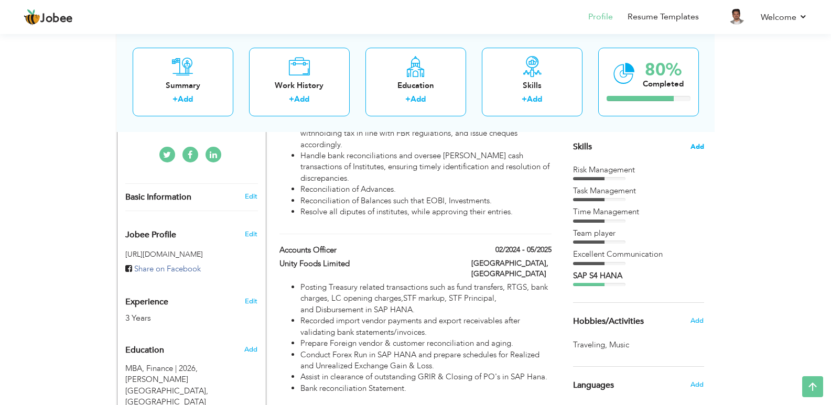
click at [701, 148] on span "Add" at bounding box center [697, 147] width 14 height 10
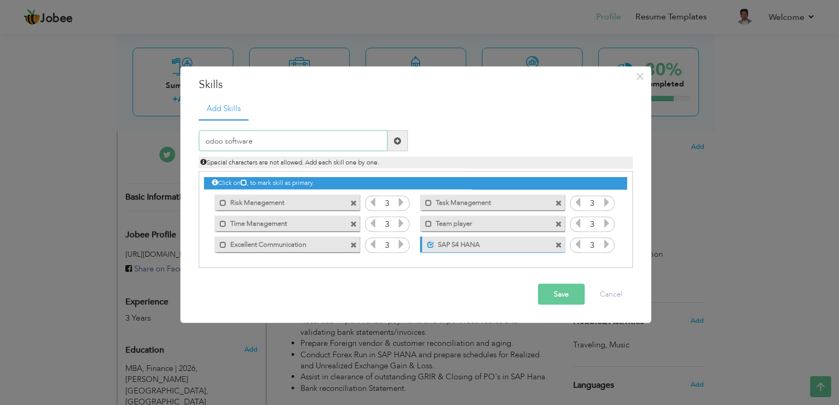
type input "odoo software"
click at [399, 141] on span at bounding box center [397, 140] width 7 height 7
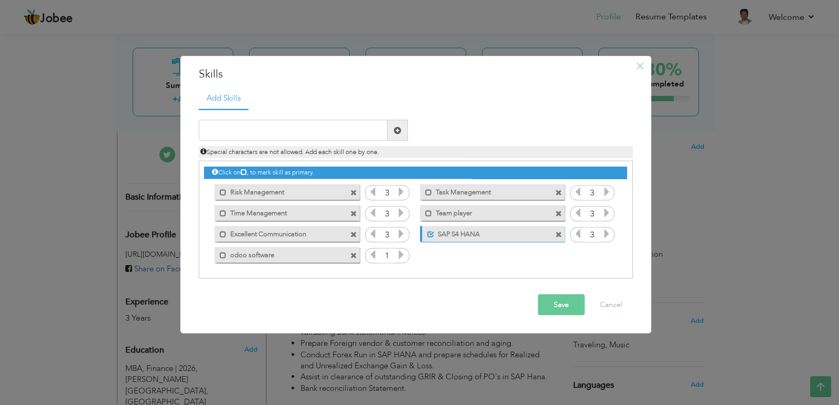
click at [404, 257] on icon at bounding box center [400, 254] width 9 height 9
click at [550, 306] on button "Save" at bounding box center [561, 305] width 47 height 21
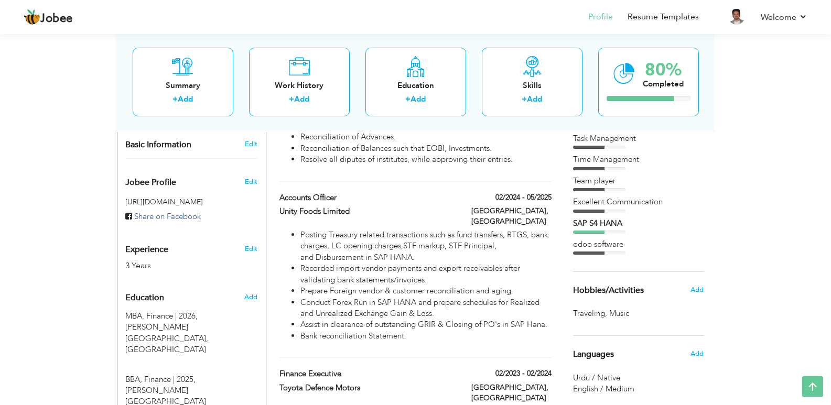
scroll to position [210, 0]
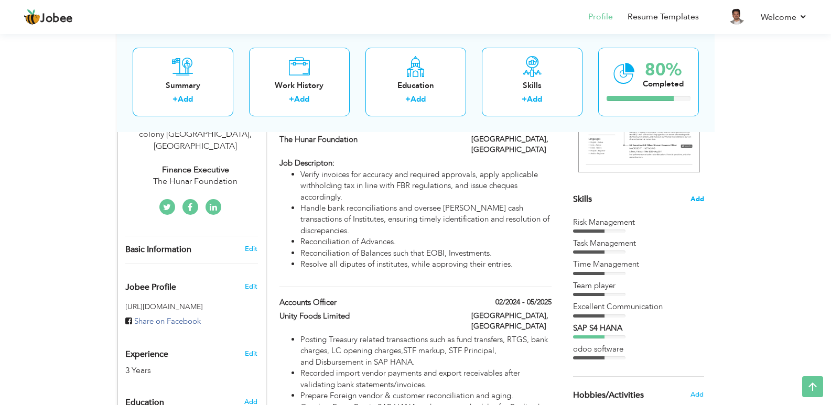
click at [692, 200] on span "Add" at bounding box center [697, 199] width 14 height 10
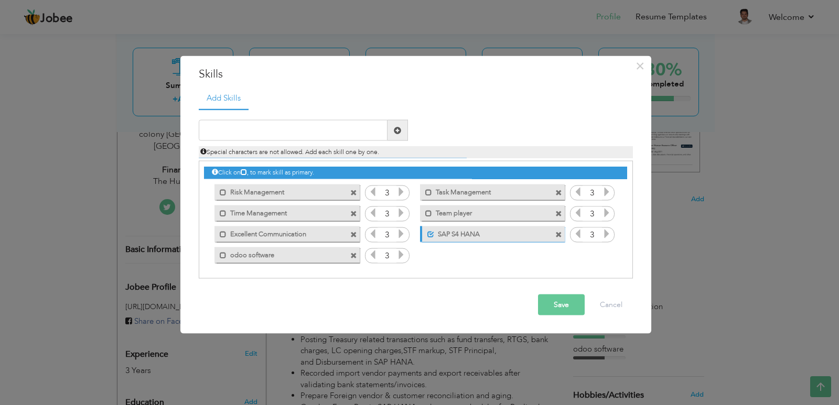
click at [560, 192] on span at bounding box center [558, 192] width 7 height 7
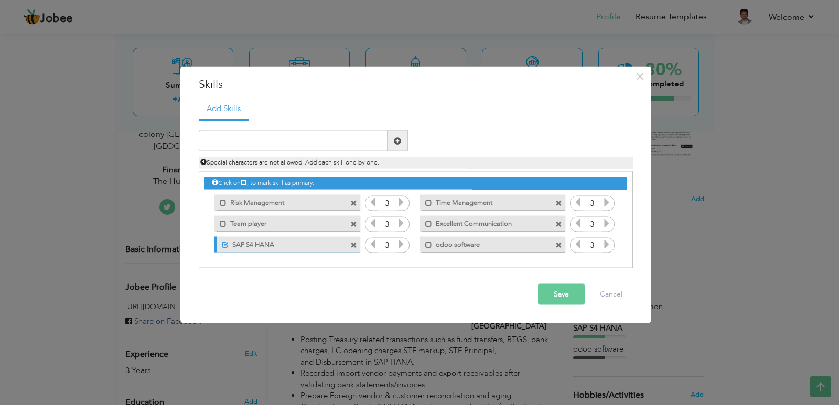
click at [545, 287] on button "Save" at bounding box center [561, 294] width 47 height 21
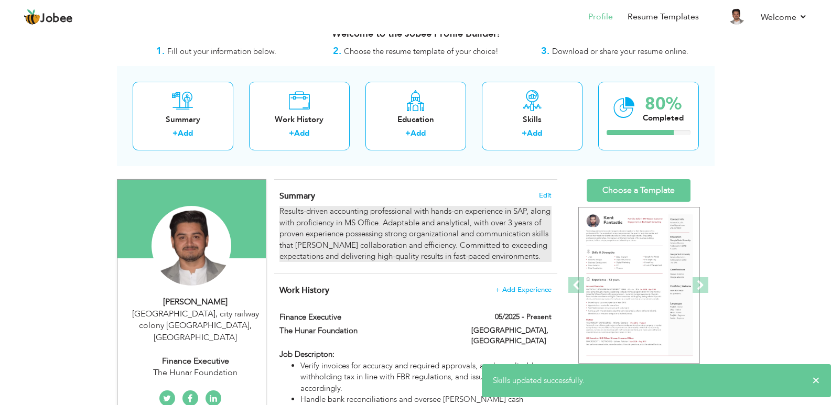
scroll to position [0, 0]
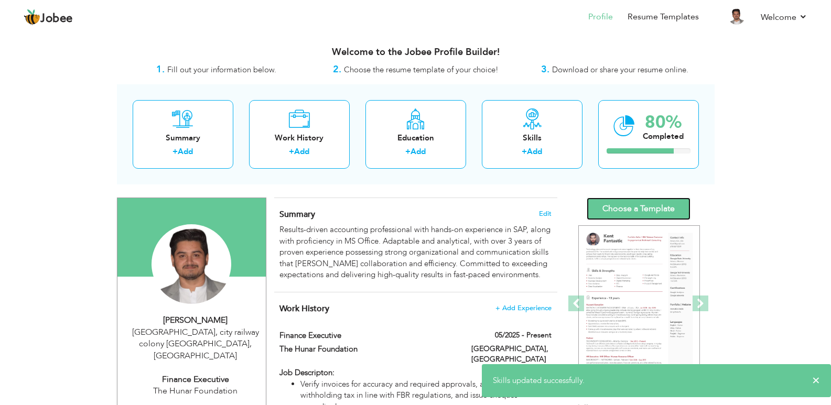
click at [618, 209] on link "Choose a Template" at bounding box center [639, 209] width 104 height 23
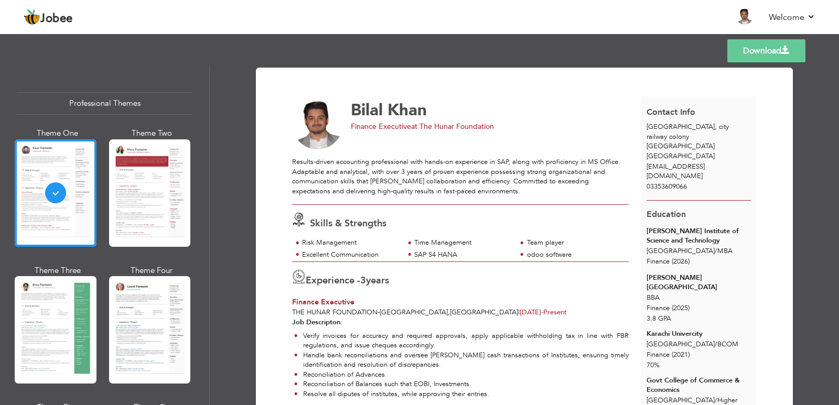
click at [742, 50] on link "Download" at bounding box center [766, 50] width 78 height 23
